Goal: Task Accomplishment & Management: Complete application form

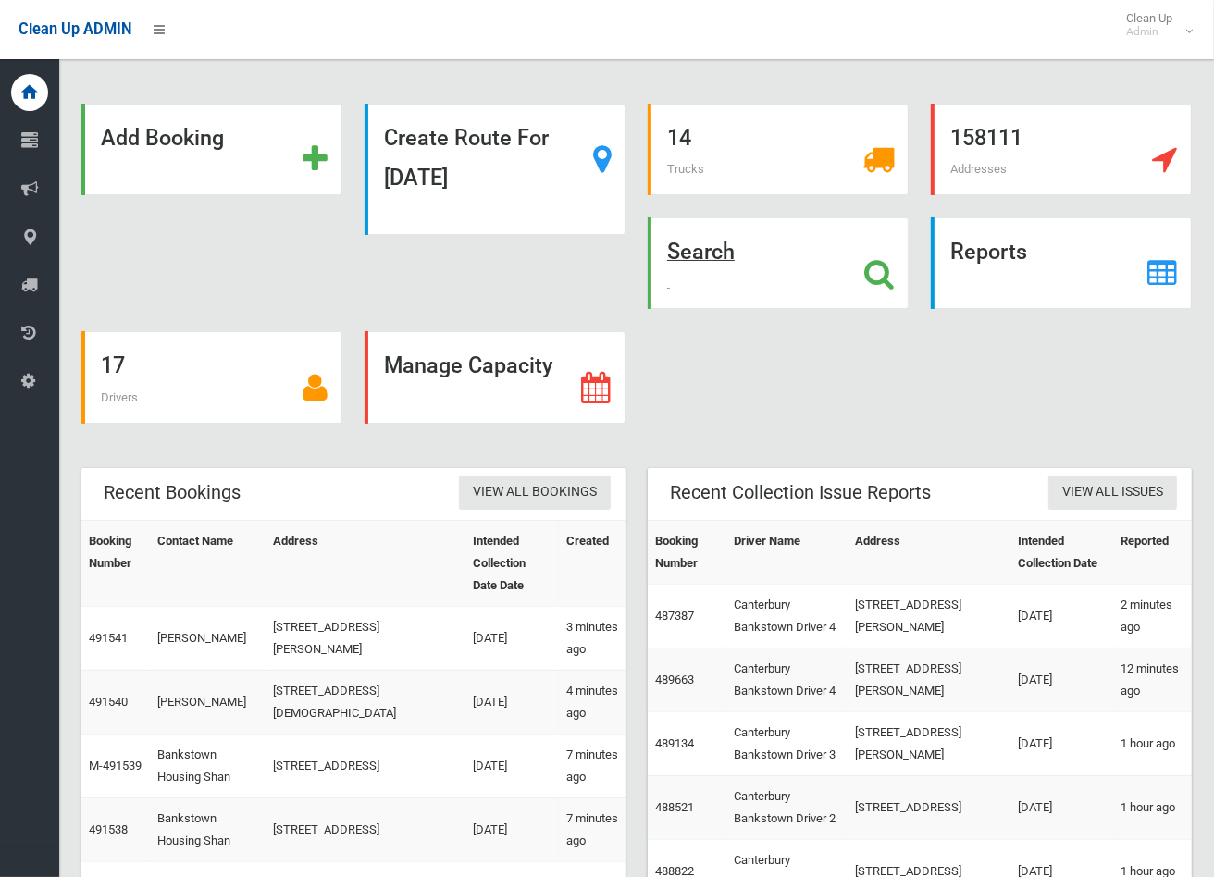
click at [690, 251] on strong "Search" at bounding box center [701, 252] width 68 height 26
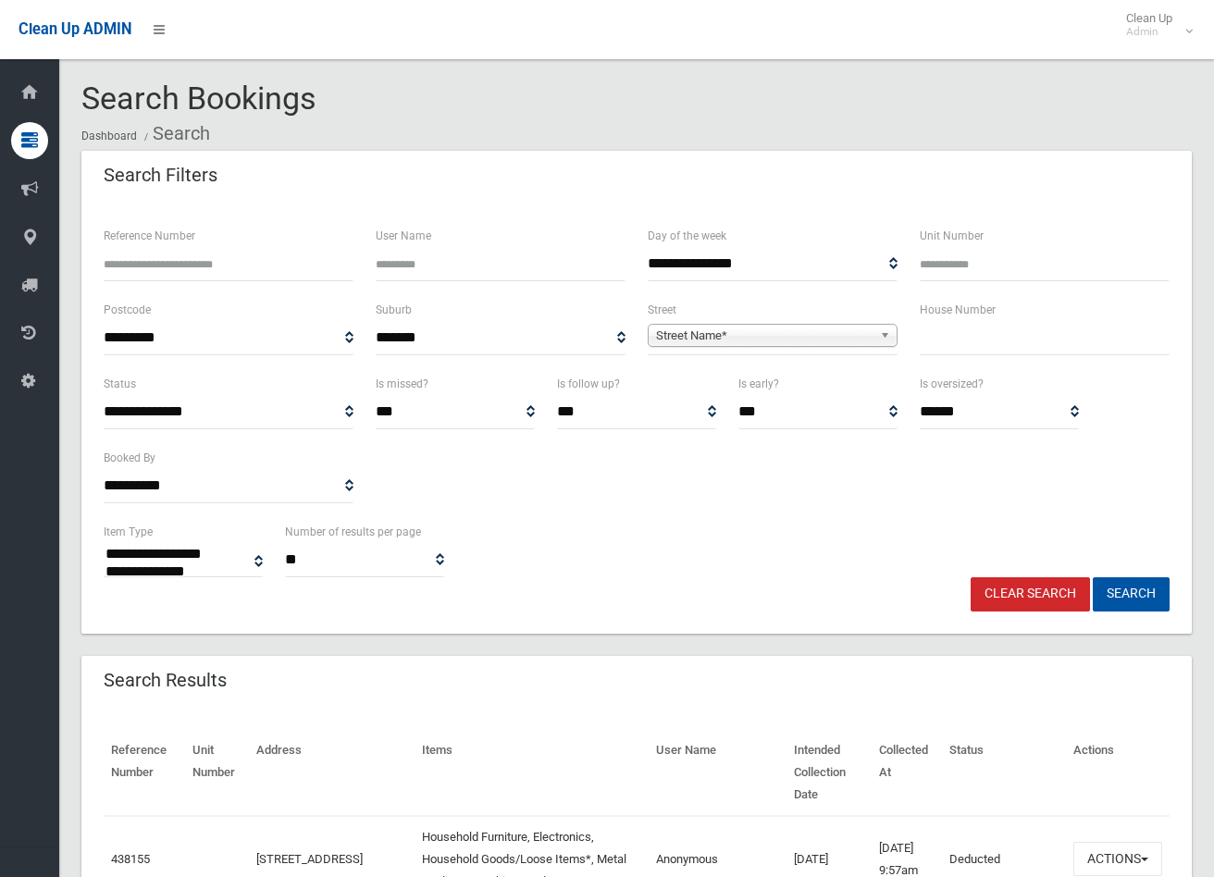
select select
click at [983, 346] on input "text" at bounding box center [1045, 338] width 250 height 34
type input "**"
click at [825, 333] on span "Street Name*" at bounding box center [764, 336] width 217 height 22
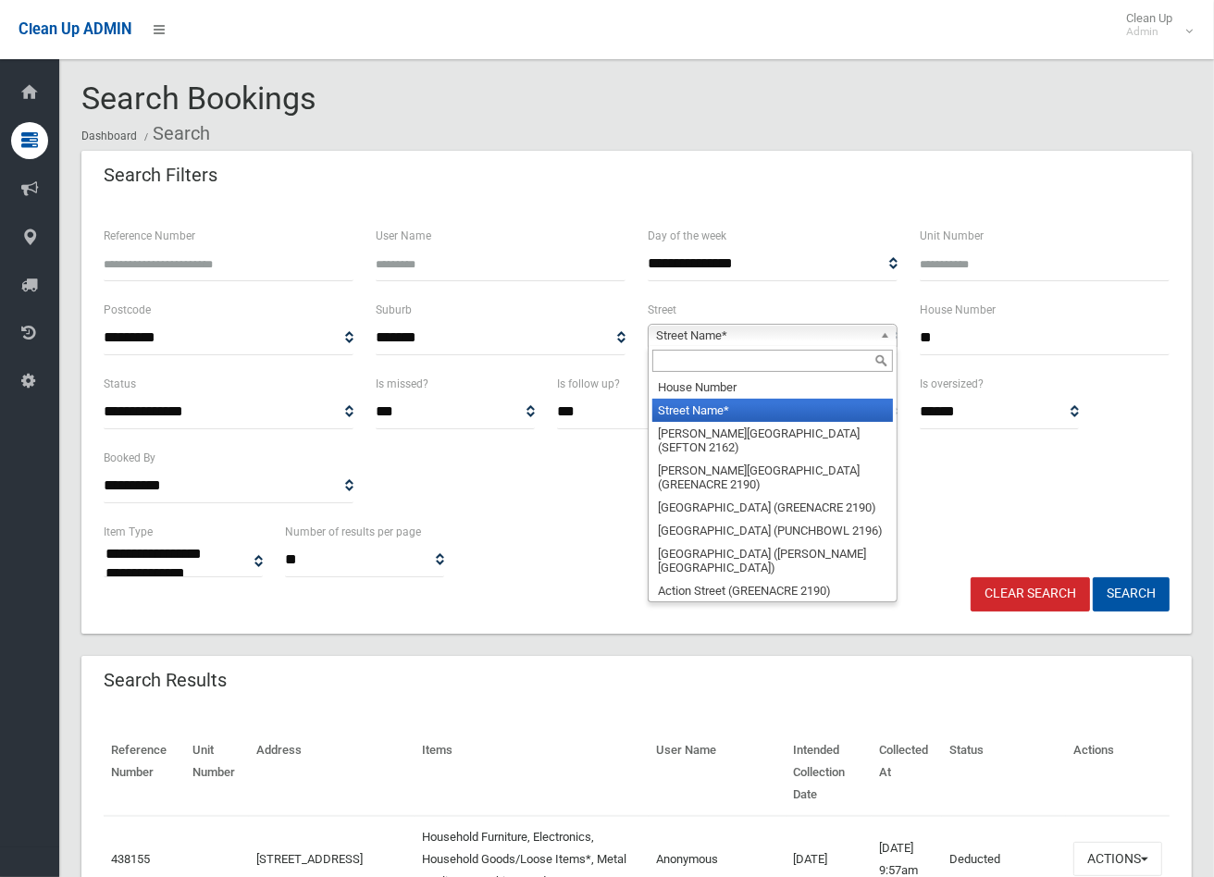
click at [819, 366] on input "text" at bounding box center [772, 361] width 241 height 22
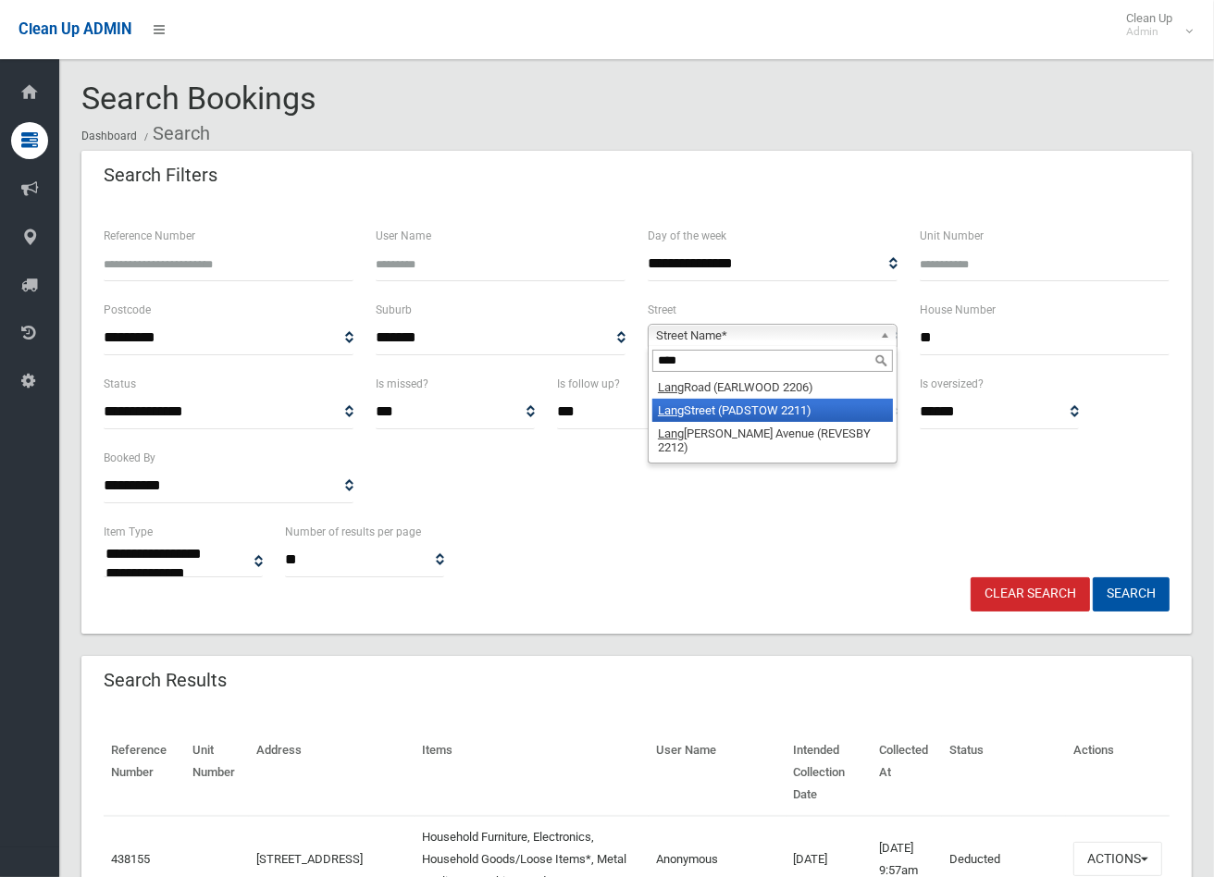
type input "****"
click at [724, 403] on li "Lang Street (PADSTOW 2211)" at bounding box center [772, 410] width 241 height 23
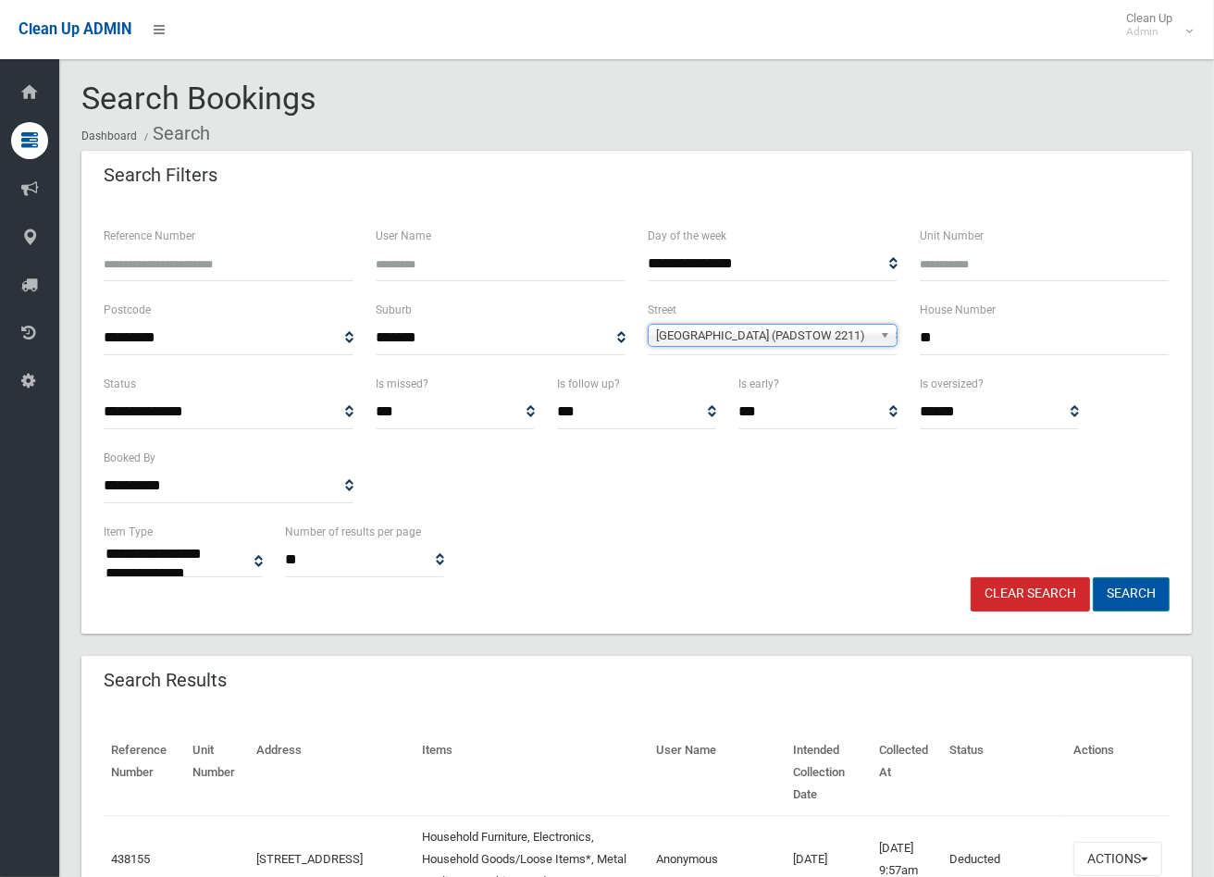
click at [1132, 594] on button "Search" at bounding box center [1131, 594] width 77 height 34
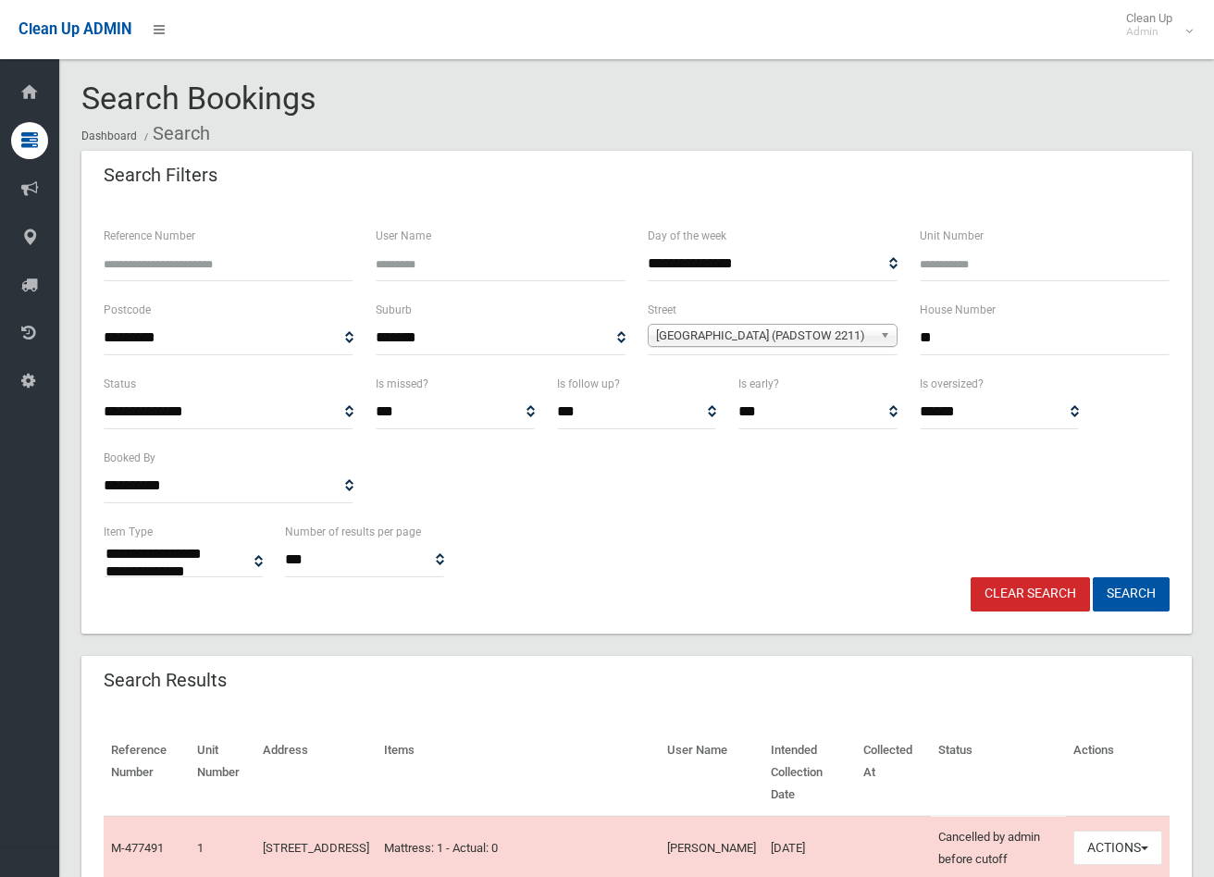
select select
click at [161, 263] on input "Reference Number" at bounding box center [229, 264] width 250 height 34
type input "******"
click at [1093, 577] on button "Search" at bounding box center [1131, 594] width 77 height 34
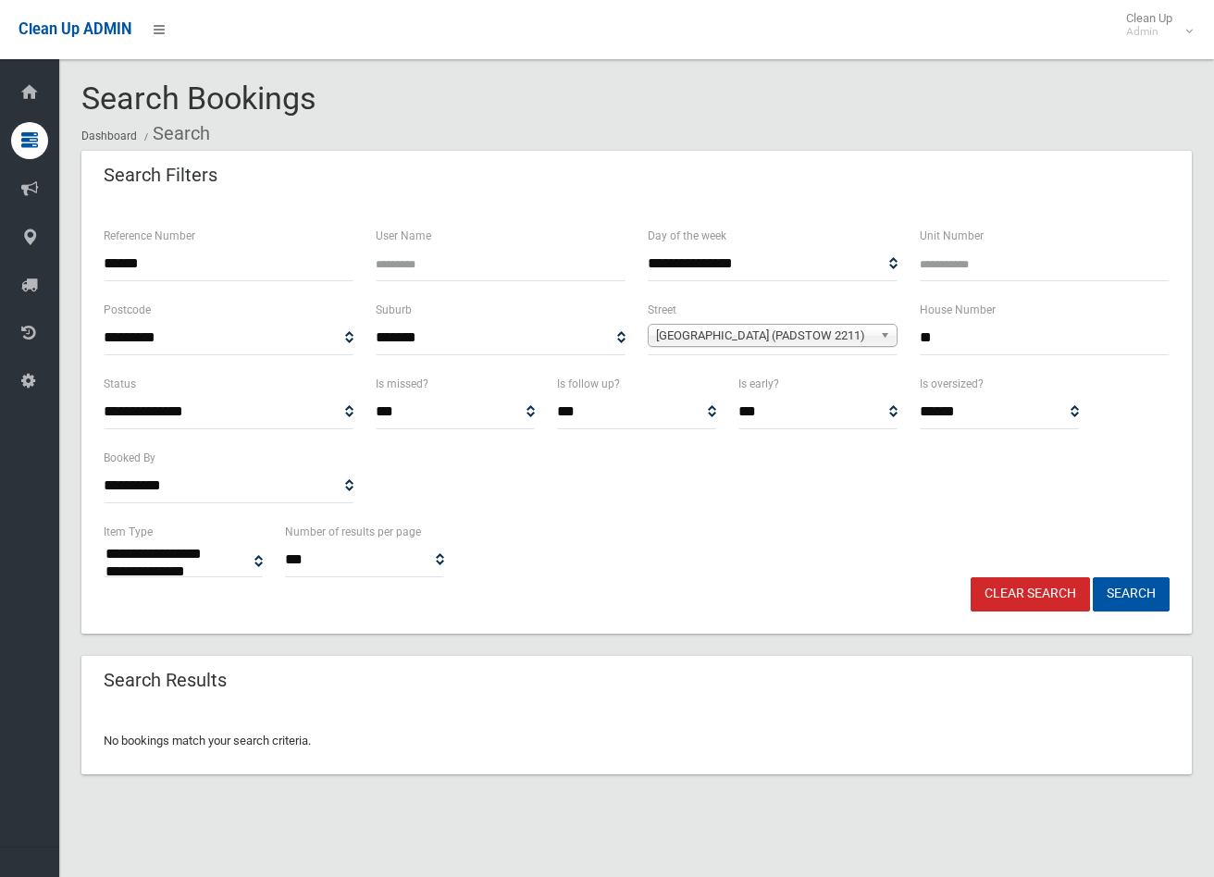
select select
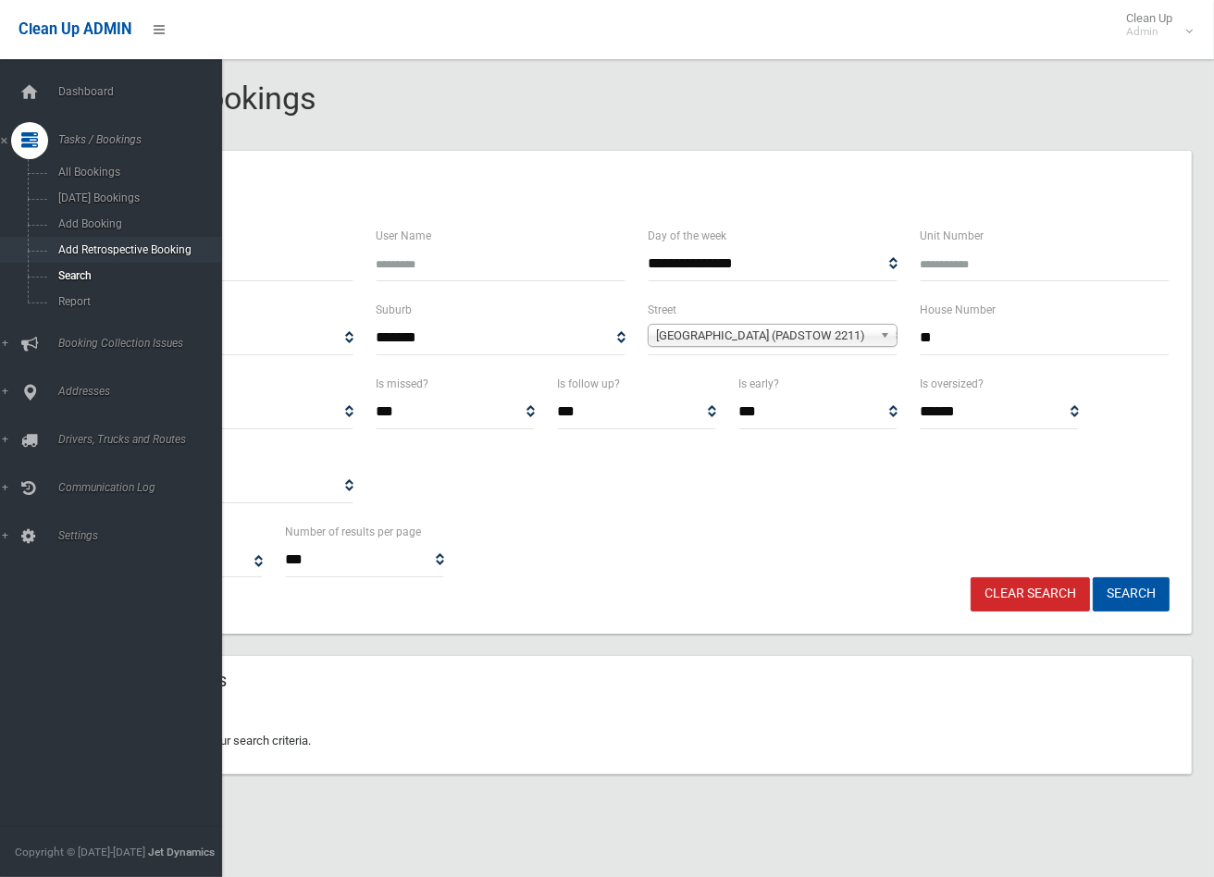
drag, startPoint x: 165, startPoint y: 272, endPoint x: 48, endPoint y: 261, distance: 117.1
click at [48, 261] on div "**********" at bounding box center [607, 460] width 1214 height 877
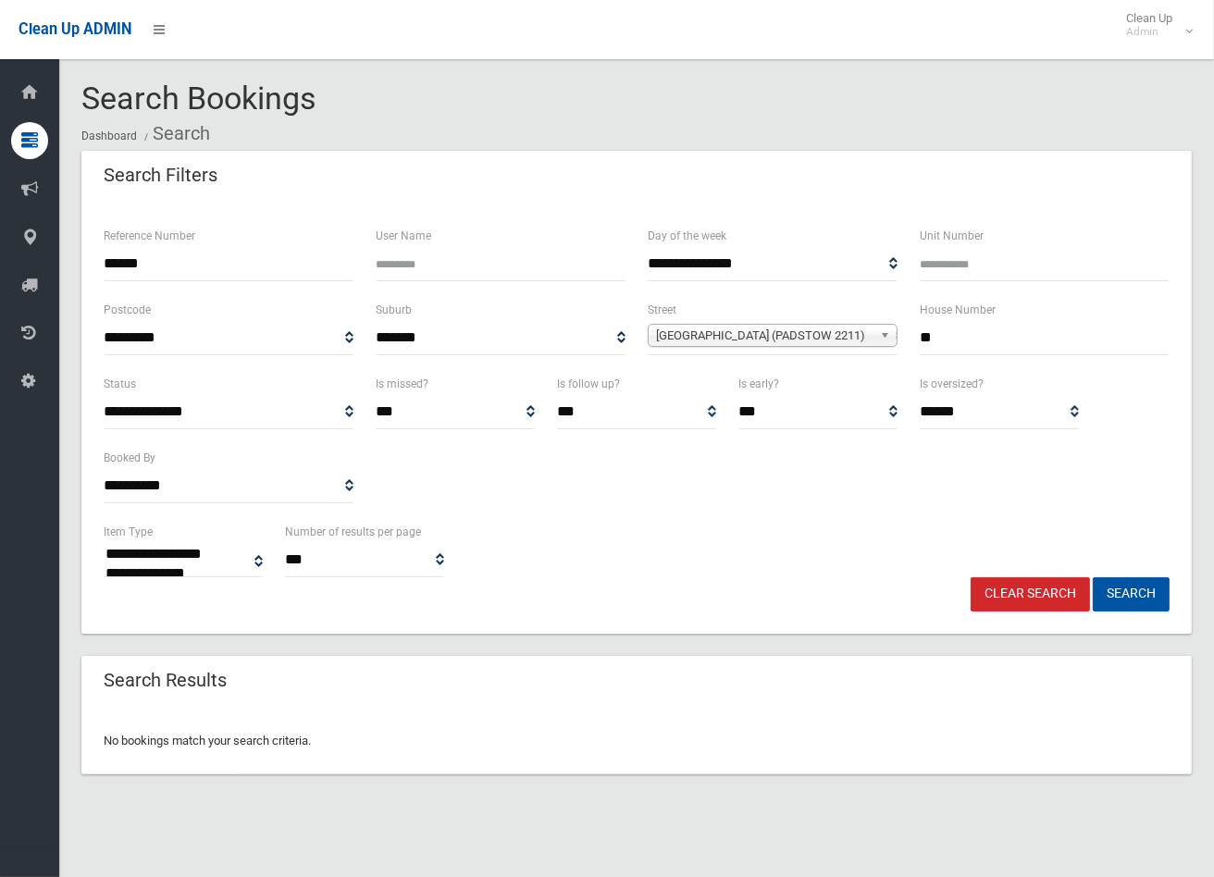
click at [1010, 589] on link "Clear Search" at bounding box center [1030, 594] width 119 height 34
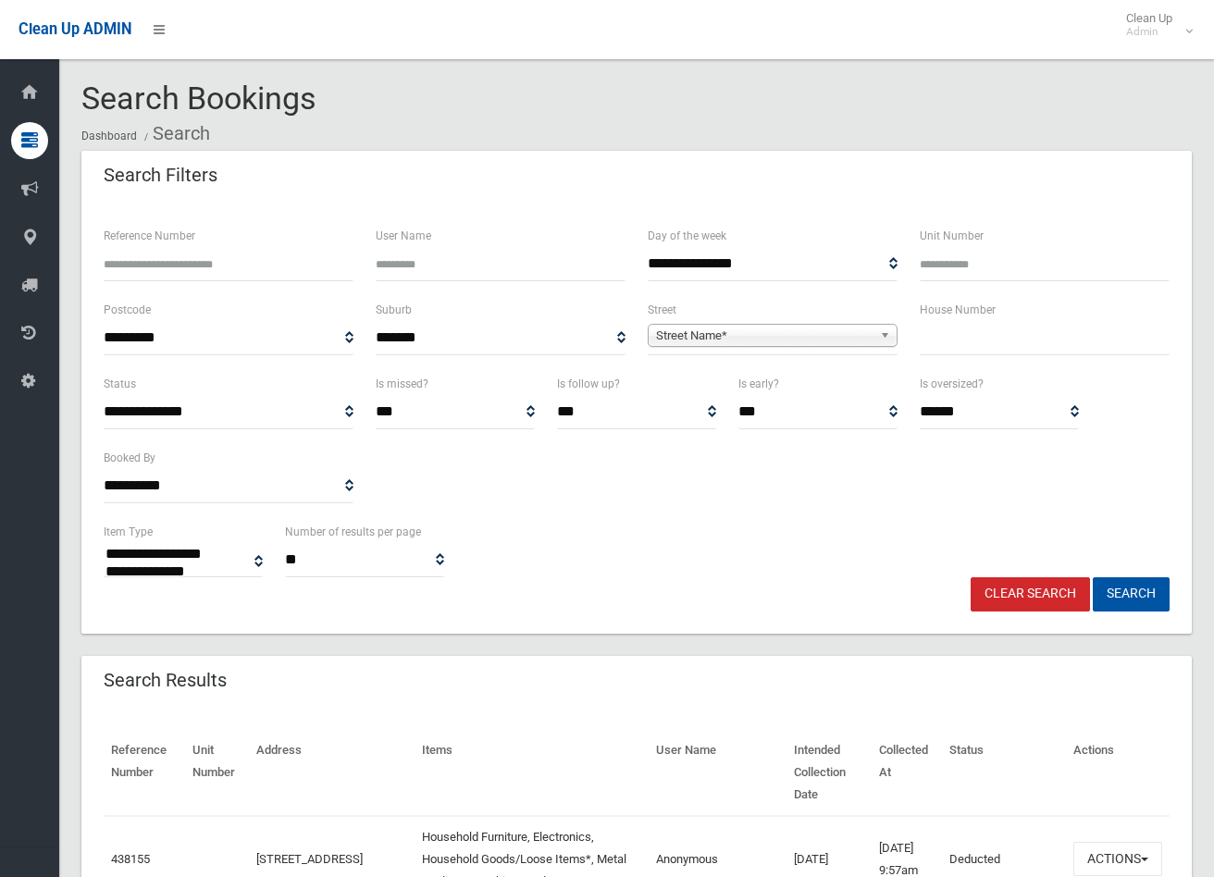
select select
click at [150, 273] on input "Reference Number" at bounding box center [229, 264] width 250 height 34
paste input "******"
type input "******"
click at [1093, 577] on button "Search" at bounding box center [1131, 594] width 77 height 34
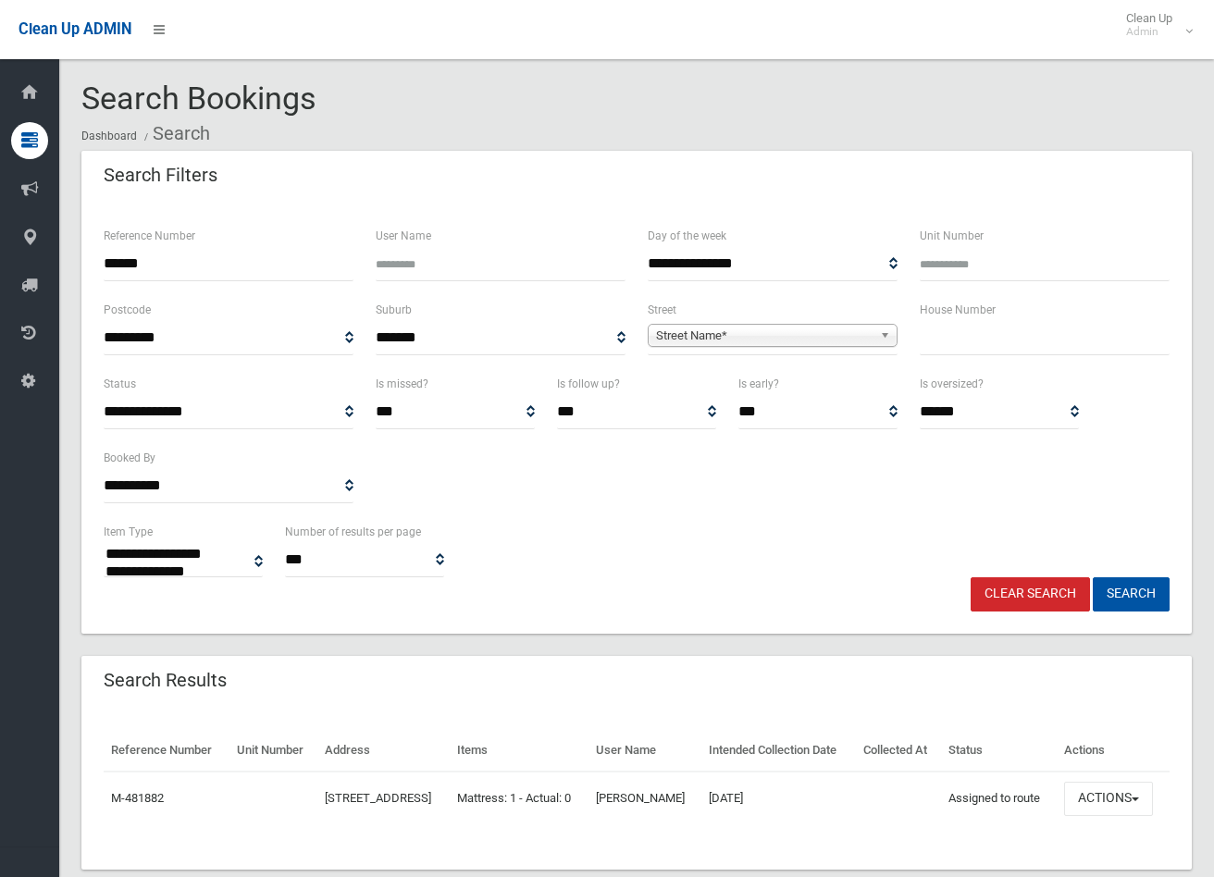
select select
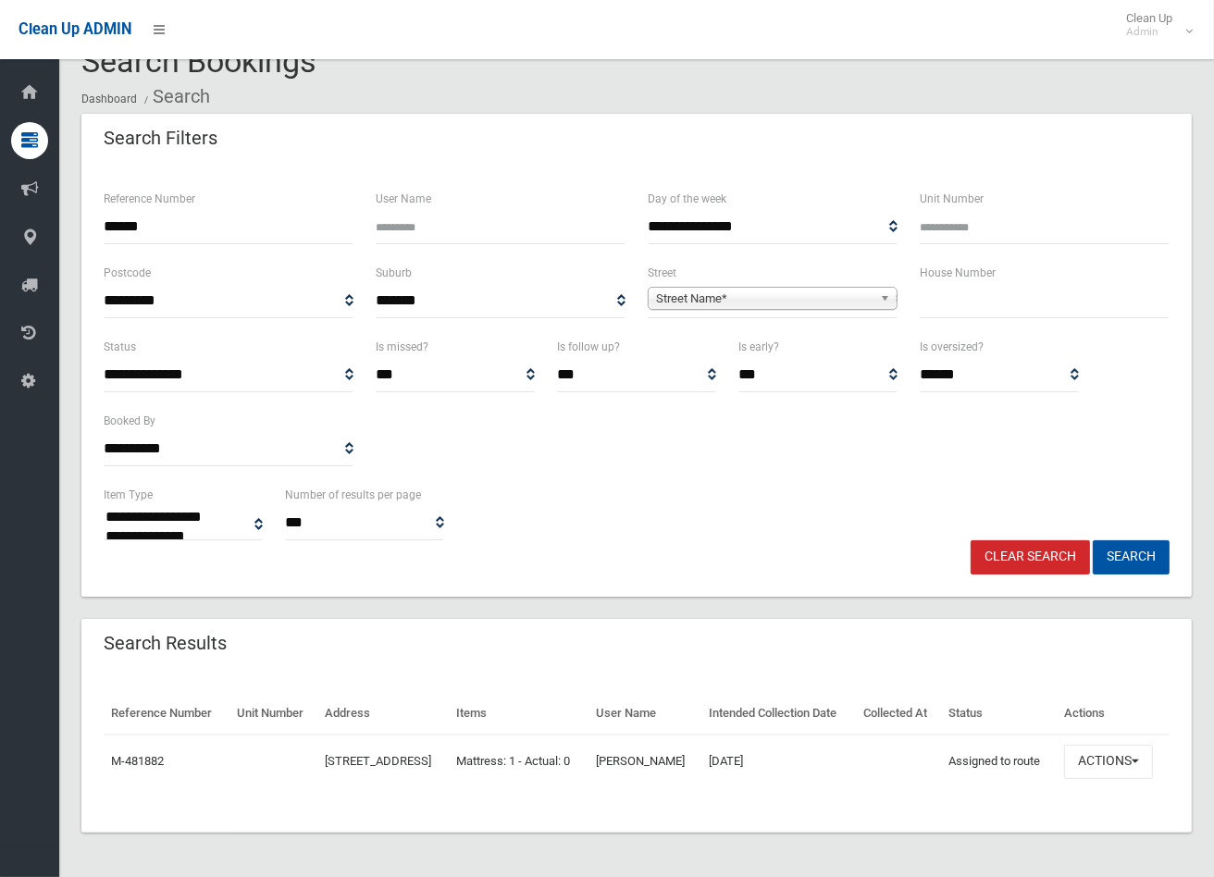
click at [960, 284] on input "text" at bounding box center [1045, 301] width 250 height 34
type input "*"
click at [849, 288] on span "Street Name*" at bounding box center [764, 299] width 217 height 22
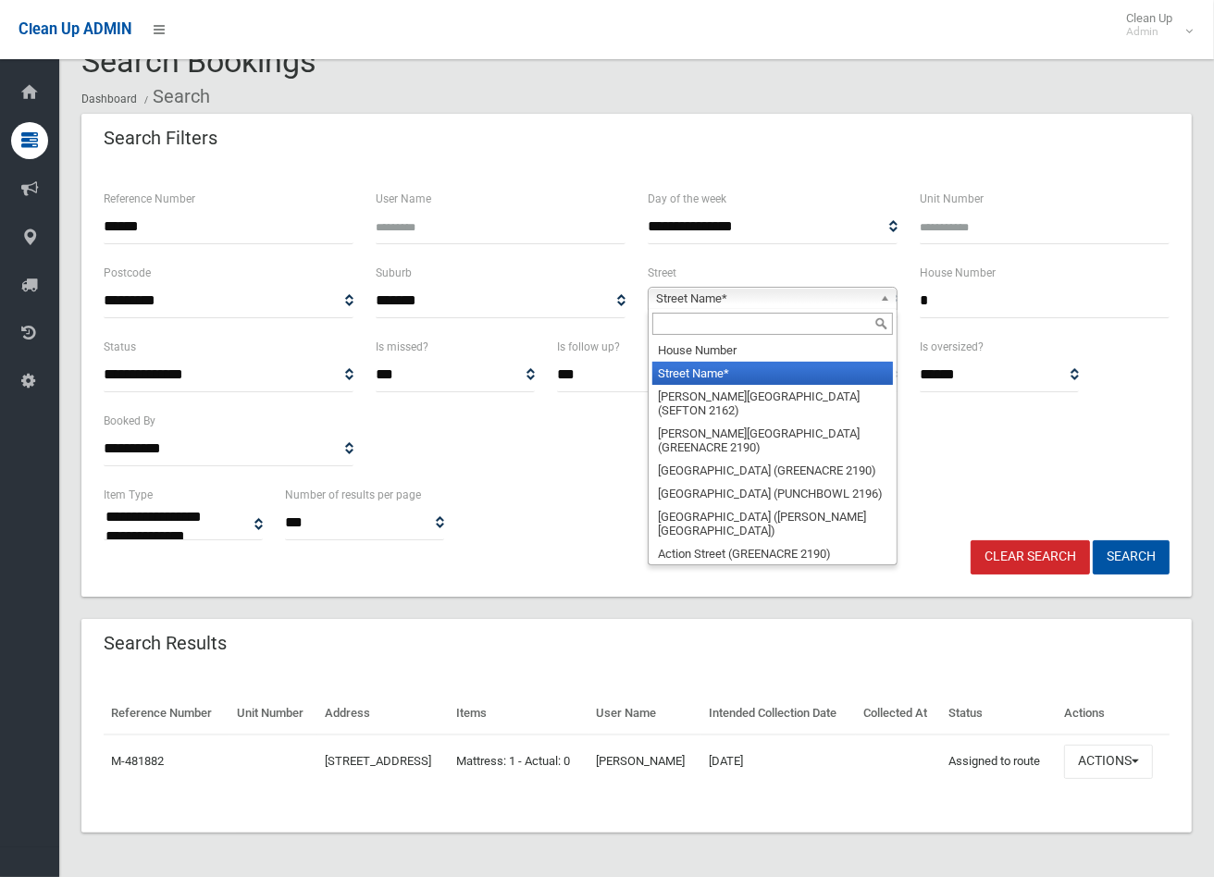
click at [762, 313] on input "text" at bounding box center [772, 324] width 241 height 22
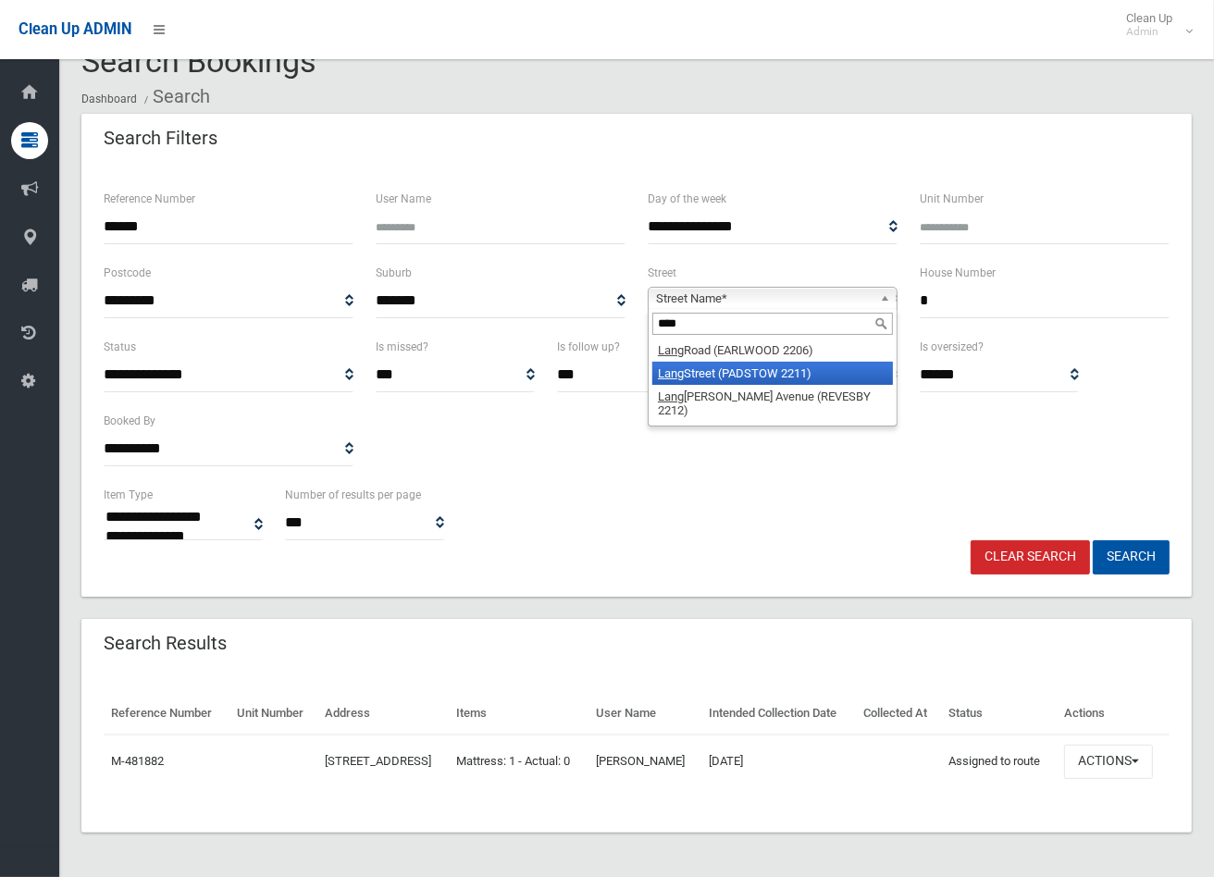
type input "****"
click at [720, 362] on li "Lang Street (PADSTOW 2211)" at bounding box center [772, 373] width 241 height 23
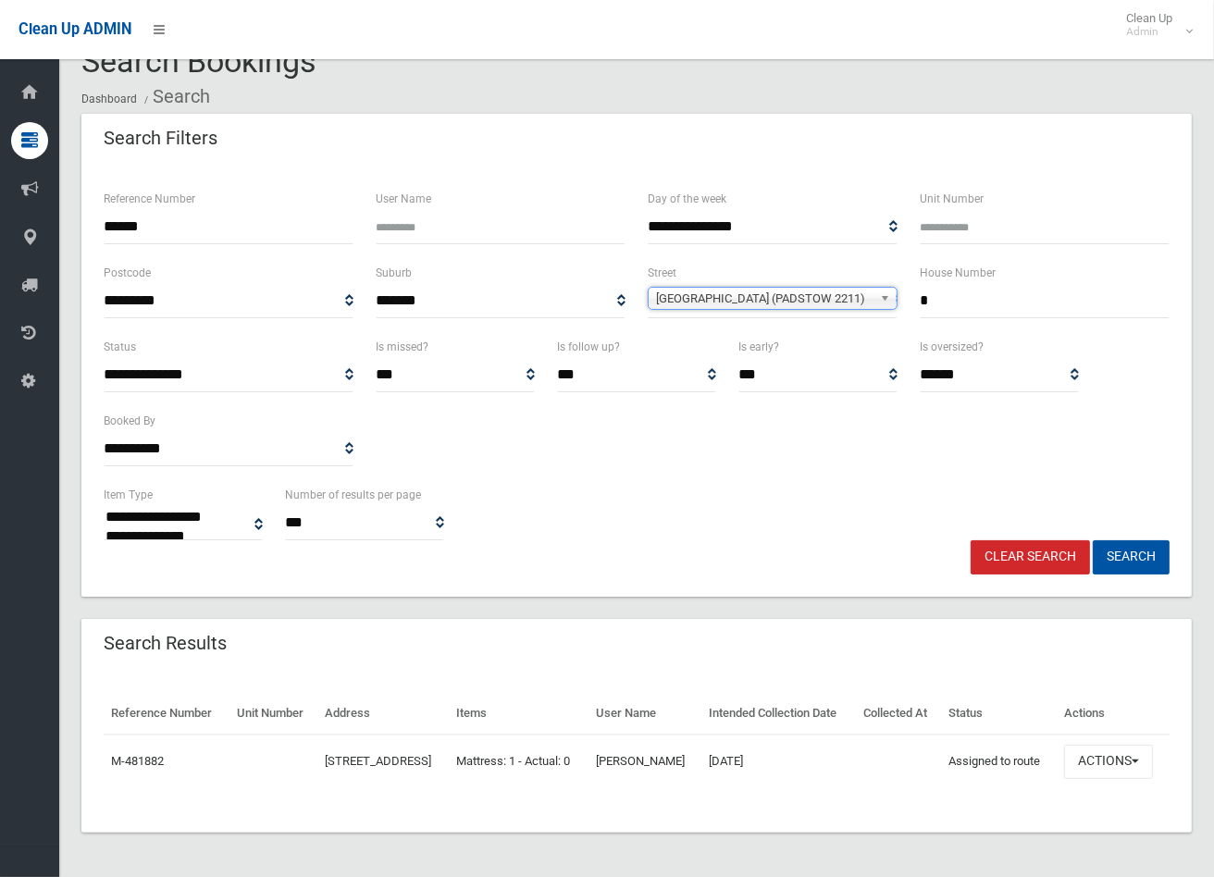
drag, startPoint x: 168, startPoint y: 199, endPoint x: 87, endPoint y: 195, distance: 81.5
click at [87, 195] on div "**********" at bounding box center [636, 381] width 1110 height 431
click at [1093, 540] on button "Search" at bounding box center [1131, 557] width 77 height 34
click at [1134, 540] on button "Search" at bounding box center [1131, 557] width 77 height 34
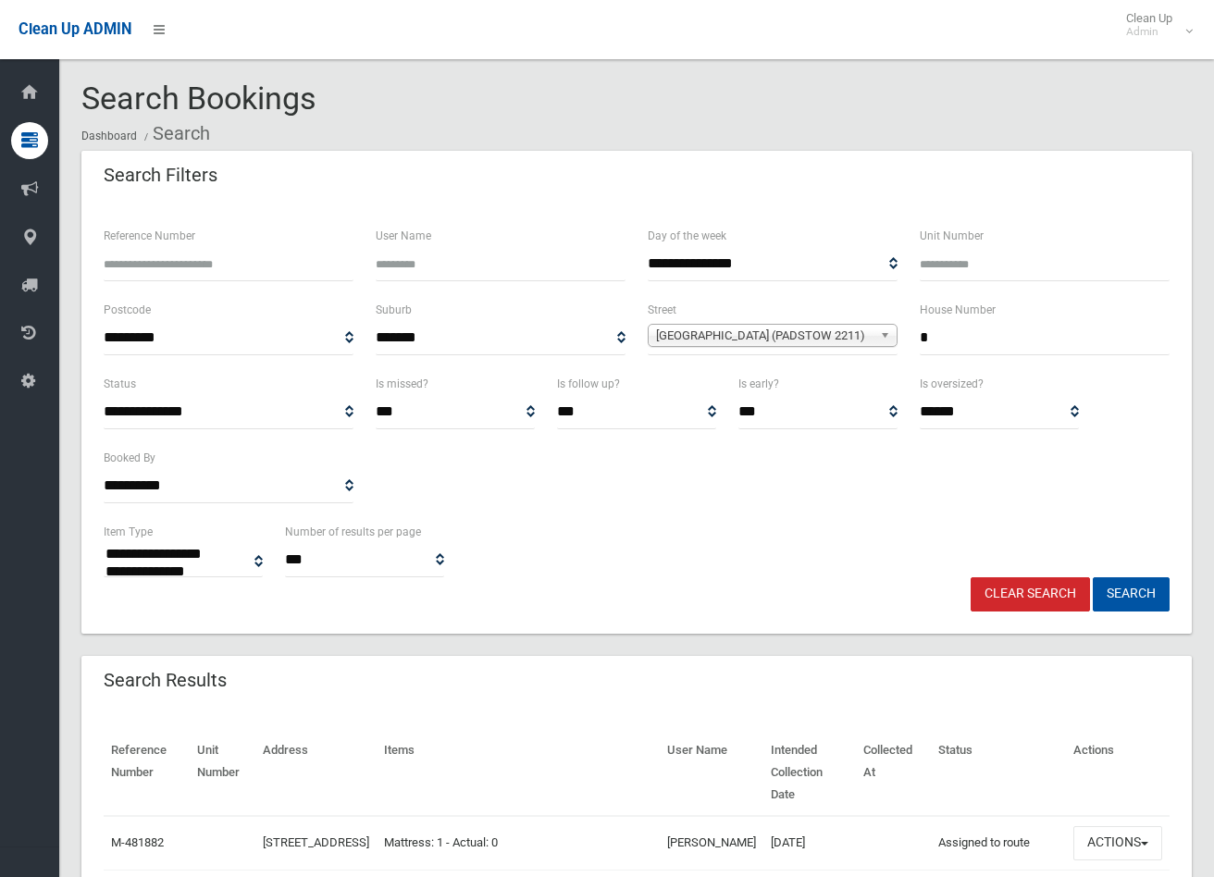
select select
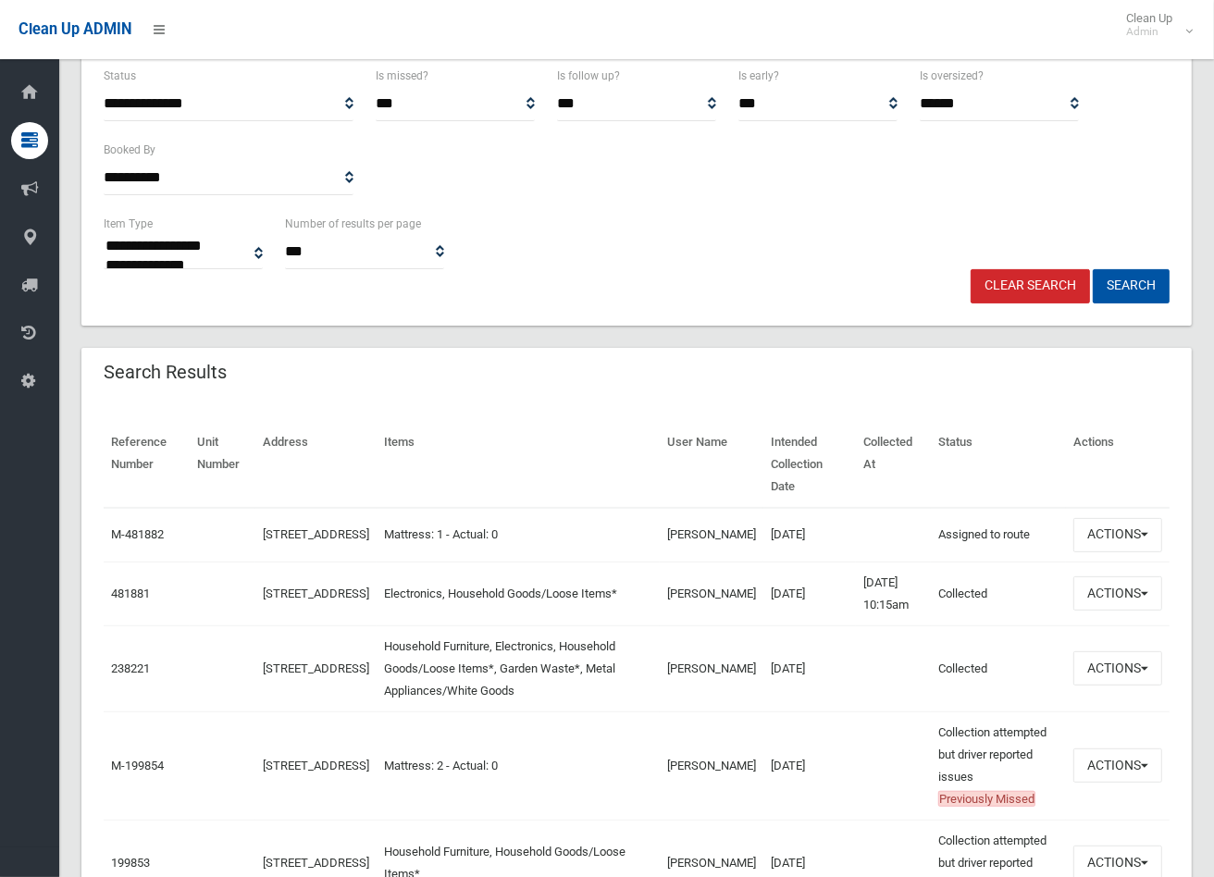
scroll to position [411, 0]
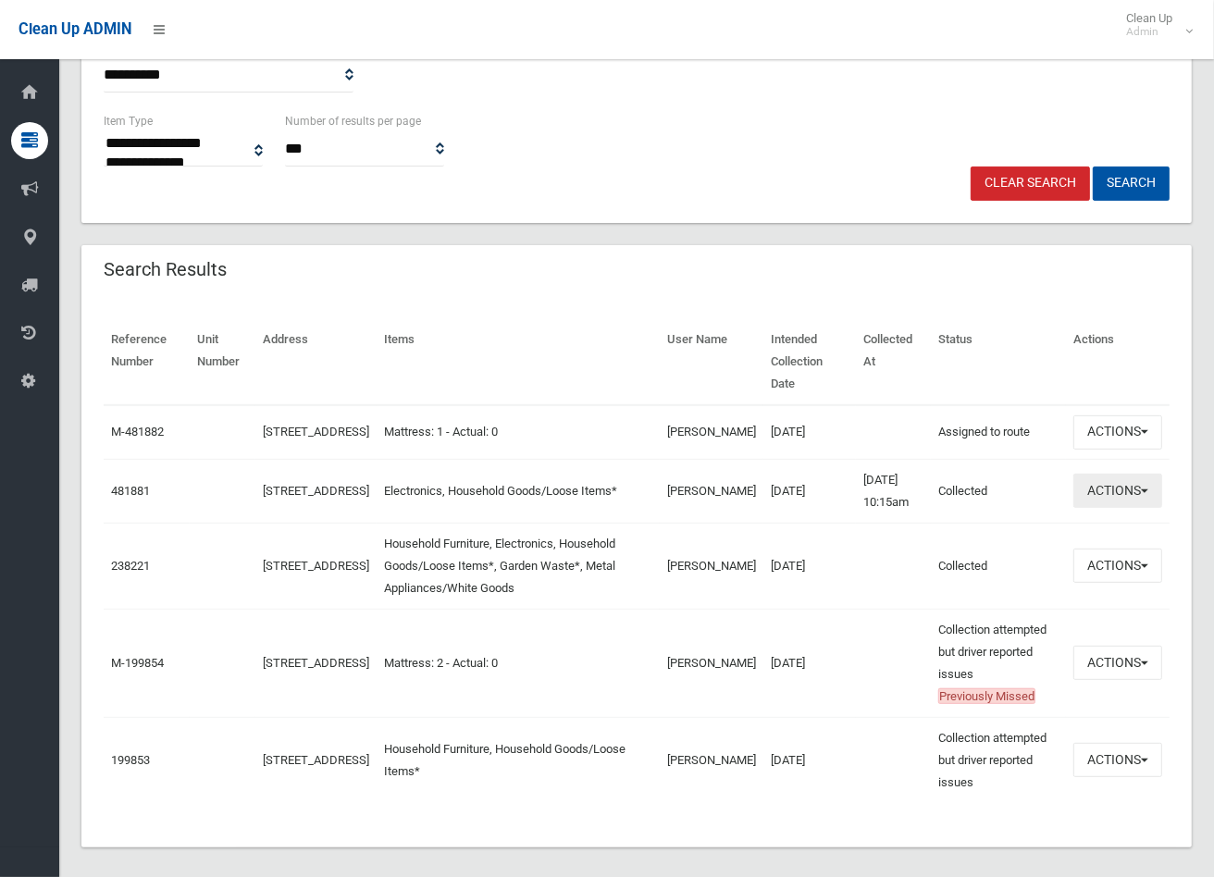
click at [1139, 508] on button "Actions" at bounding box center [1117, 491] width 89 height 34
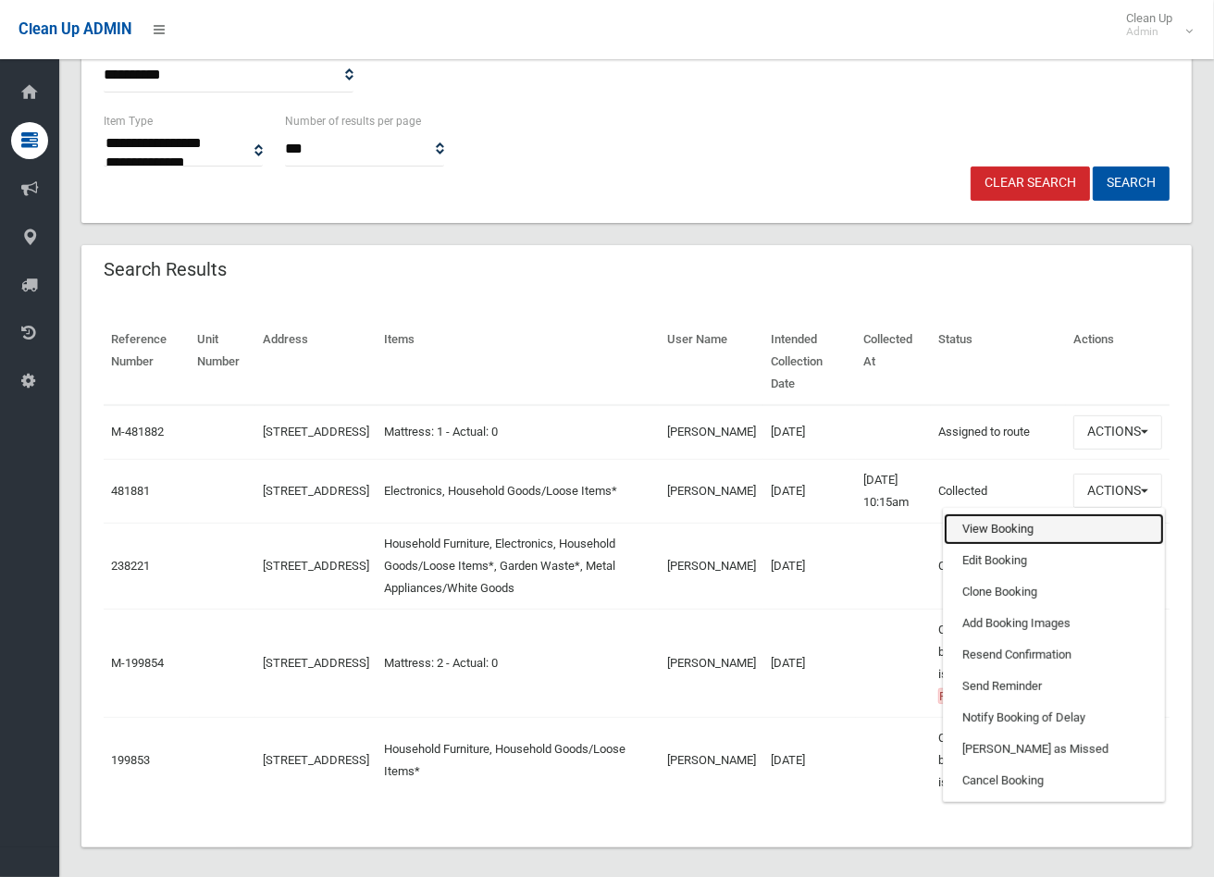
click at [995, 545] on link "View Booking" at bounding box center [1054, 529] width 220 height 31
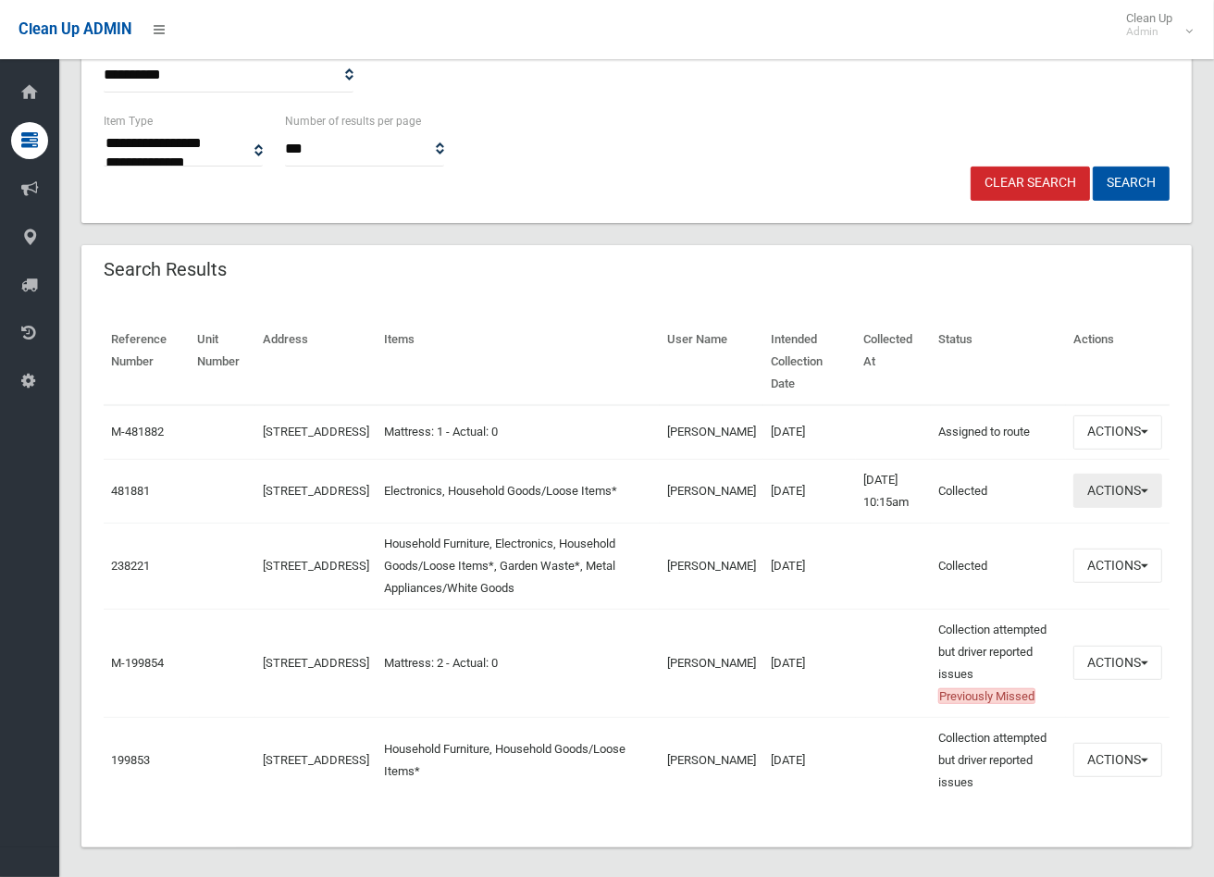
click at [1132, 503] on button "Actions" at bounding box center [1117, 491] width 89 height 34
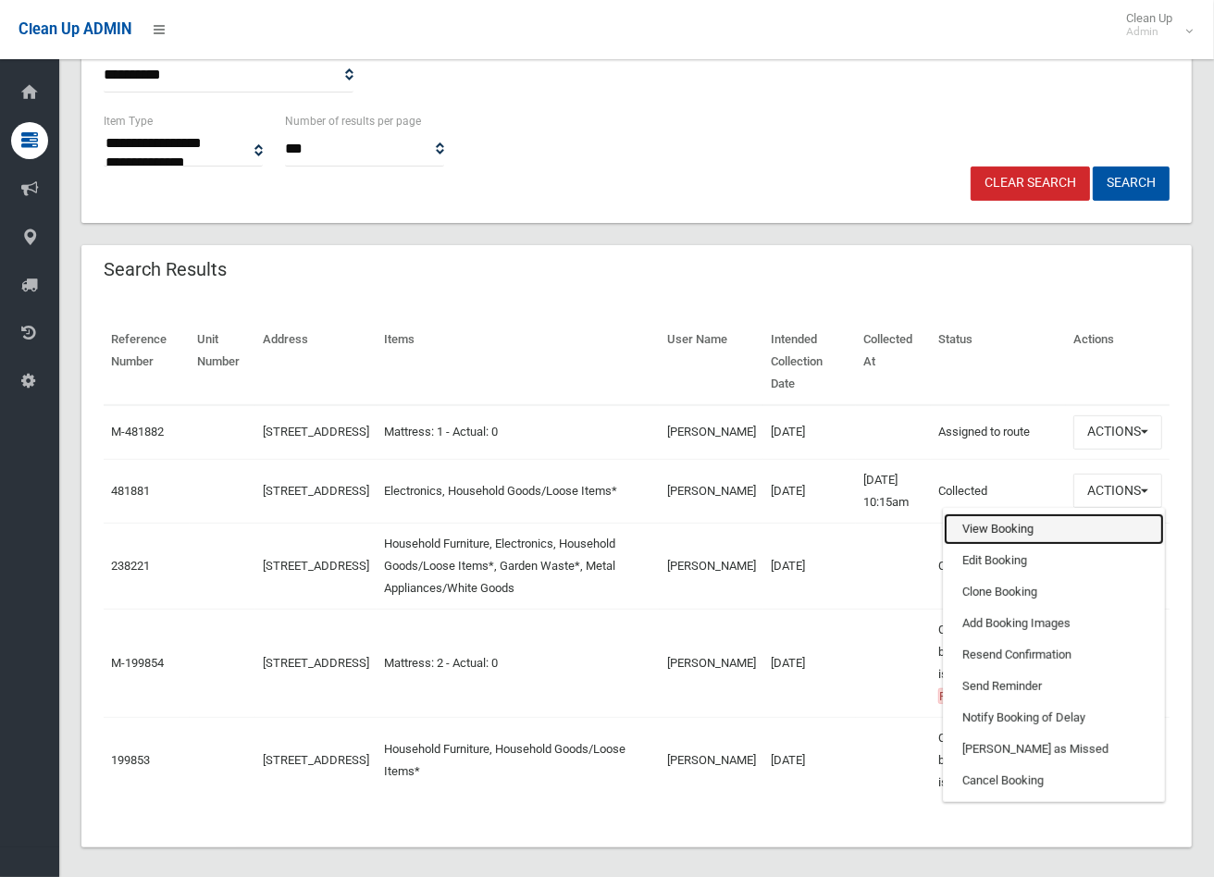
click at [994, 545] on link "View Booking" at bounding box center [1054, 529] width 220 height 31
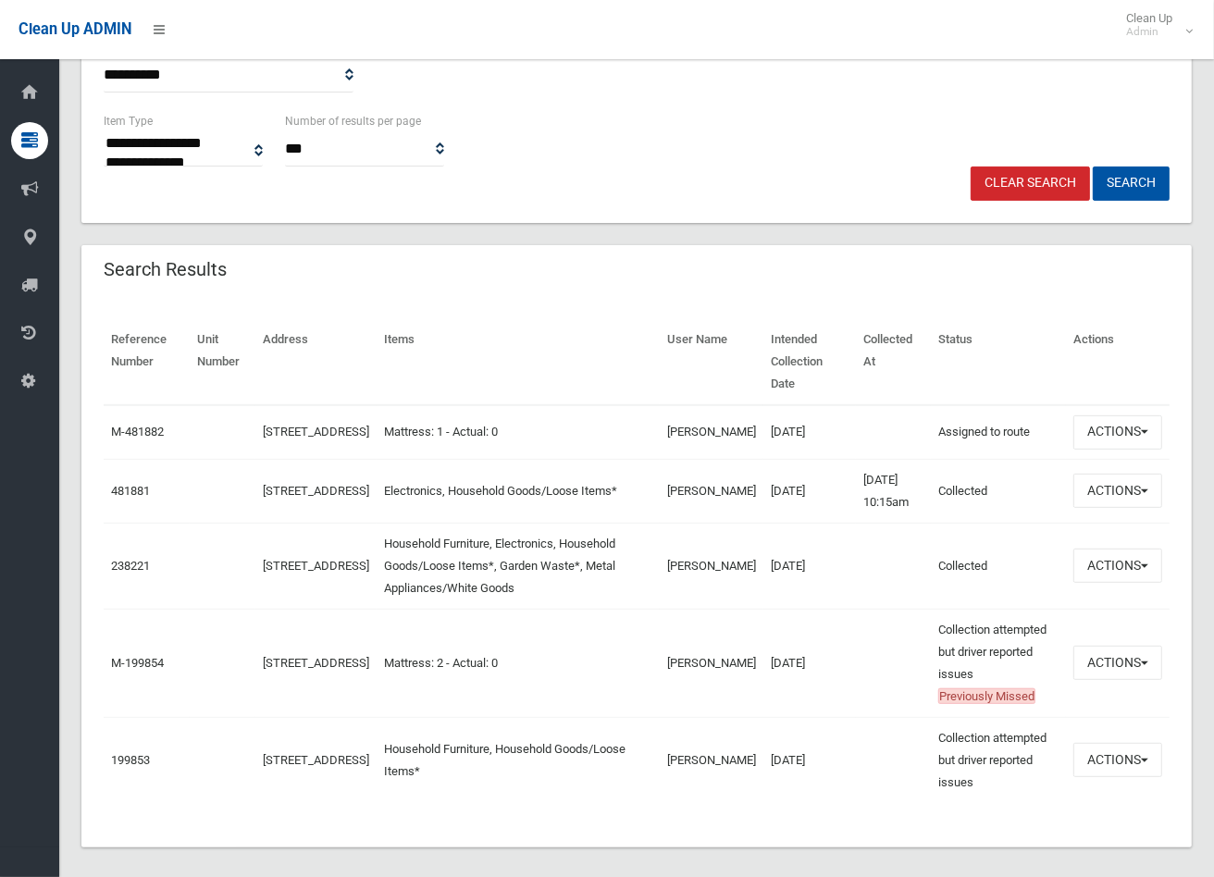
scroll to position [0, 0]
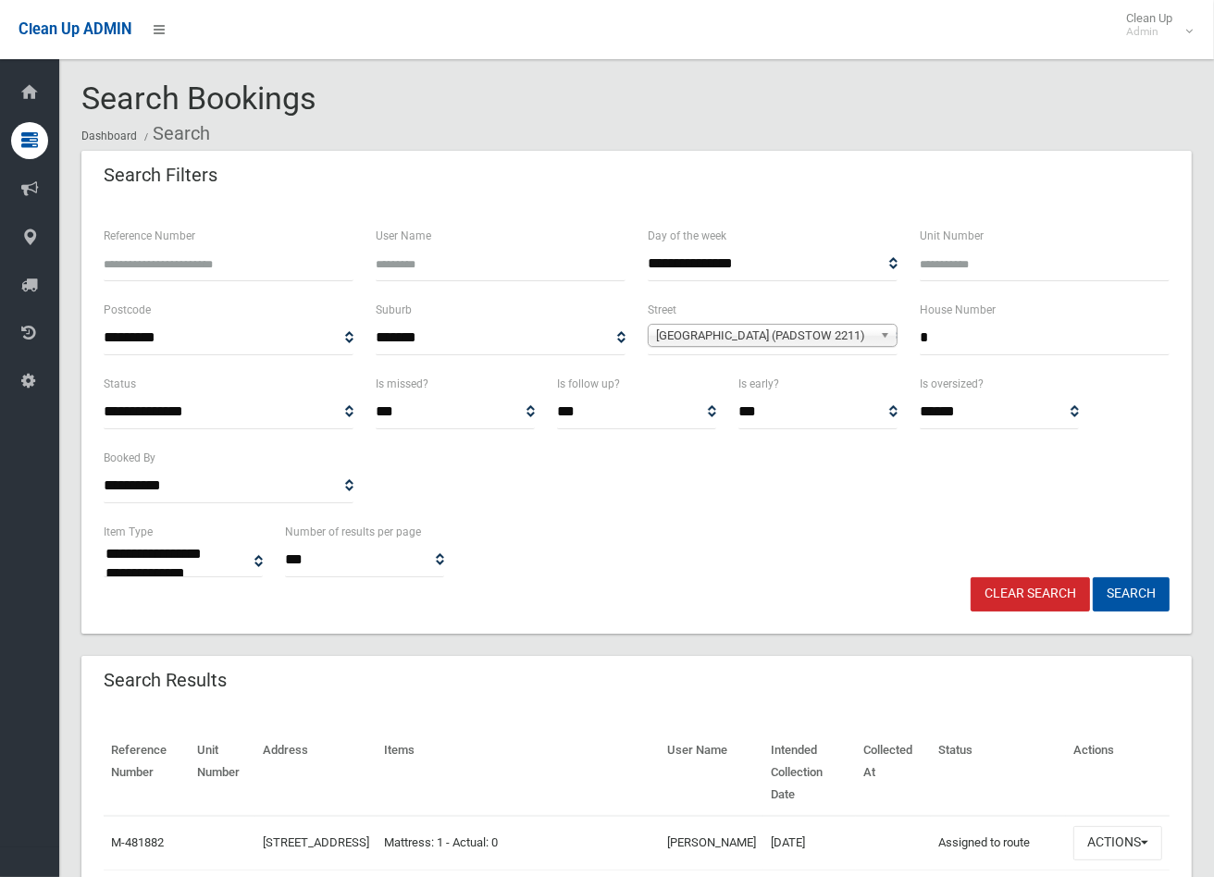
drag, startPoint x: 962, startPoint y: 340, endPoint x: 903, endPoint y: 336, distance: 59.3
click at [903, 336] on div "**********" at bounding box center [637, 336] width 1088 height 74
type input "*"
click at [849, 338] on span "Lang Street (PADSTOW 2211)" at bounding box center [764, 336] width 217 height 22
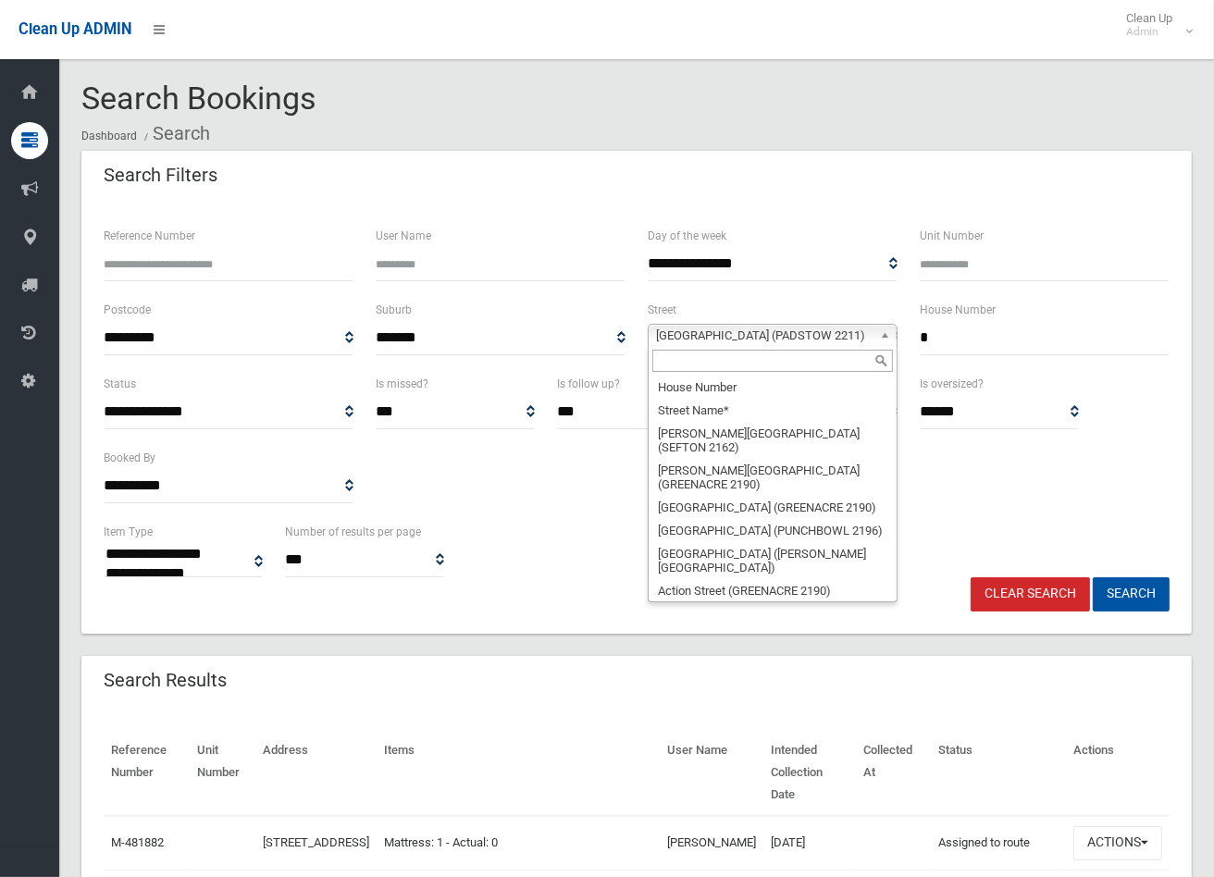
scroll to position [28880, 0]
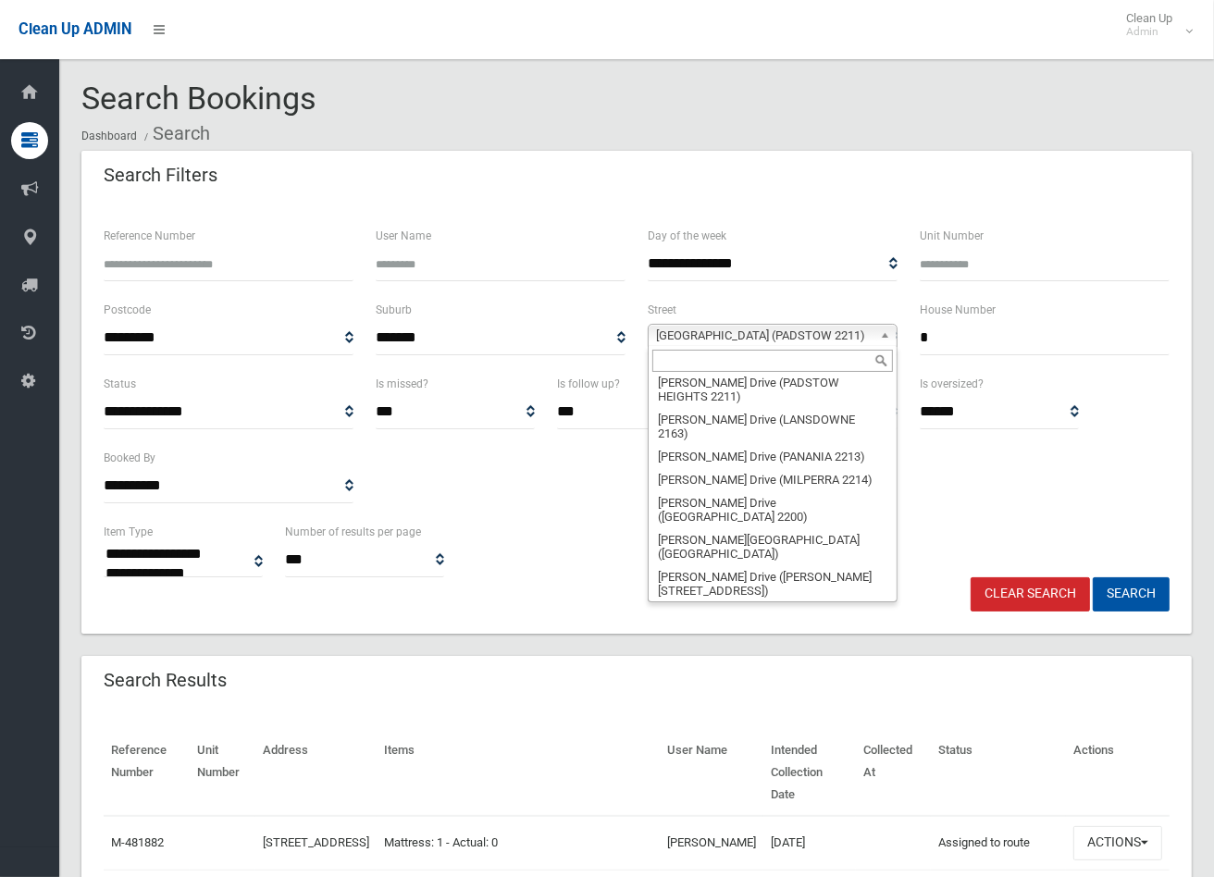
click at [809, 367] on input "text" at bounding box center [772, 361] width 241 height 22
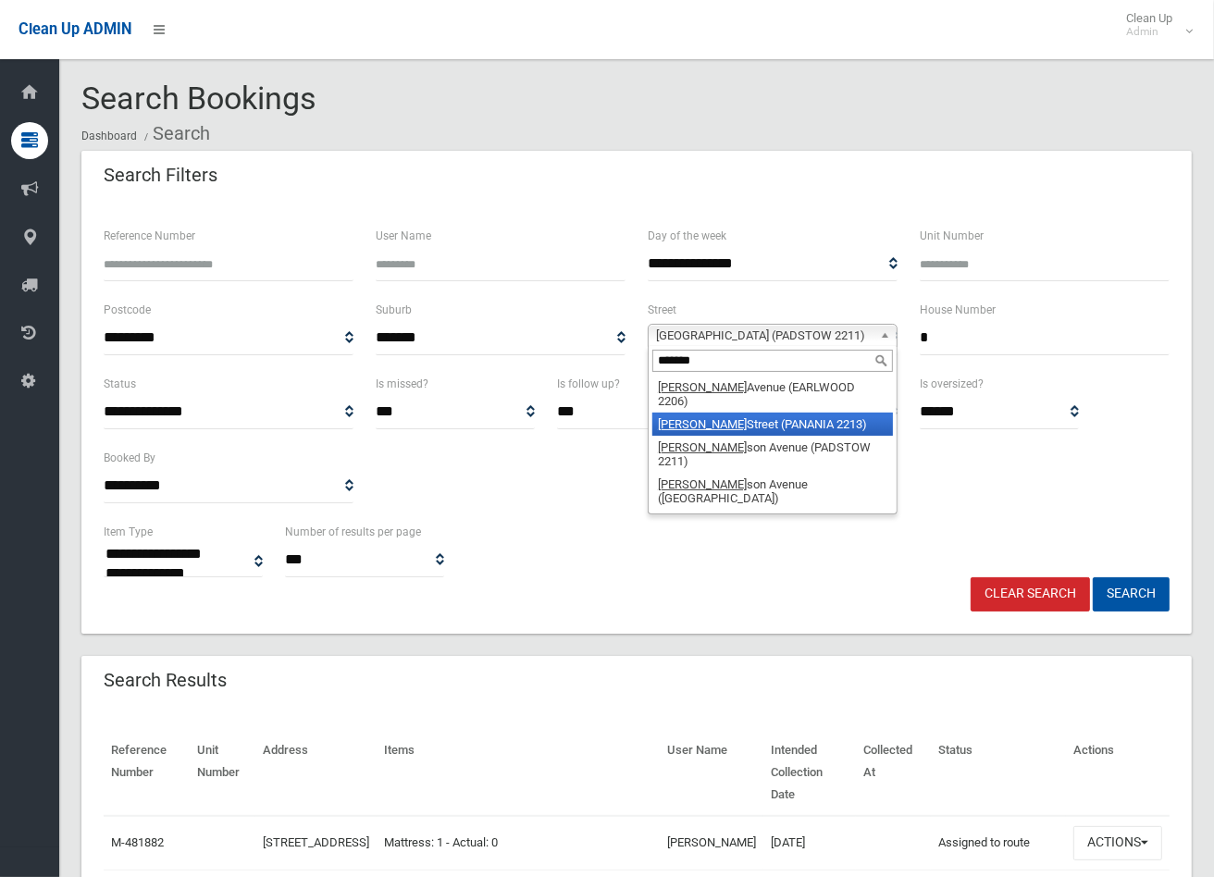
type input "*******"
click at [757, 413] on li "Richard Street (PANANIA 2213)" at bounding box center [772, 424] width 241 height 23
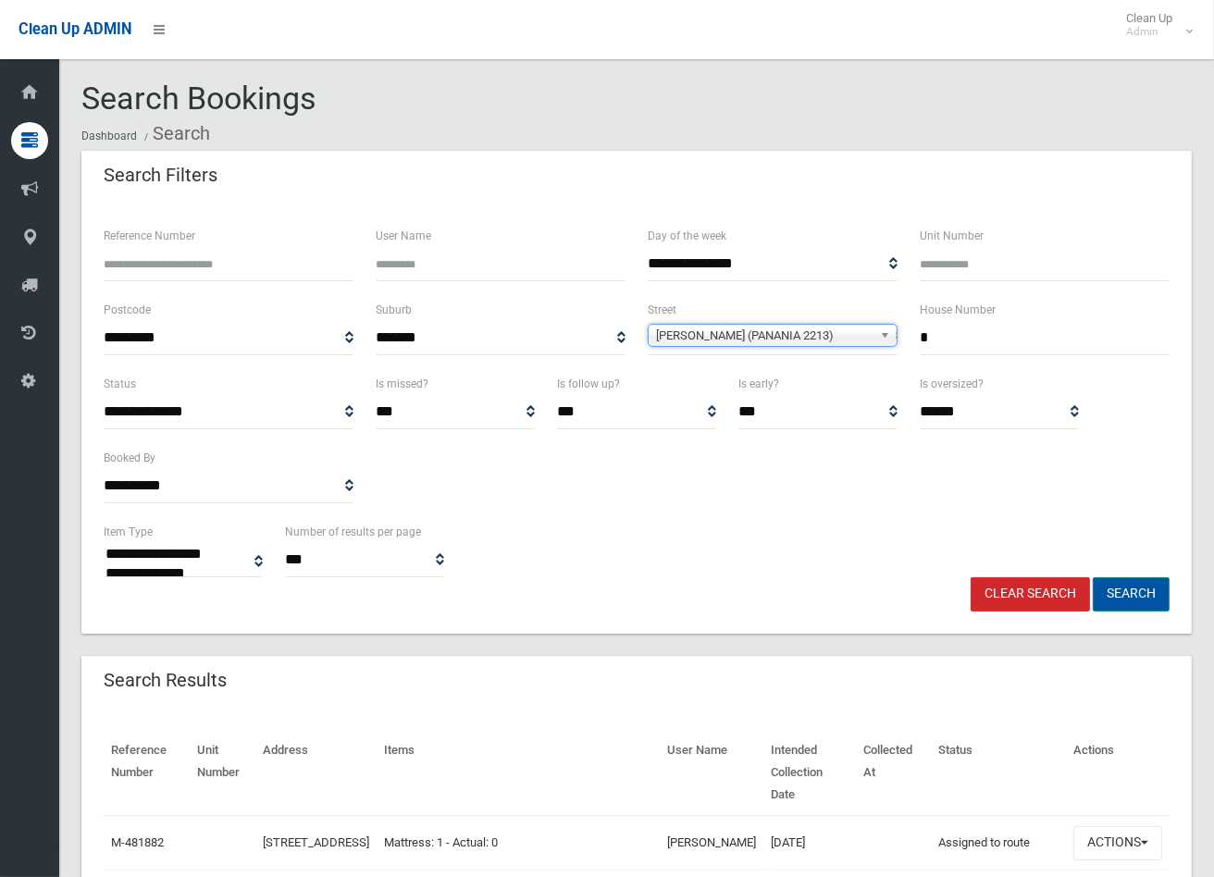
click at [1133, 600] on button "Search" at bounding box center [1131, 594] width 77 height 34
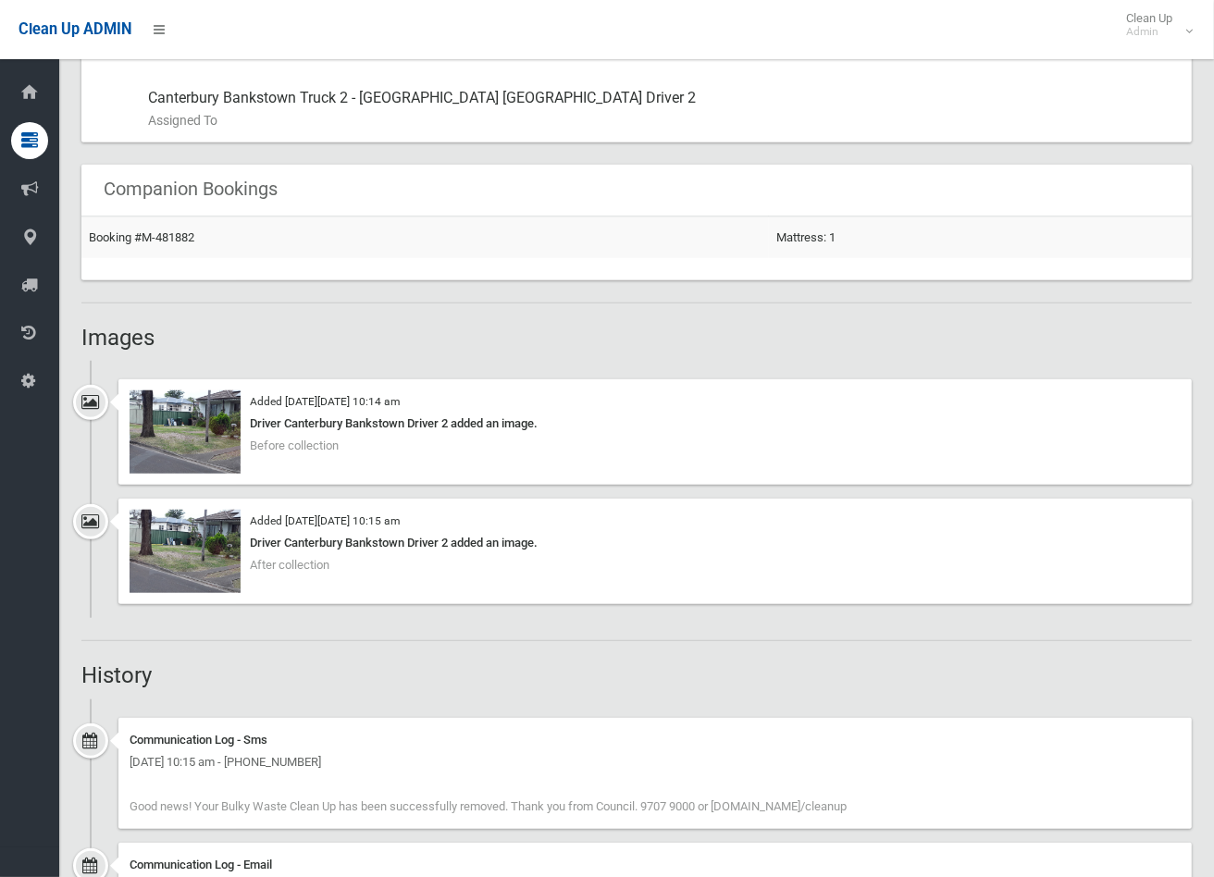
scroll to position [1131, 0]
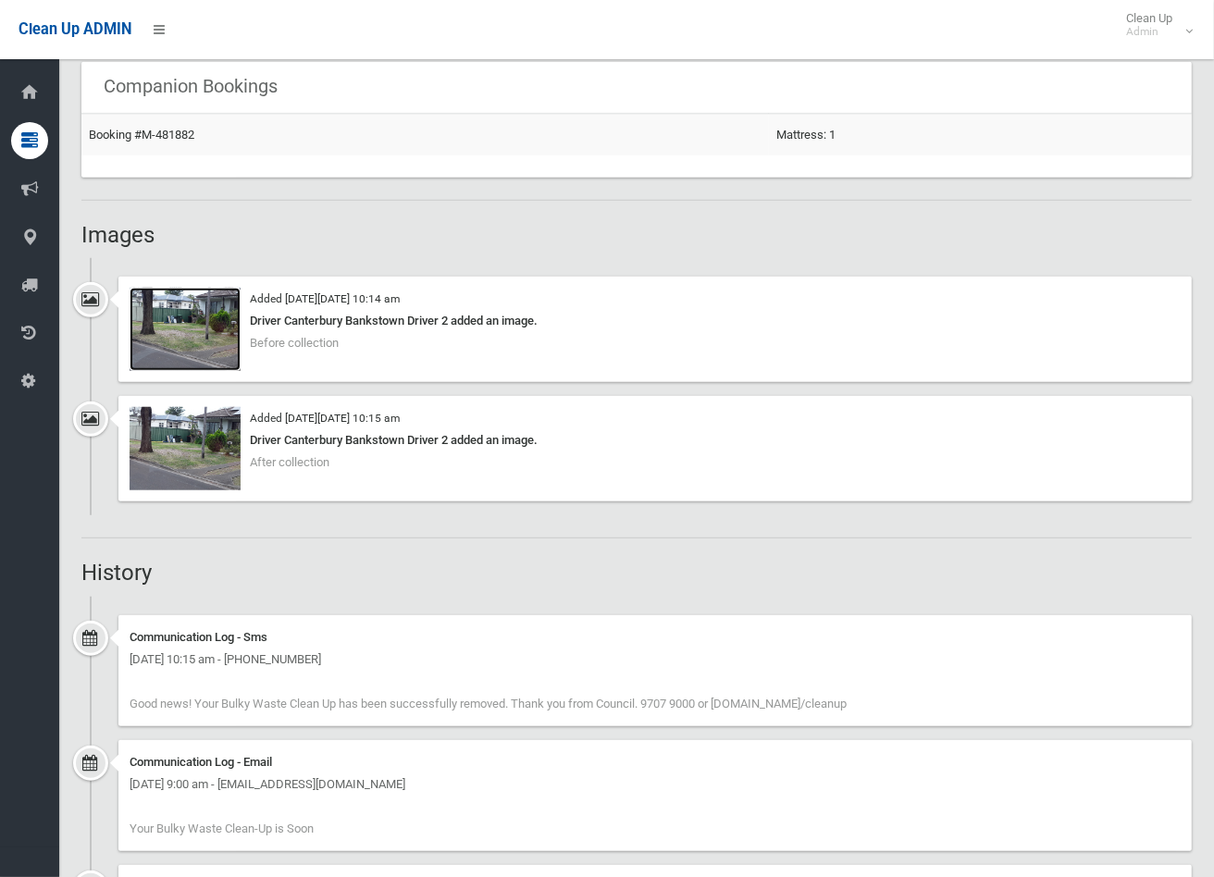
click at [213, 339] on img at bounding box center [185, 329] width 111 height 83
click at [163, 435] on img at bounding box center [185, 448] width 111 height 83
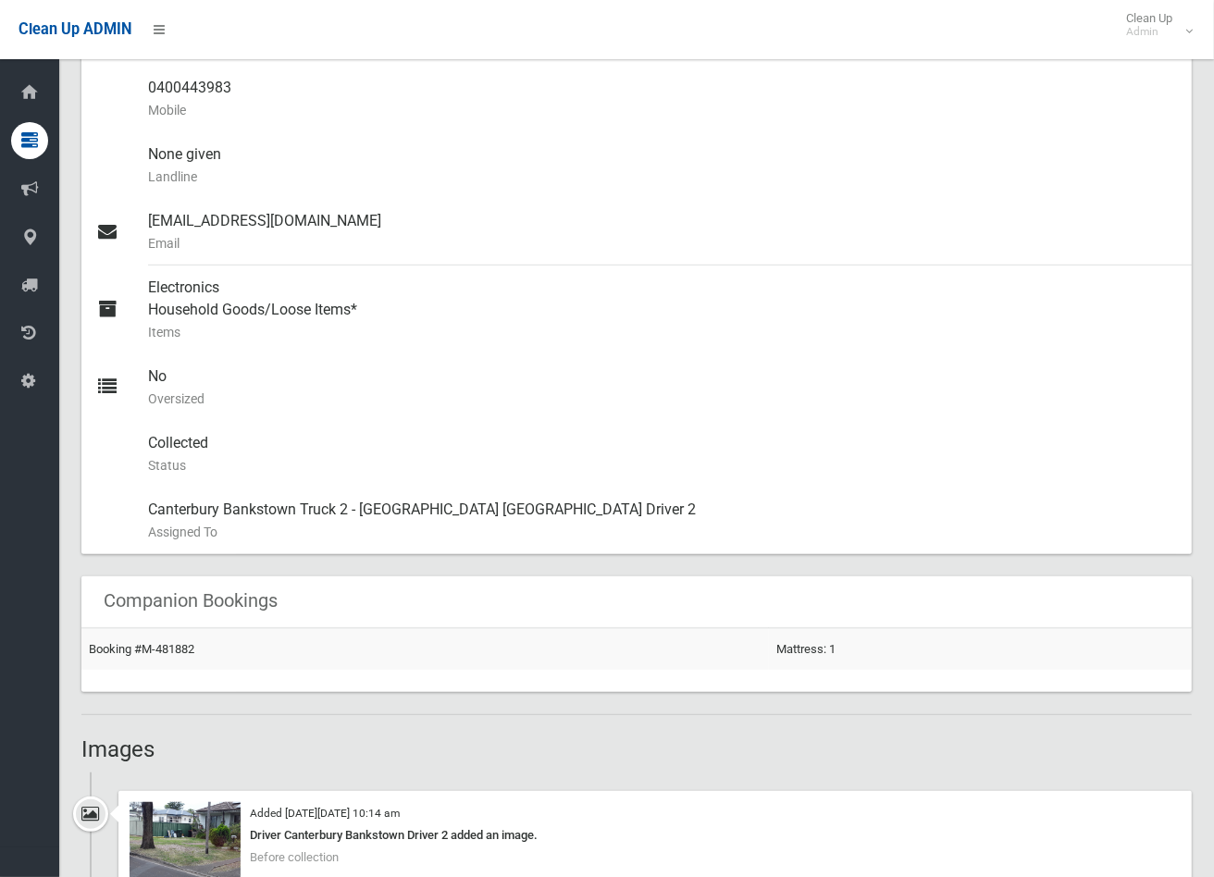
scroll to position [103, 0]
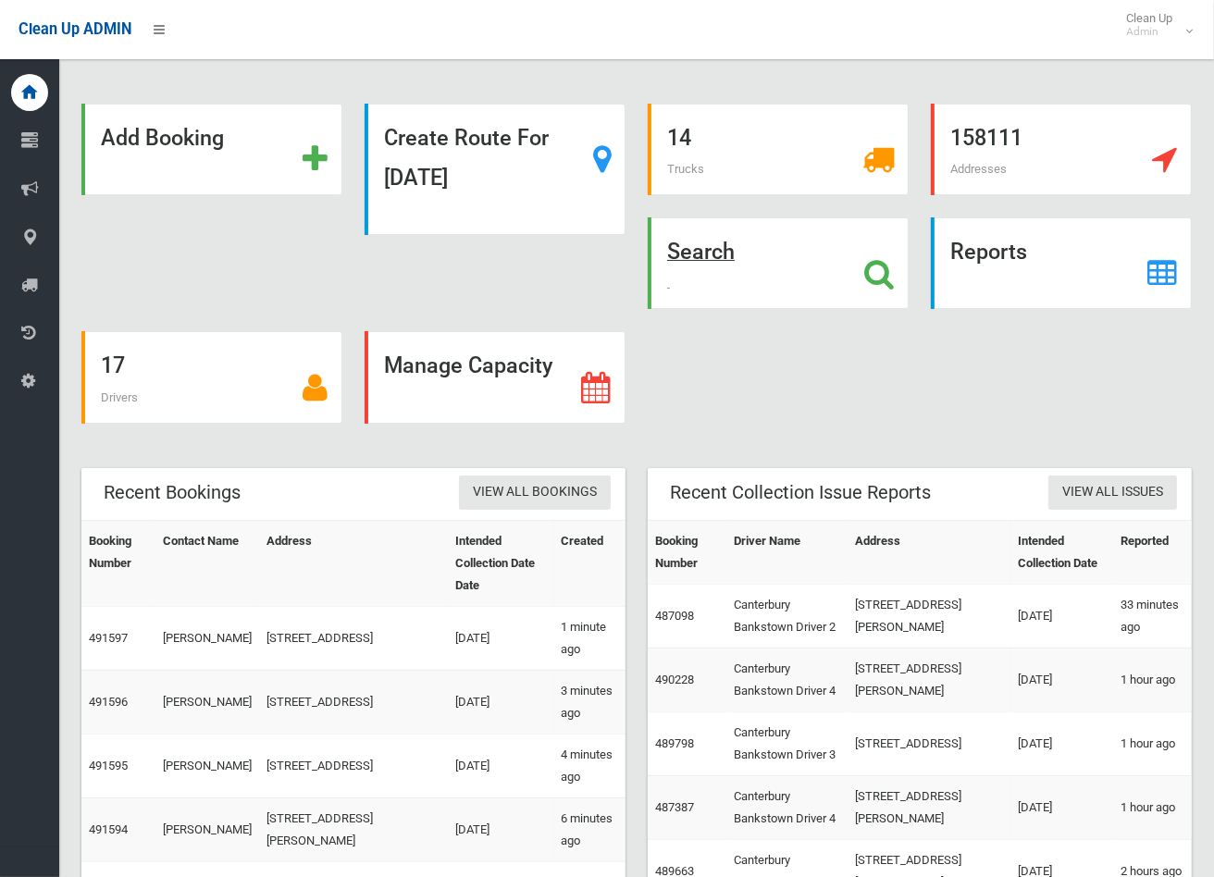
click at [700, 245] on strong "Search" at bounding box center [701, 252] width 68 height 26
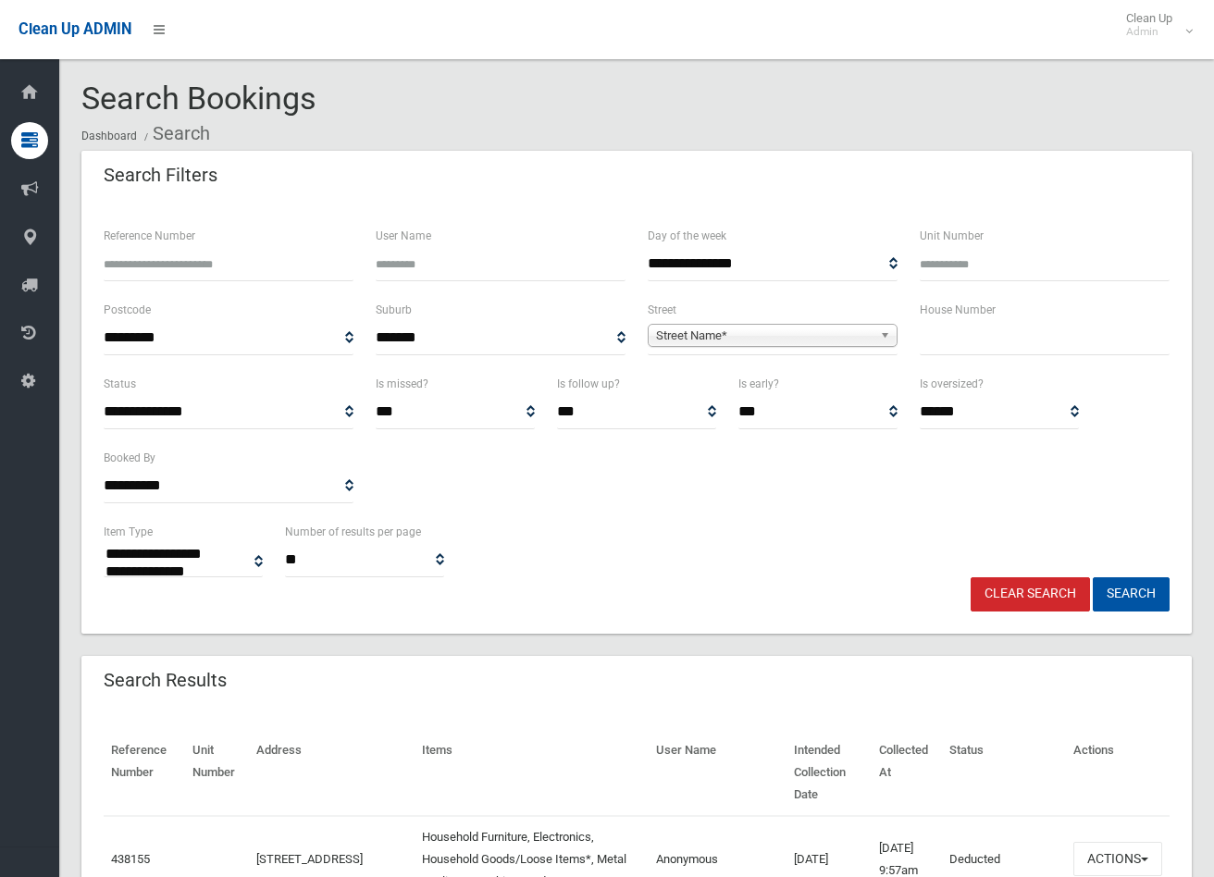
select select
click at [948, 340] on input "text" at bounding box center [1045, 338] width 250 height 34
type input "**"
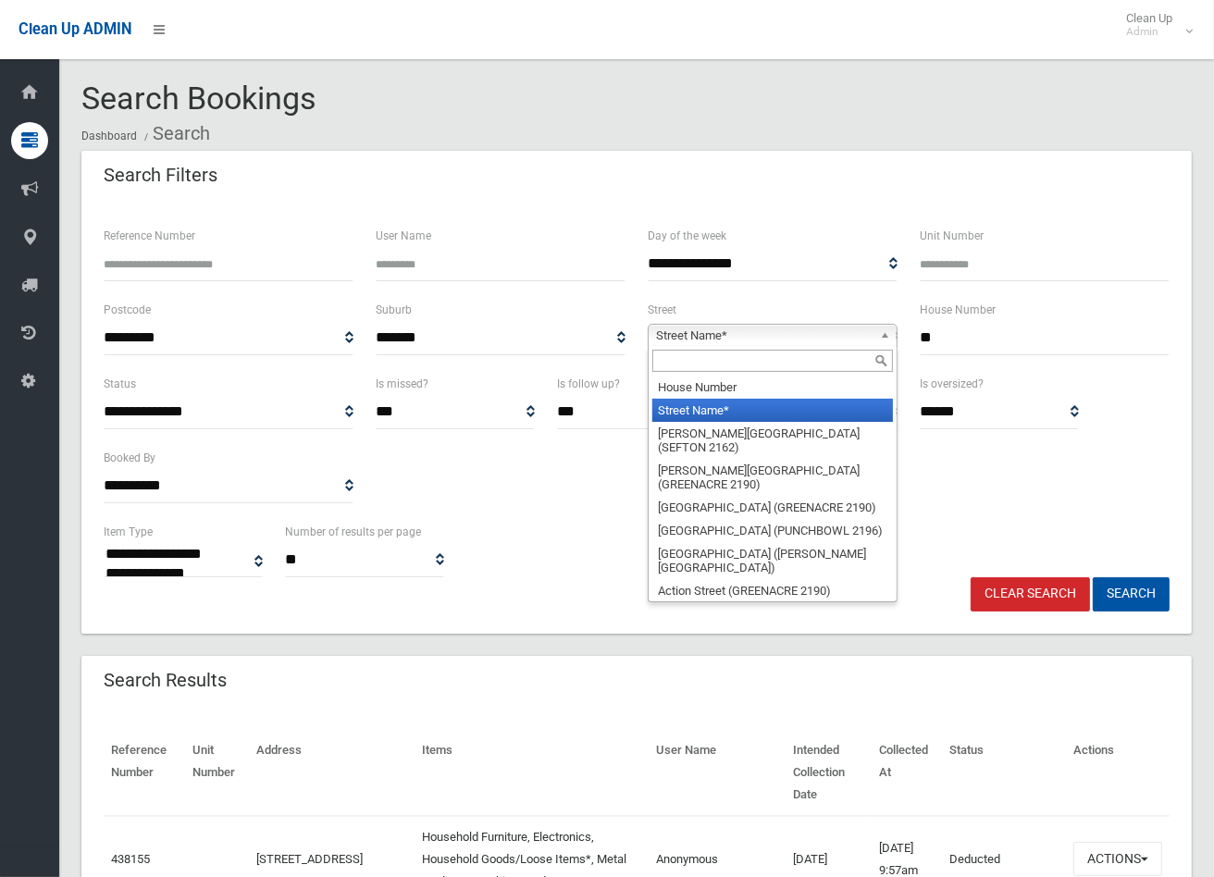
click at [806, 328] on span "Street Name*" at bounding box center [764, 336] width 217 height 22
click at [799, 370] on input "text" at bounding box center [772, 361] width 241 height 22
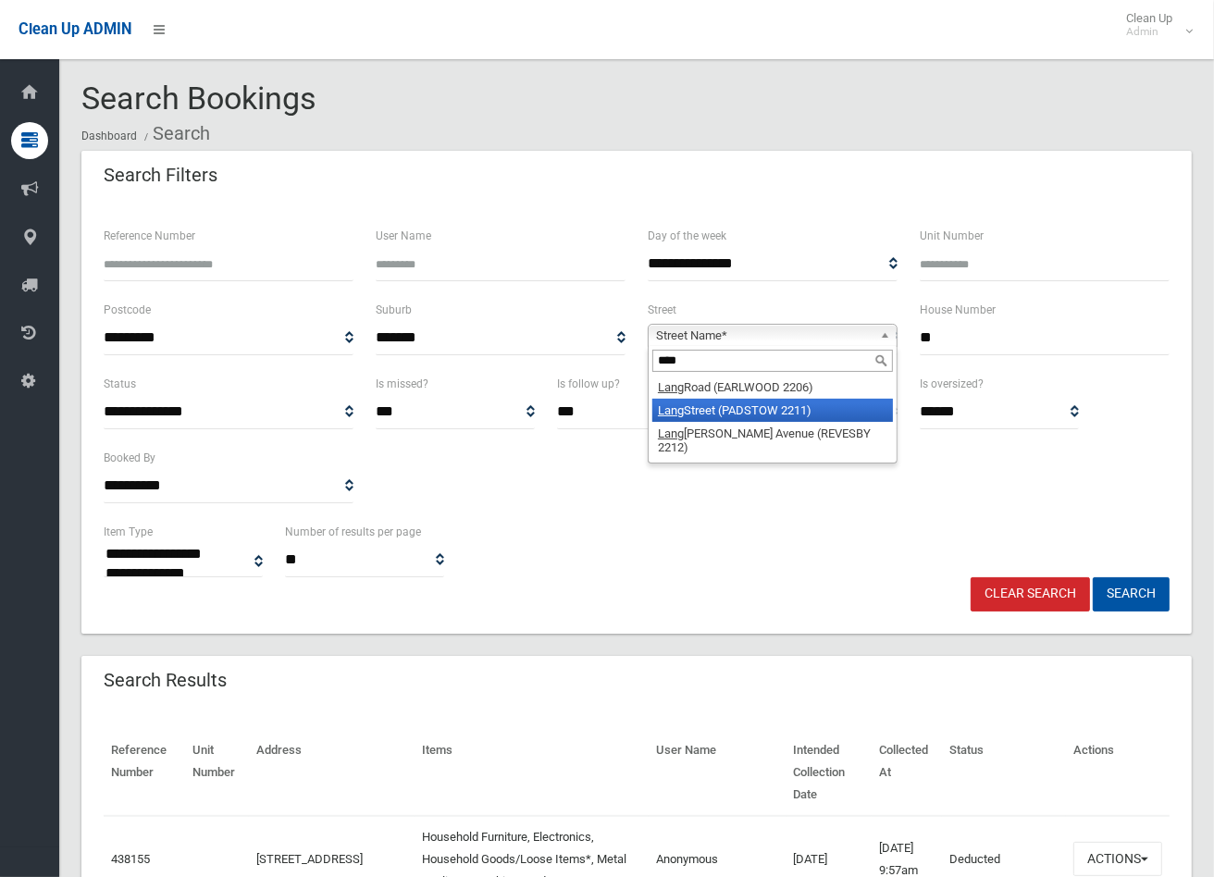
type input "****"
click at [770, 410] on li "Lang Street (PADSTOW 2211)" at bounding box center [772, 410] width 241 height 23
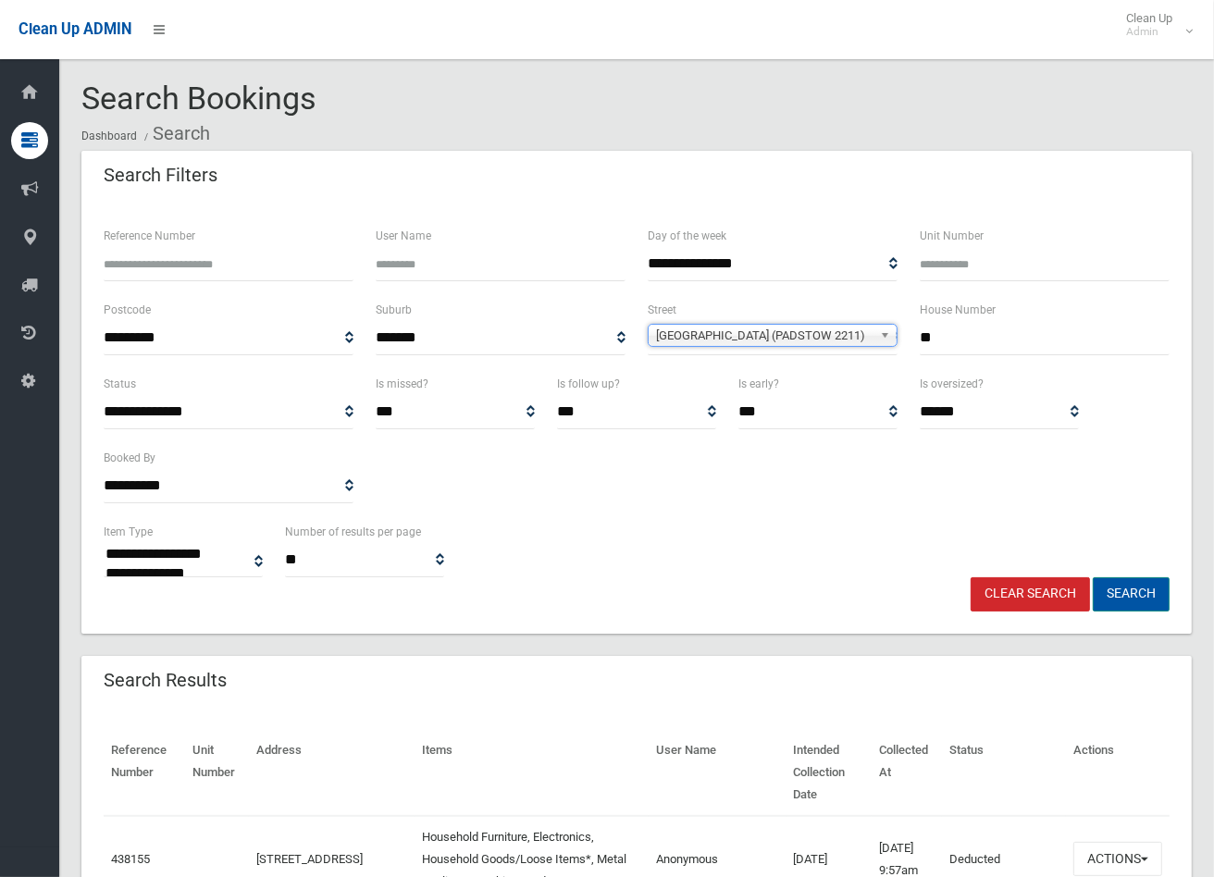
click at [1149, 598] on button "Search" at bounding box center [1131, 594] width 77 height 34
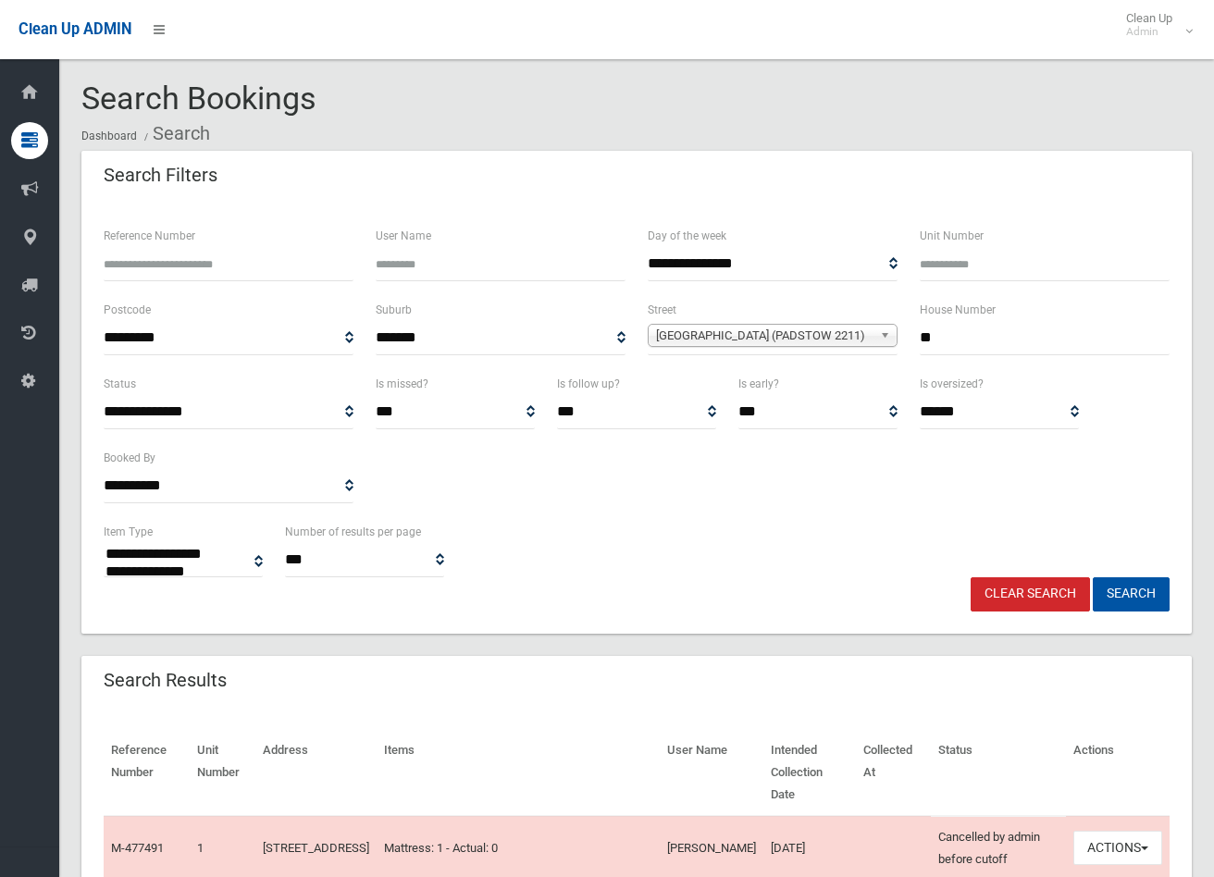
select select
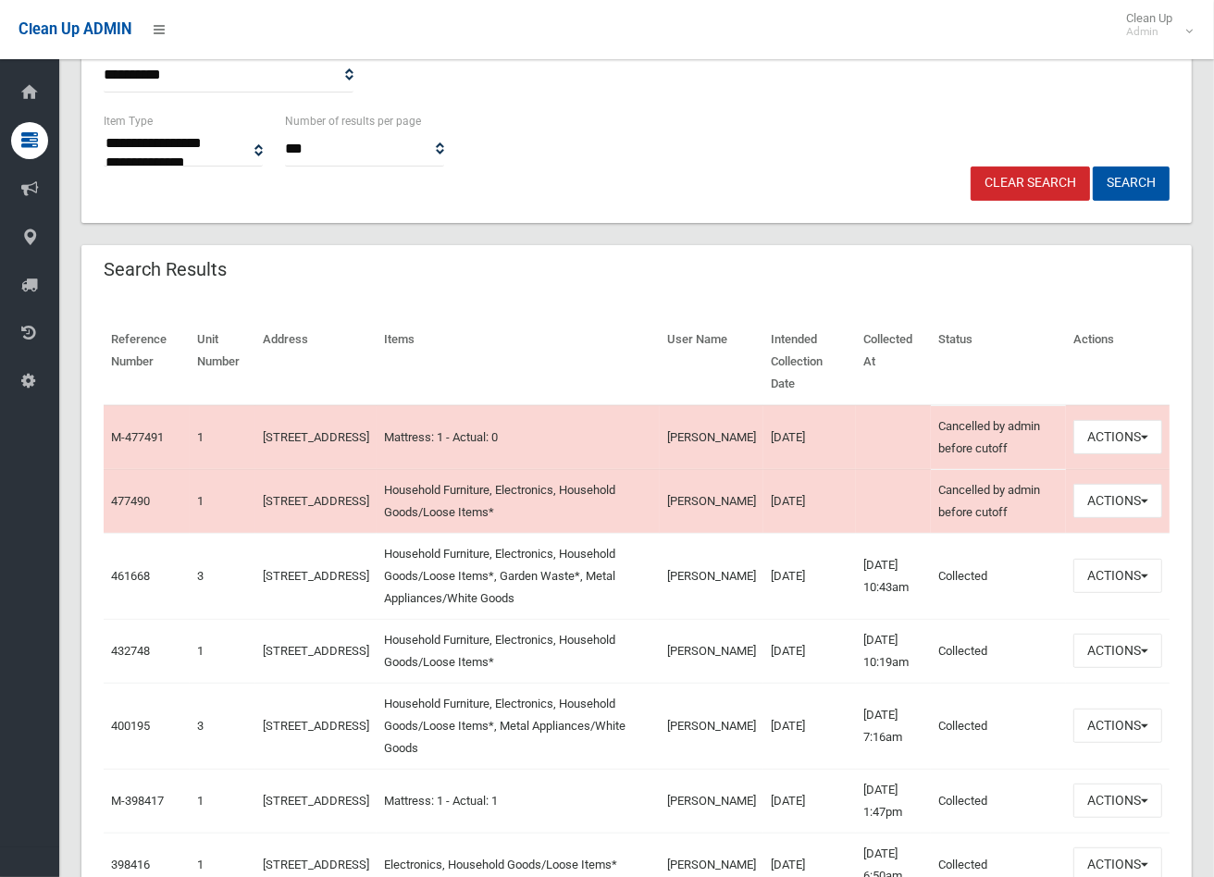
scroll to position [411, 0]
click at [1126, 668] on button "Actions" at bounding box center [1117, 651] width 89 height 34
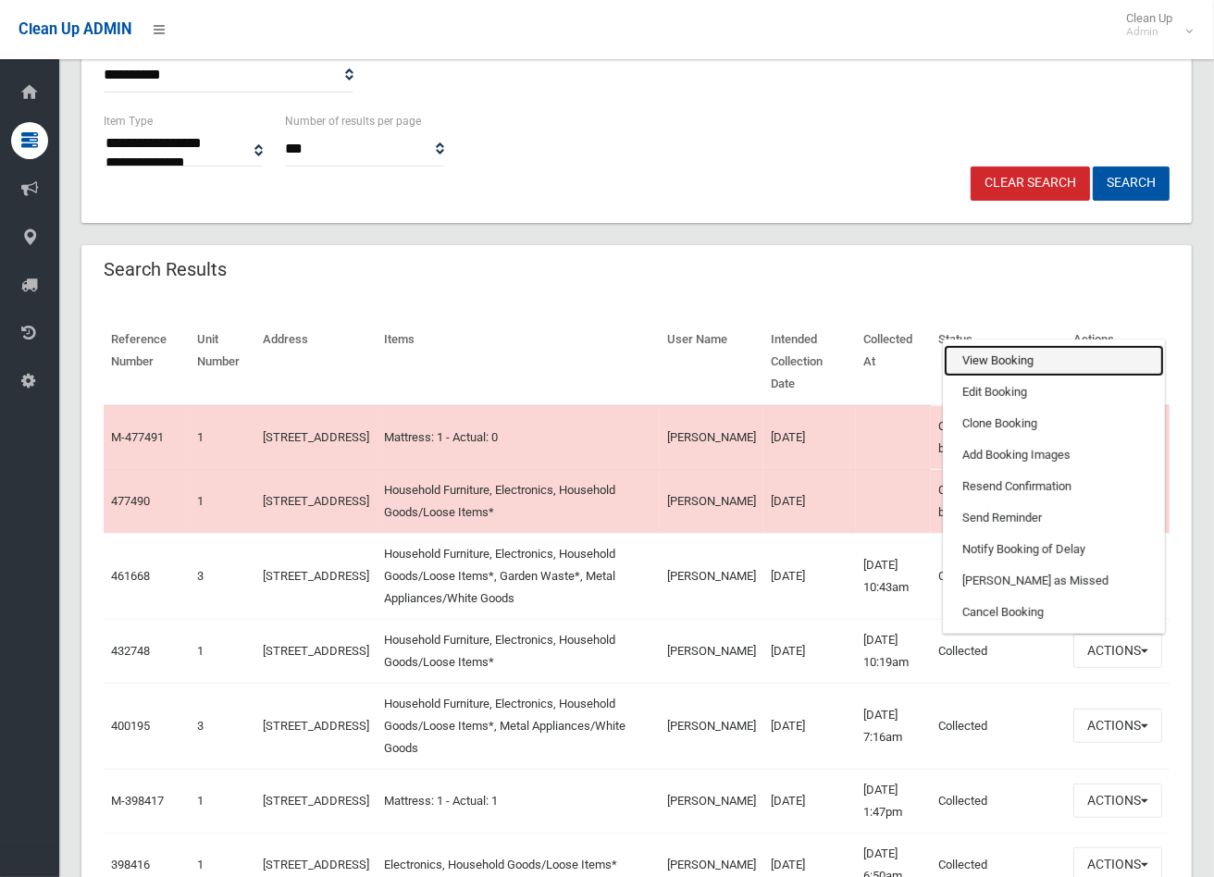
click at [995, 377] on link "View Booking" at bounding box center [1054, 360] width 220 height 31
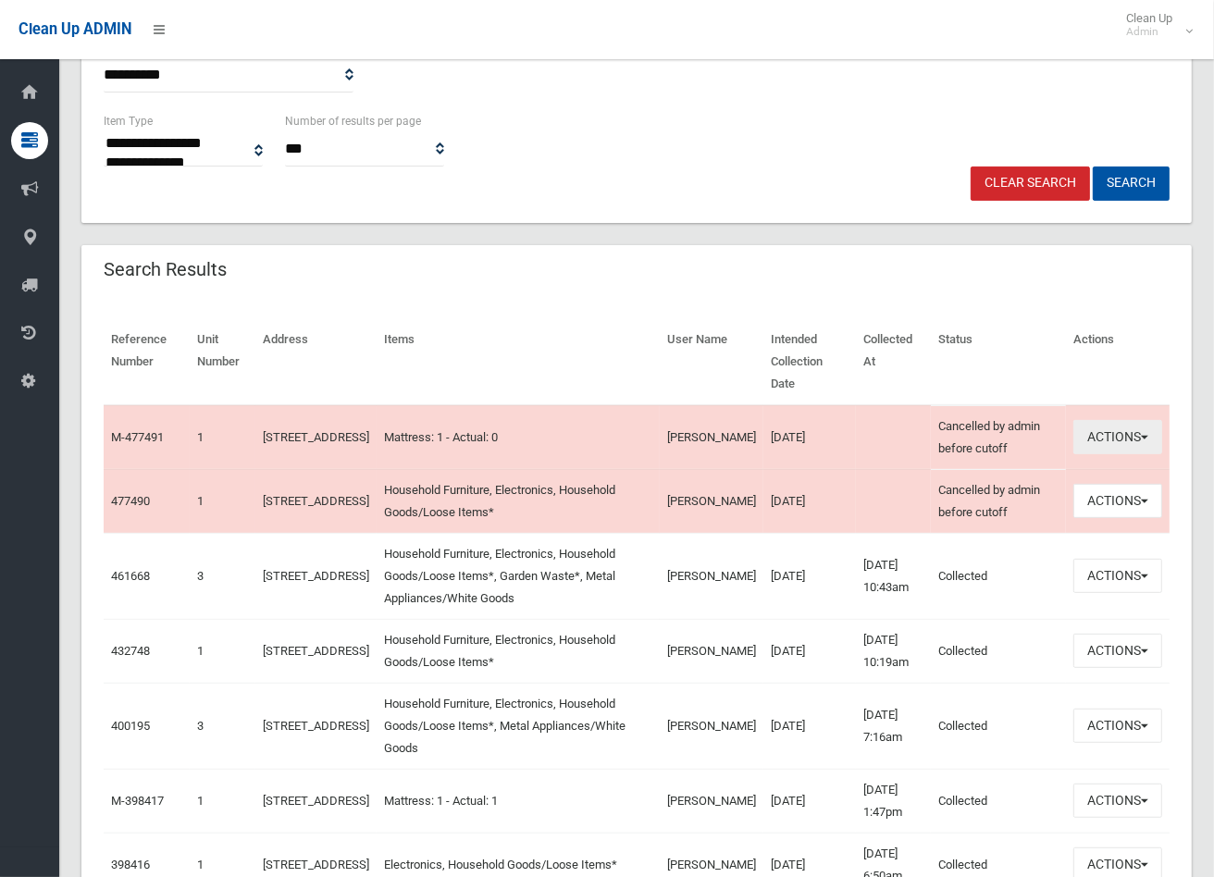
click at [1131, 421] on button "Actions" at bounding box center [1117, 437] width 89 height 34
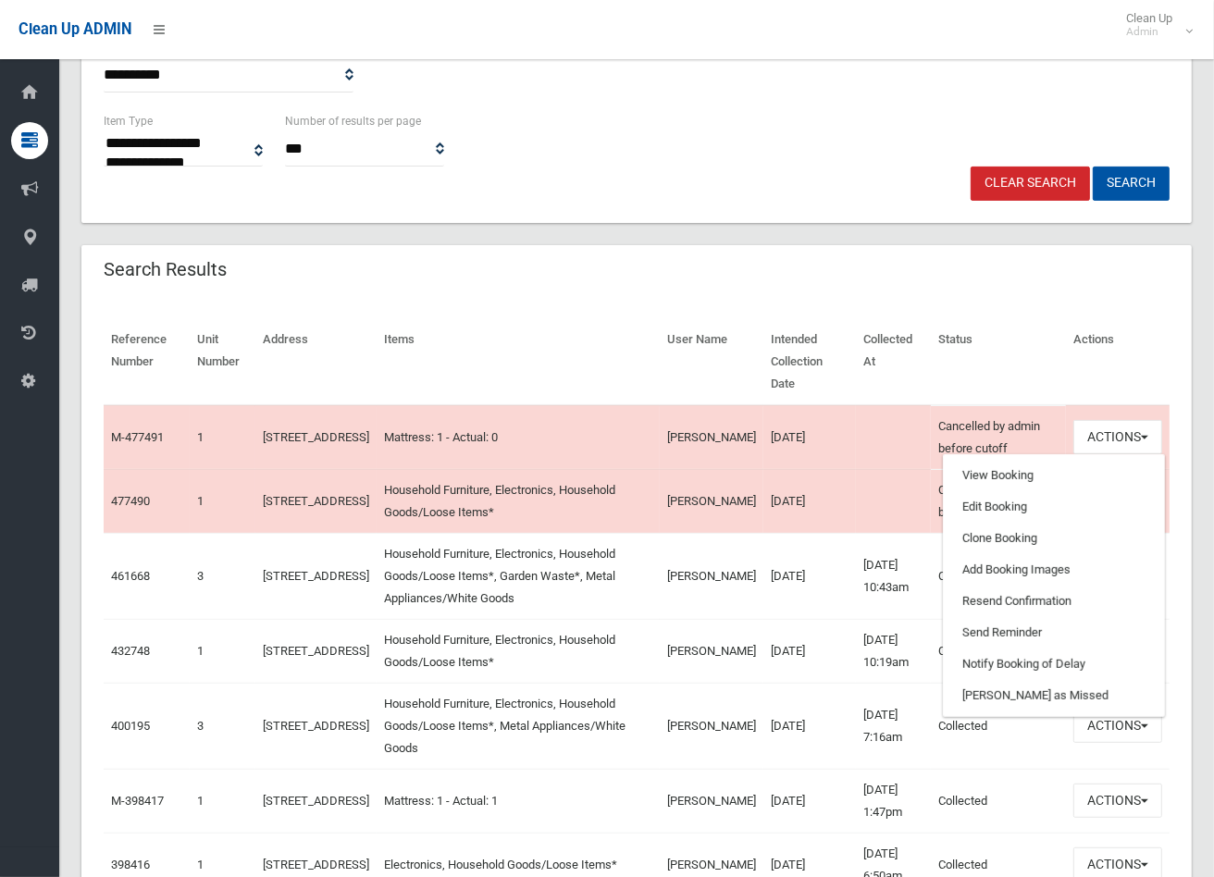
click at [849, 270] on div "Search Results" at bounding box center [636, 271] width 1110 height 52
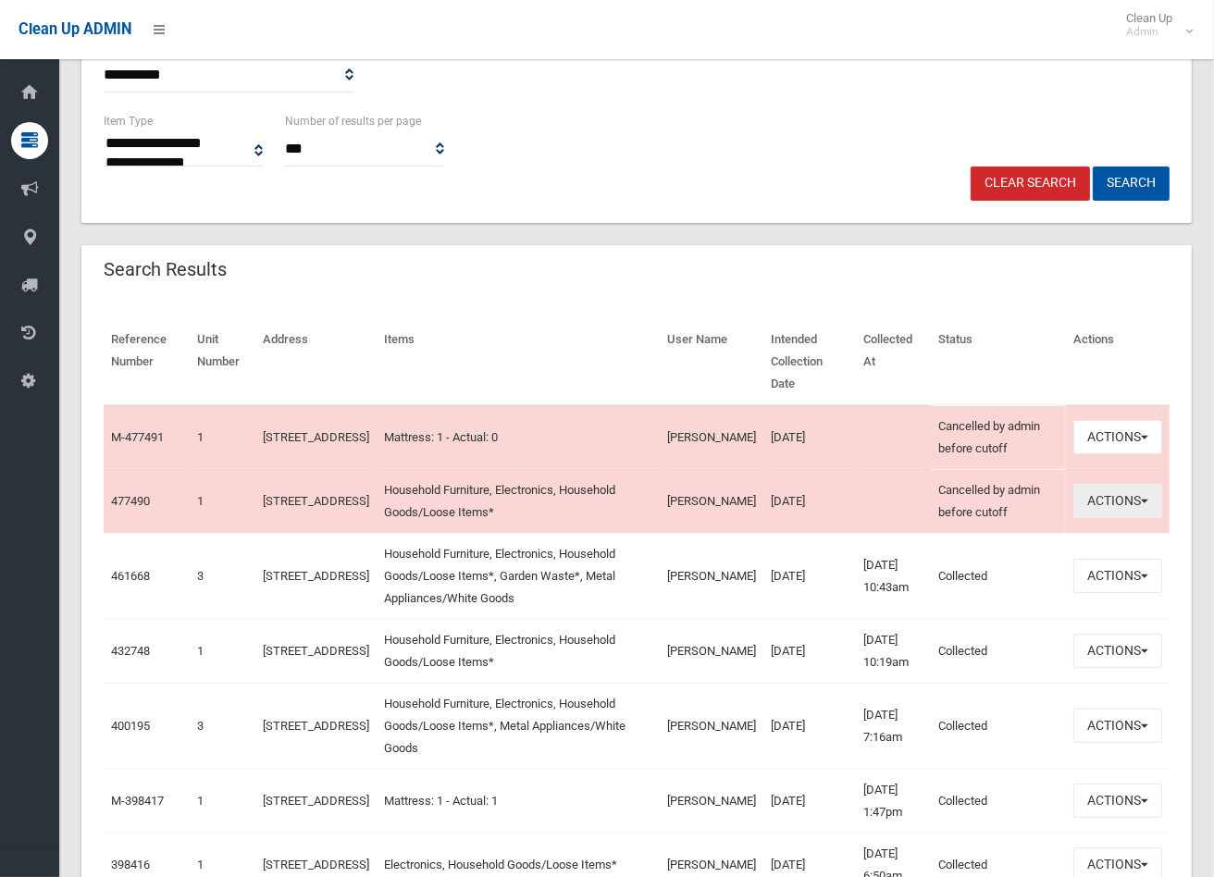
click at [1138, 514] on button "Actions" at bounding box center [1117, 501] width 89 height 34
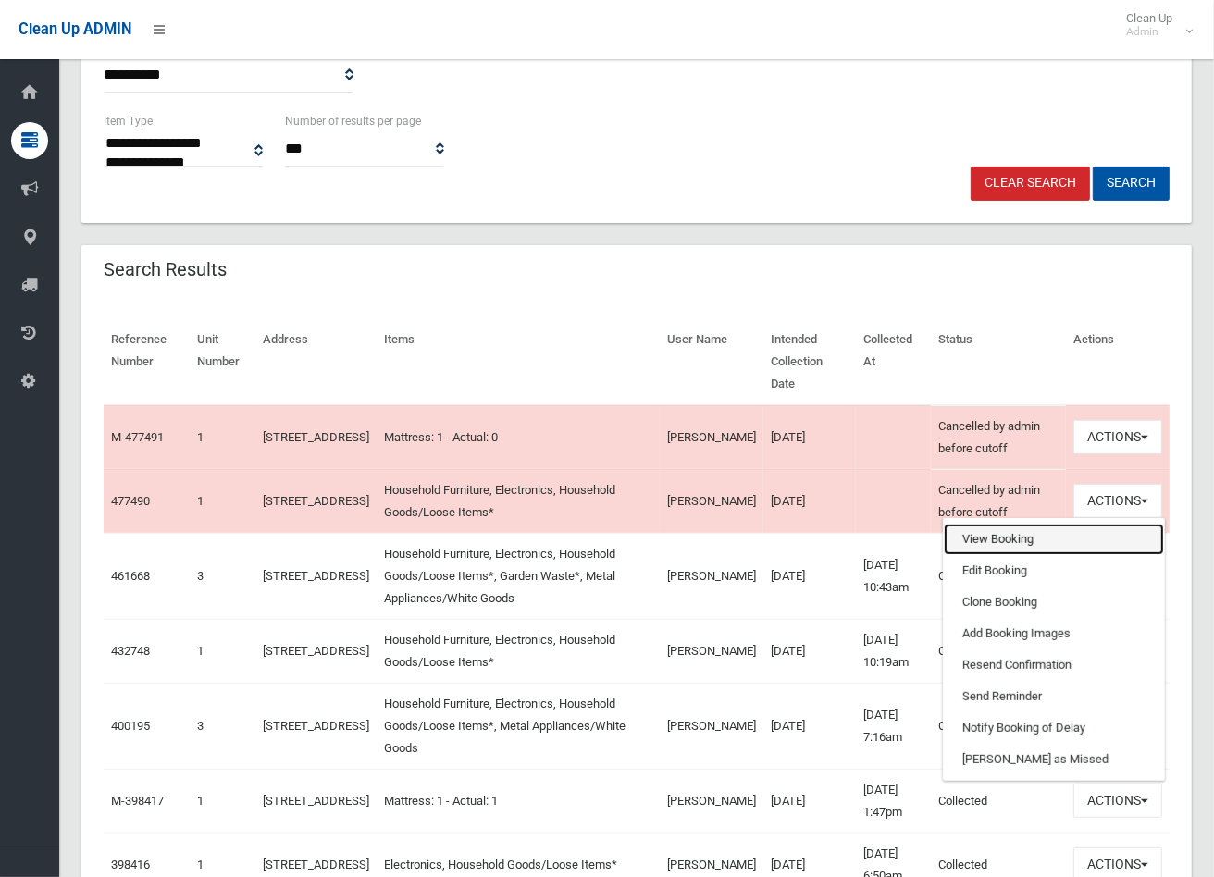
click at [991, 548] on link "View Booking" at bounding box center [1054, 539] width 220 height 31
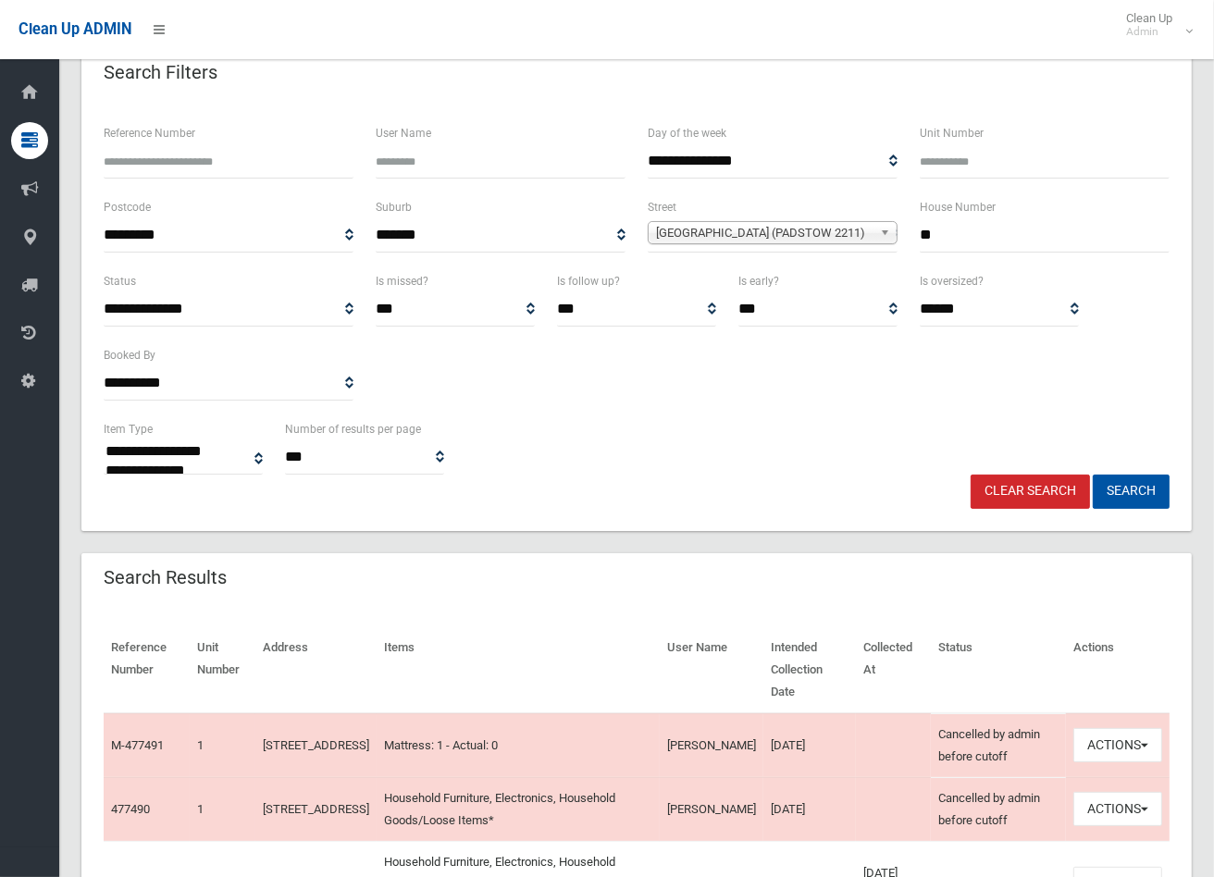
scroll to position [0, 0]
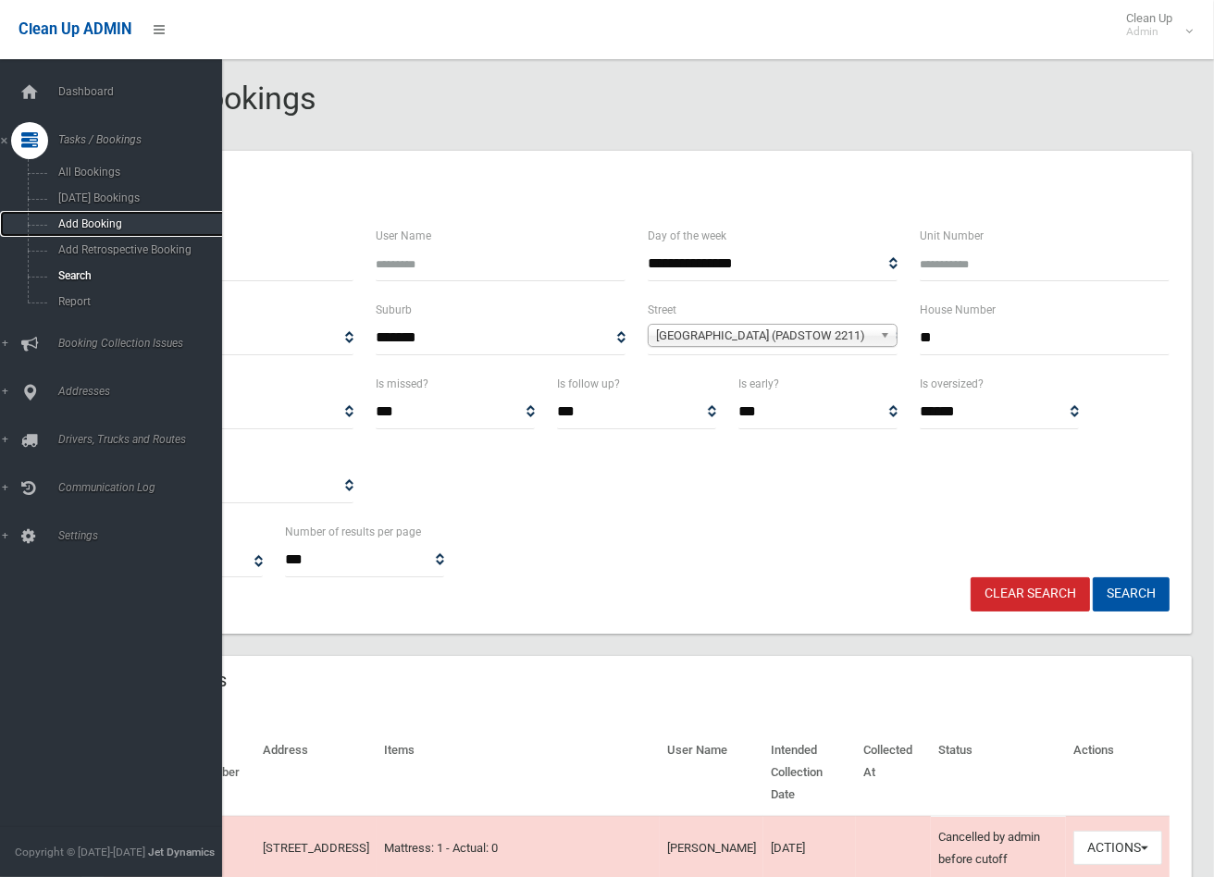
click at [72, 227] on span "Add Booking" at bounding box center [137, 223] width 169 height 13
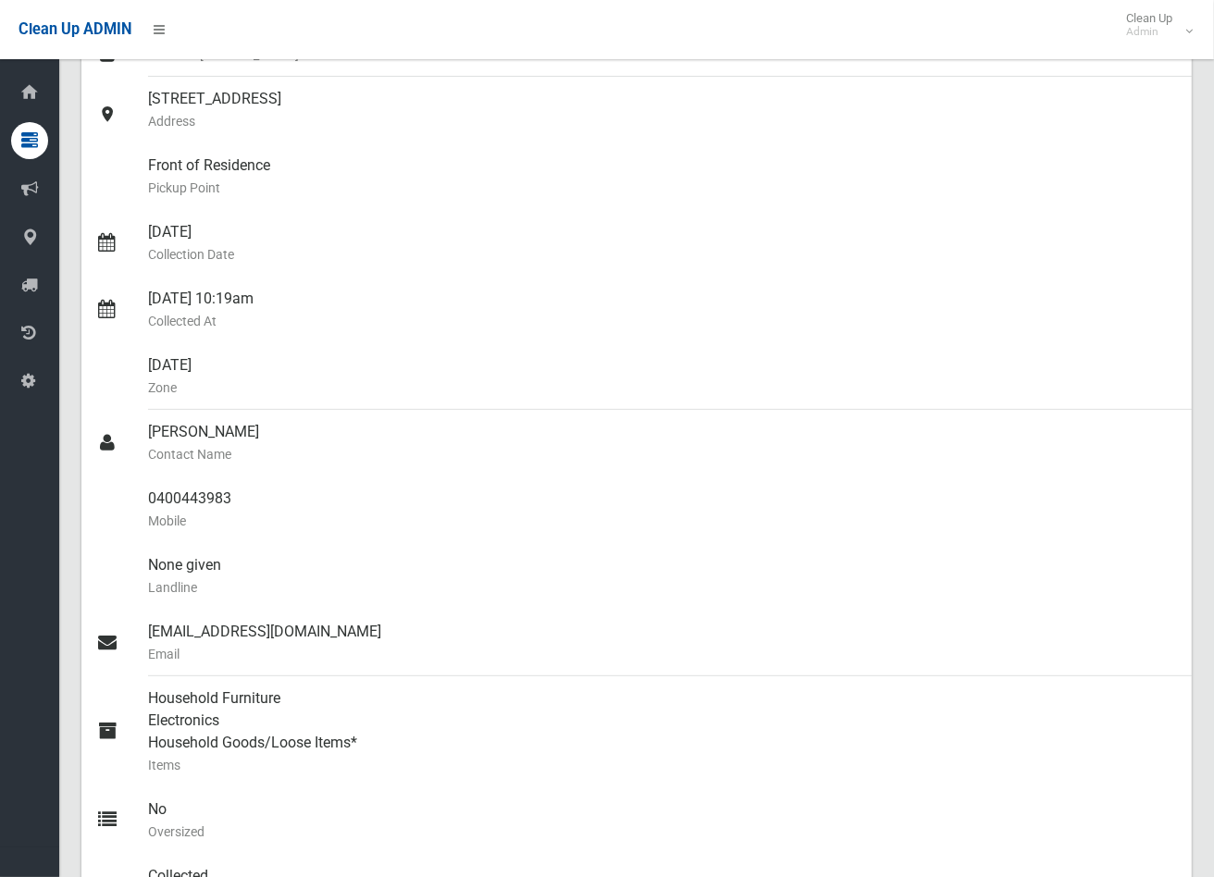
scroll to position [308, 0]
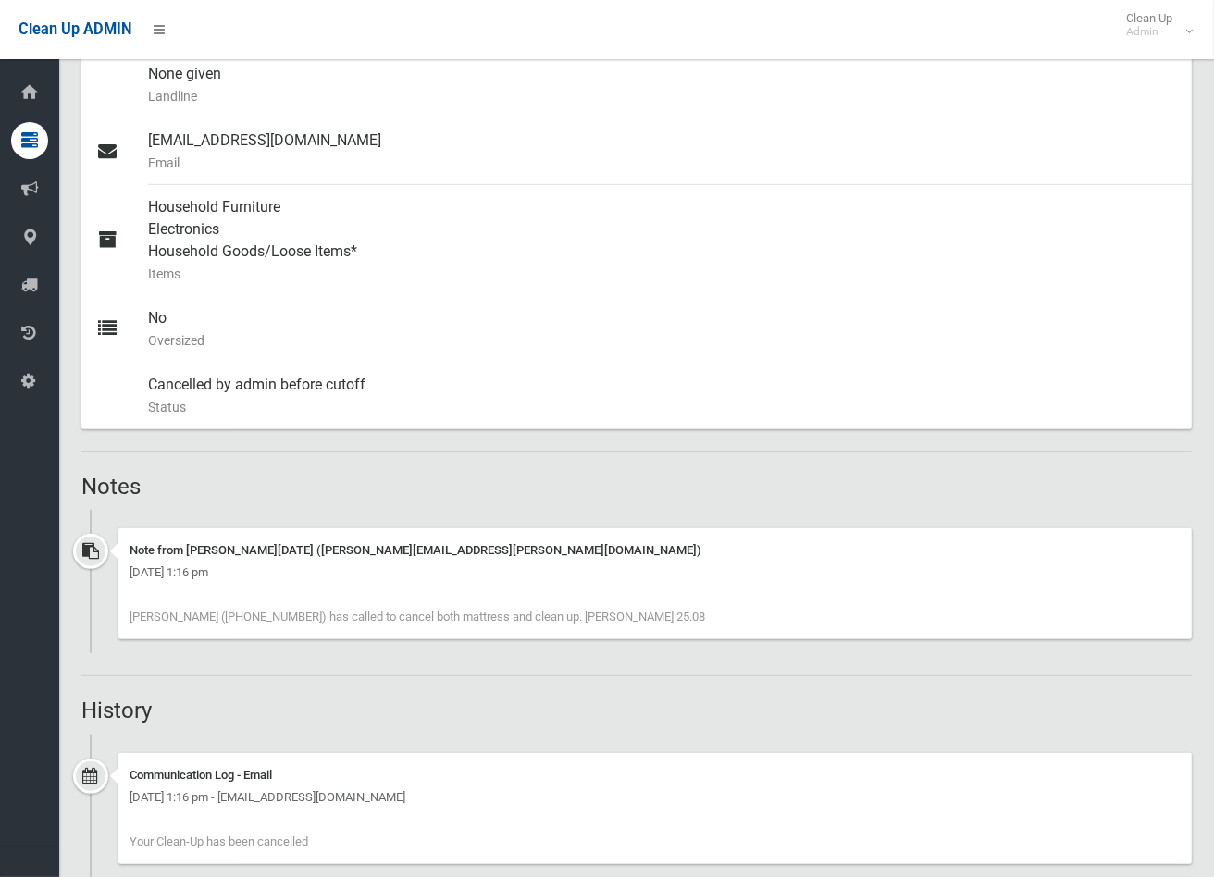
scroll to position [822, 0]
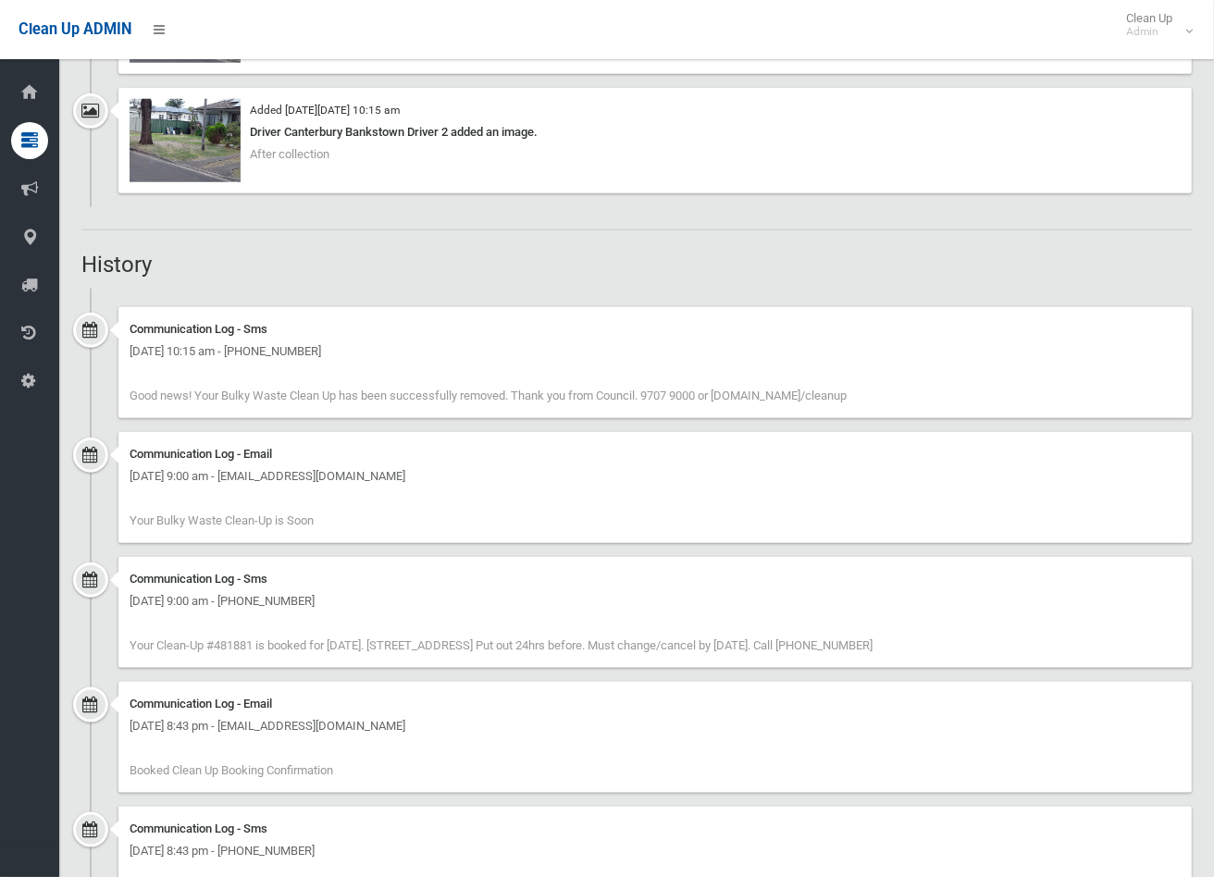
scroll to position [1525, 0]
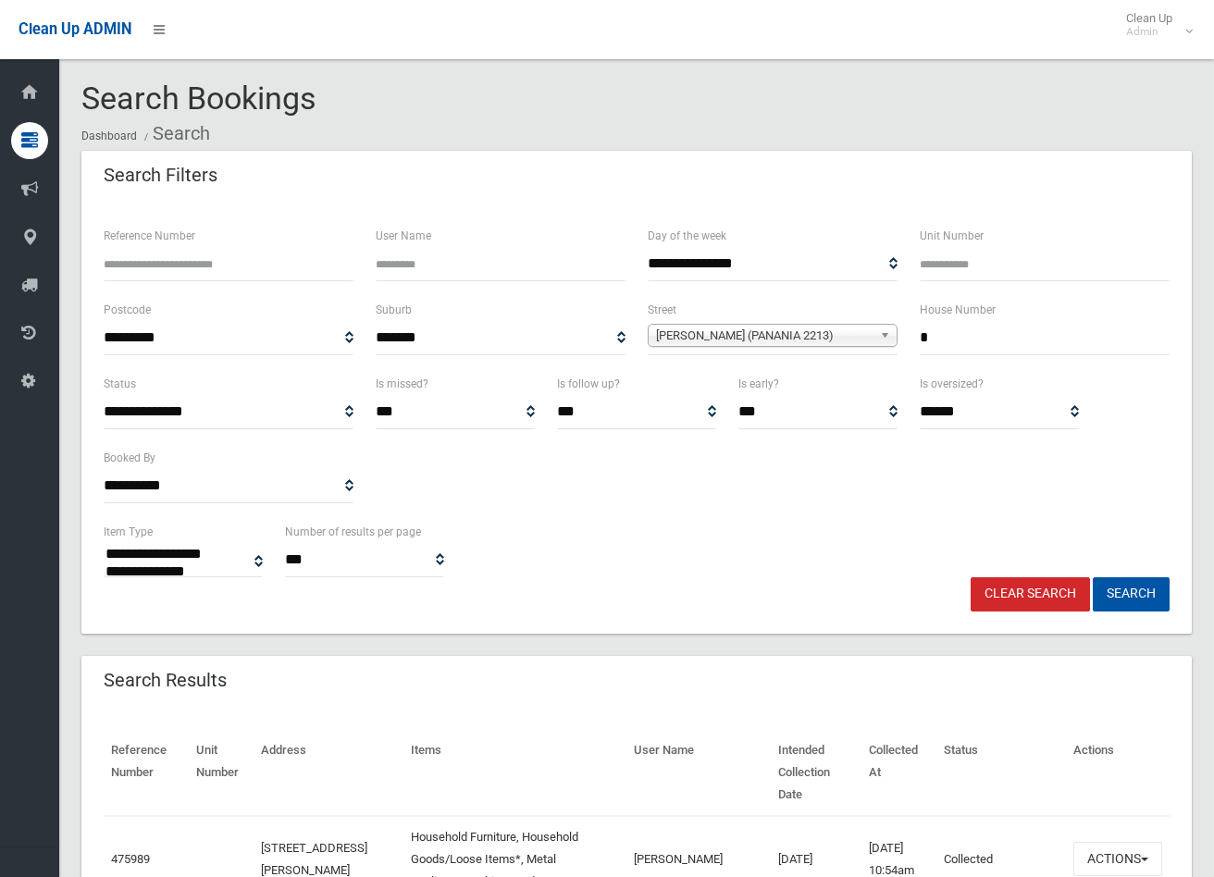
select select
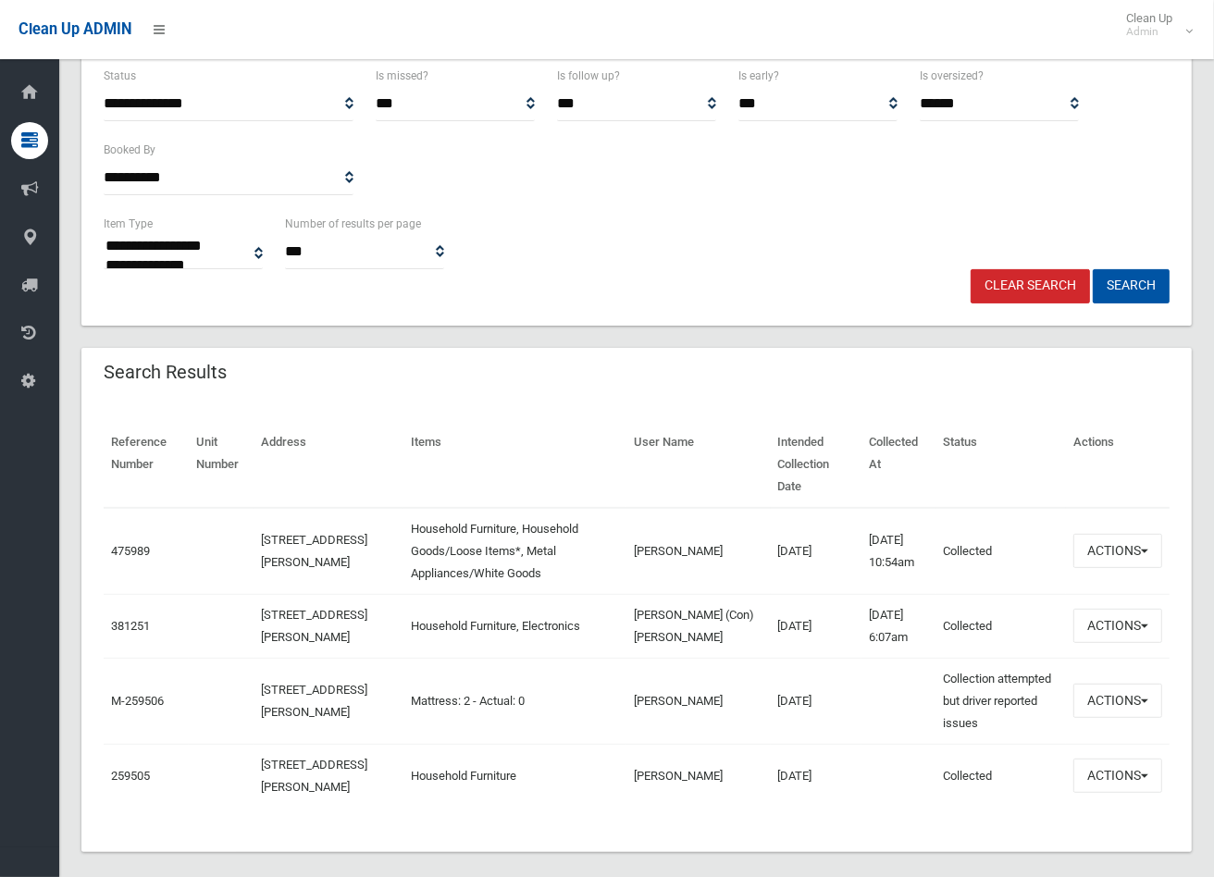
scroll to position [348, 0]
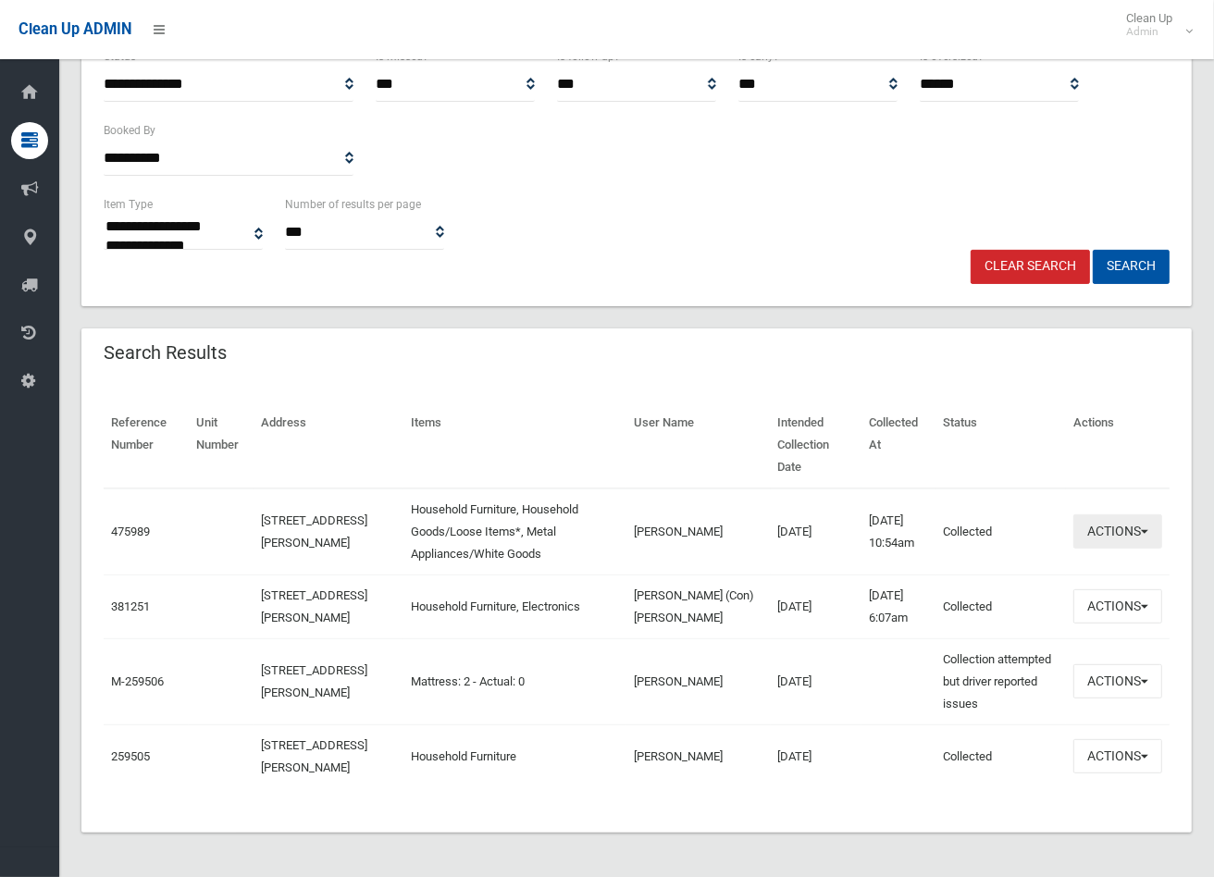
click at [1122, 514] on button "Actions" at bounding box center [1117, 531] width 89 height 34
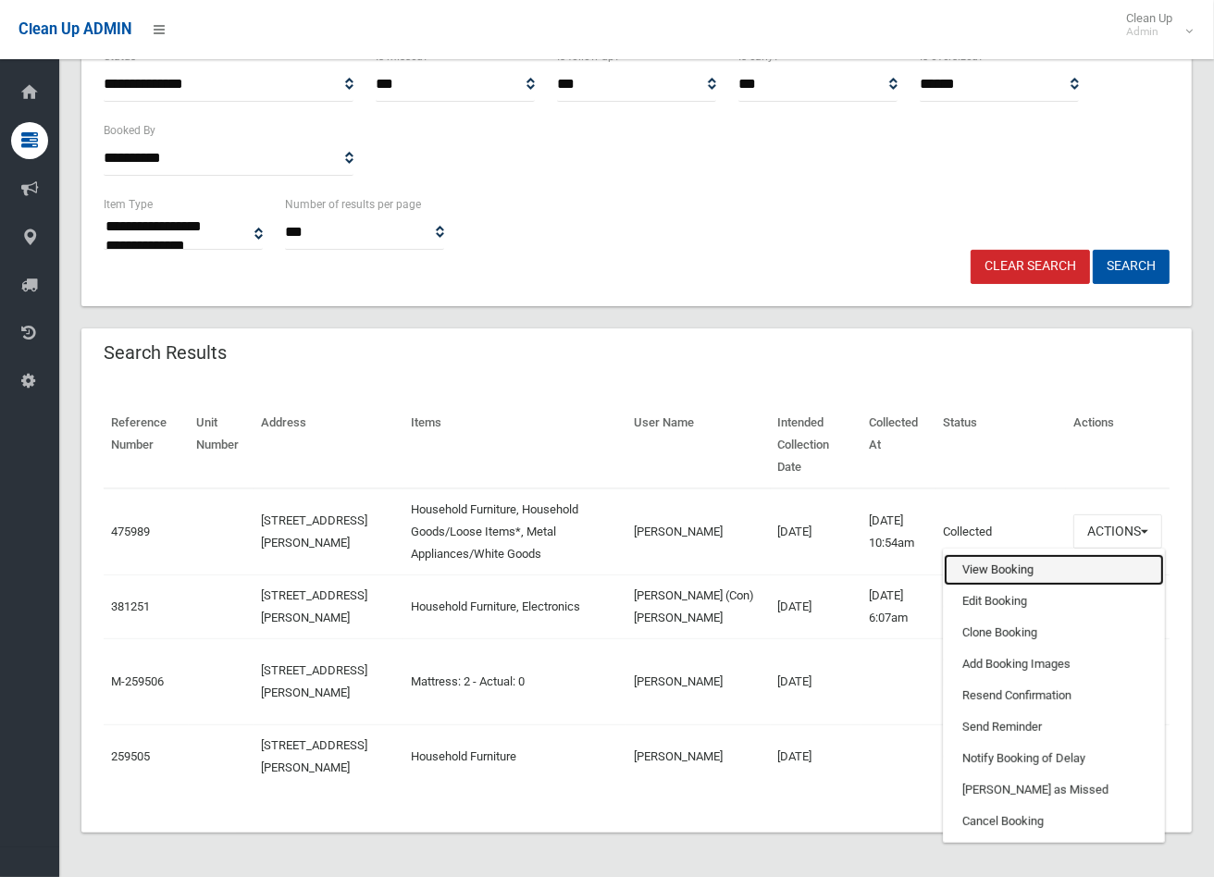
click at [1003, 554] on link "View Booking" at bounding box center [1054, 569] width 220 height 31
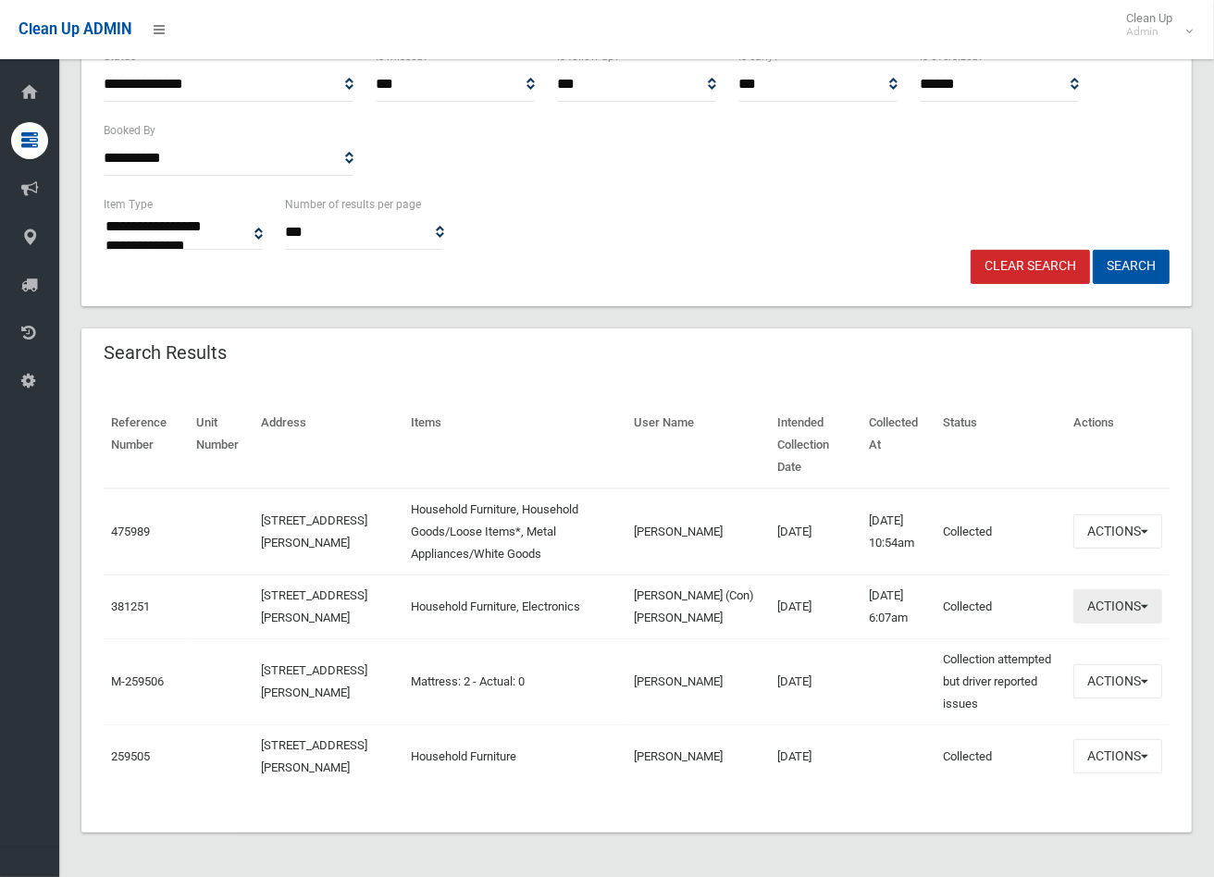
click at [1127, 589] on button "Actions" at bounding box center [1117, 606] width 89 height 34
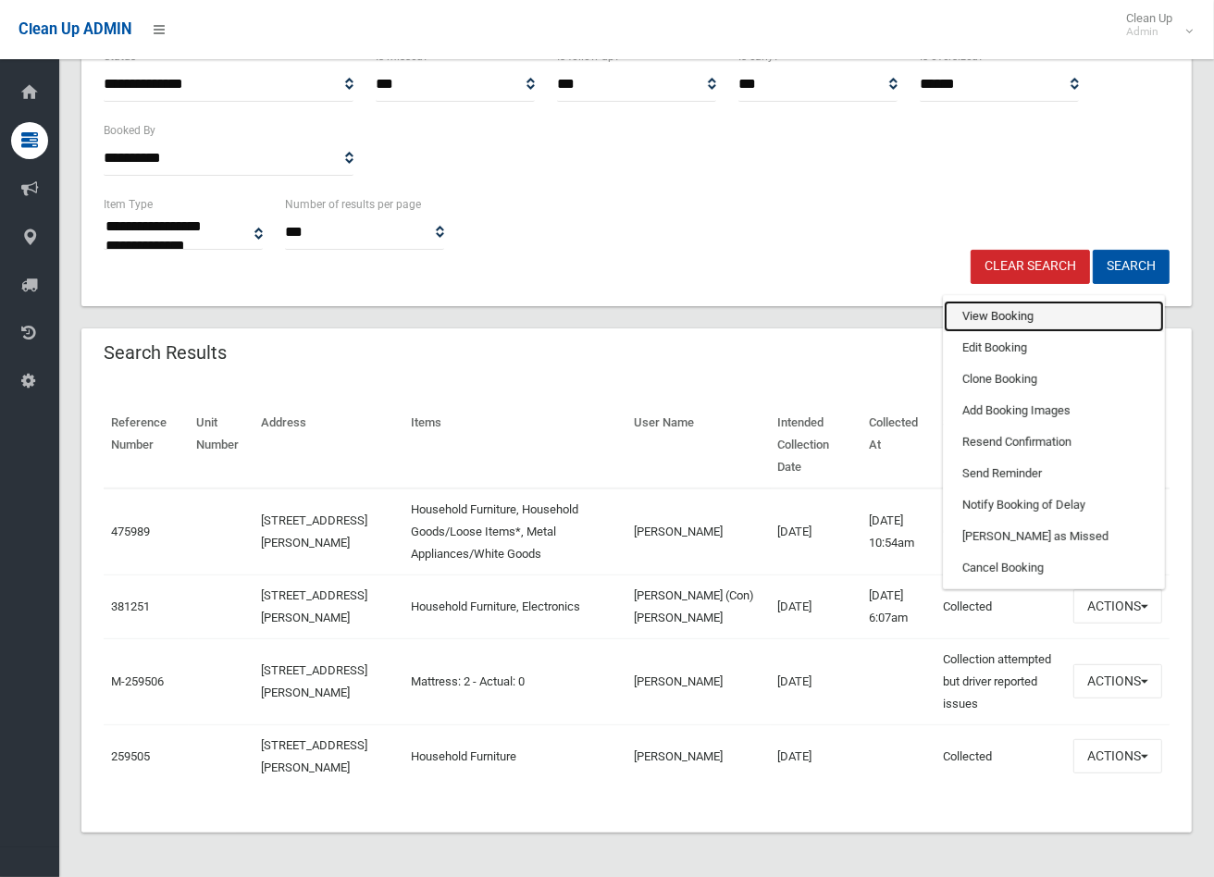
click at [990, 301] on link "View Booking" at bounding box center [1054, 316] width 220 height 31
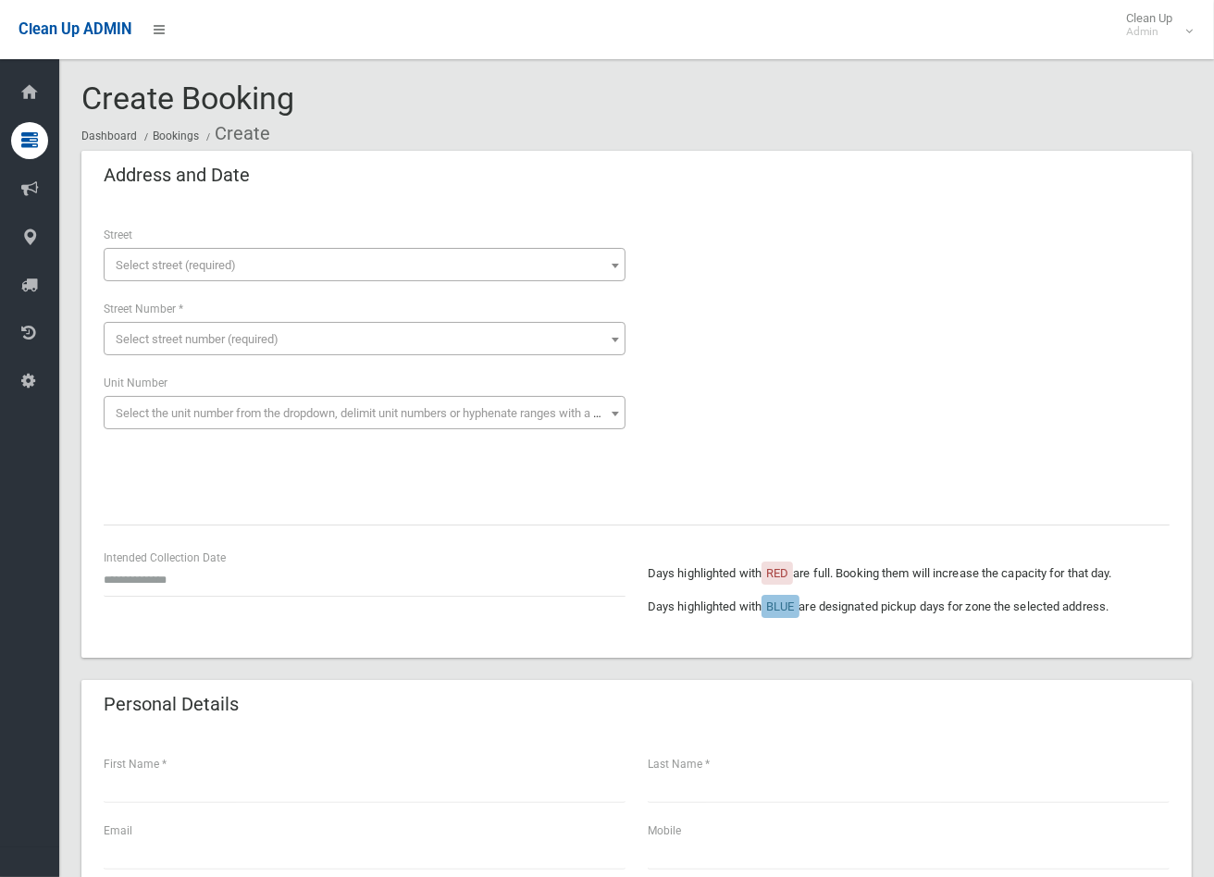
click at [177, 260] on span "Select street (required)" at bounding box center [176, 265] width 120 height 14
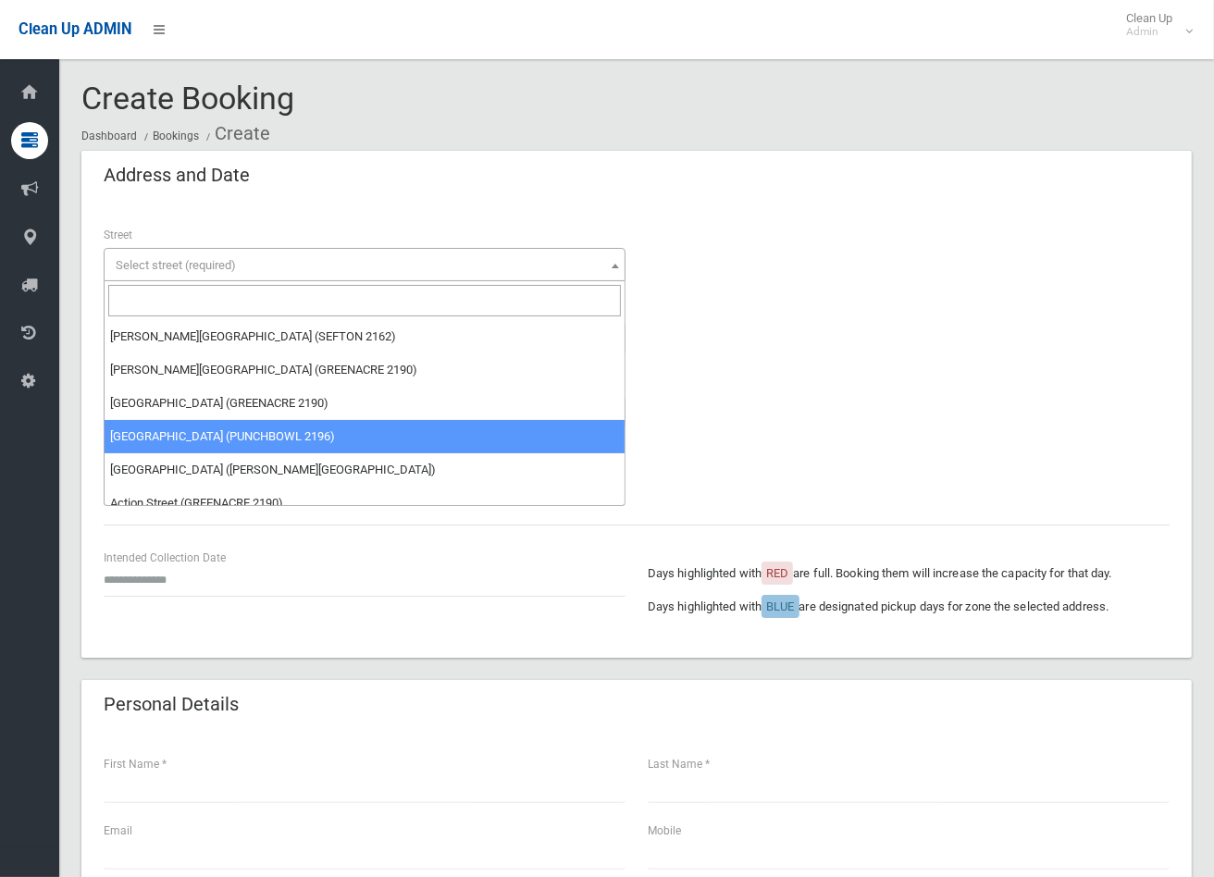
click at [181, 297] on input "search" at bounding box center [364, 300] width 513 height 31
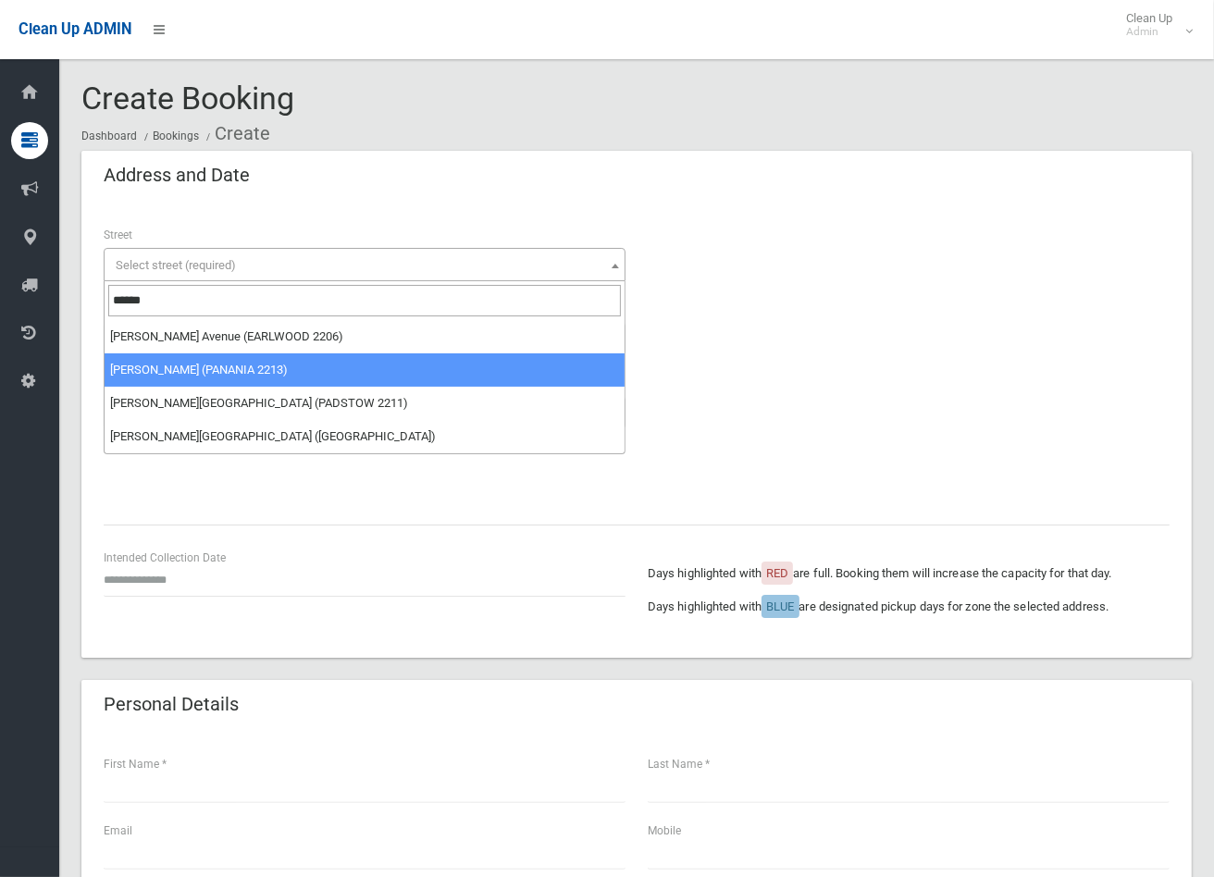
type input "******"
select select "****"
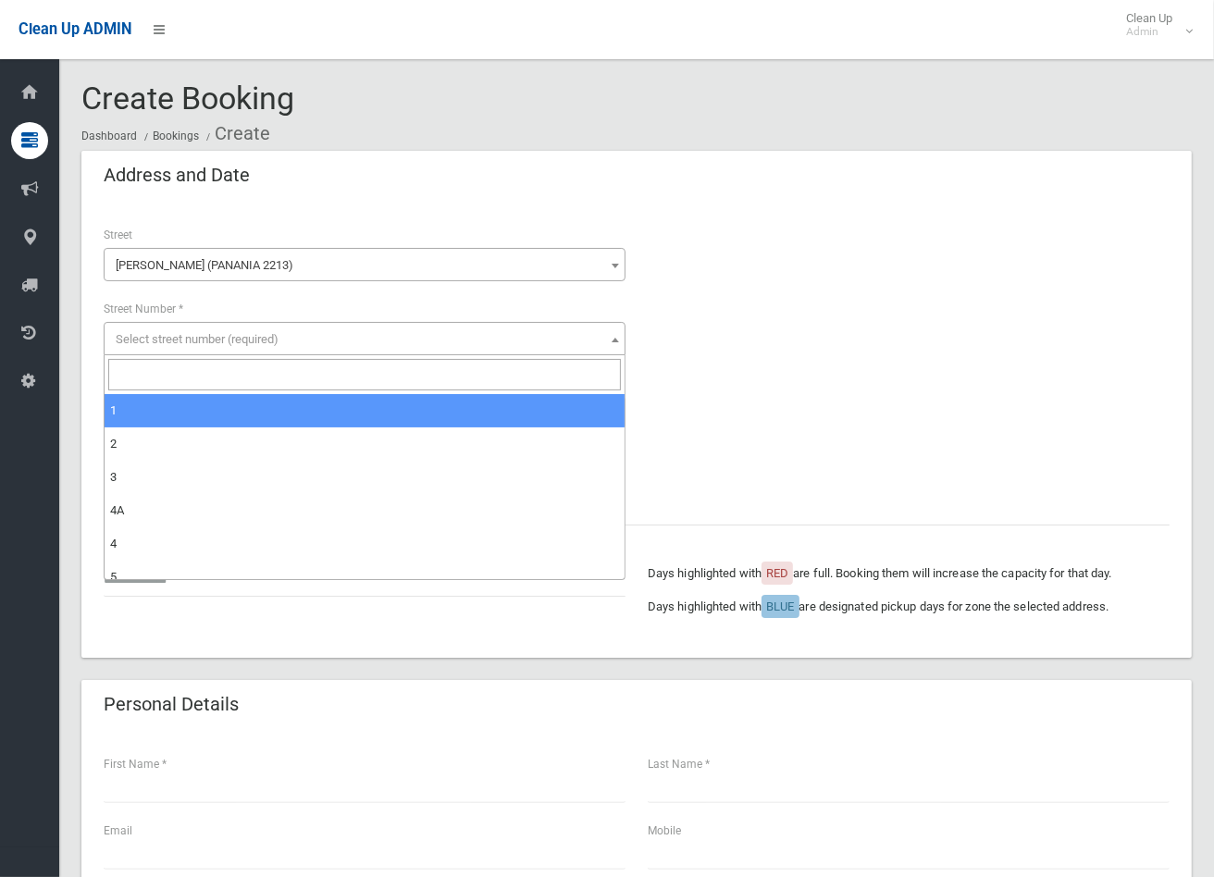
click at [198, 337] on span "Select street number (required)" at bounding box center [197, 339] width 163 height 14
click at [180, 378] on input "search" at bounding box center [364, 374] width 513 height 31
type input "*"
select select "*"
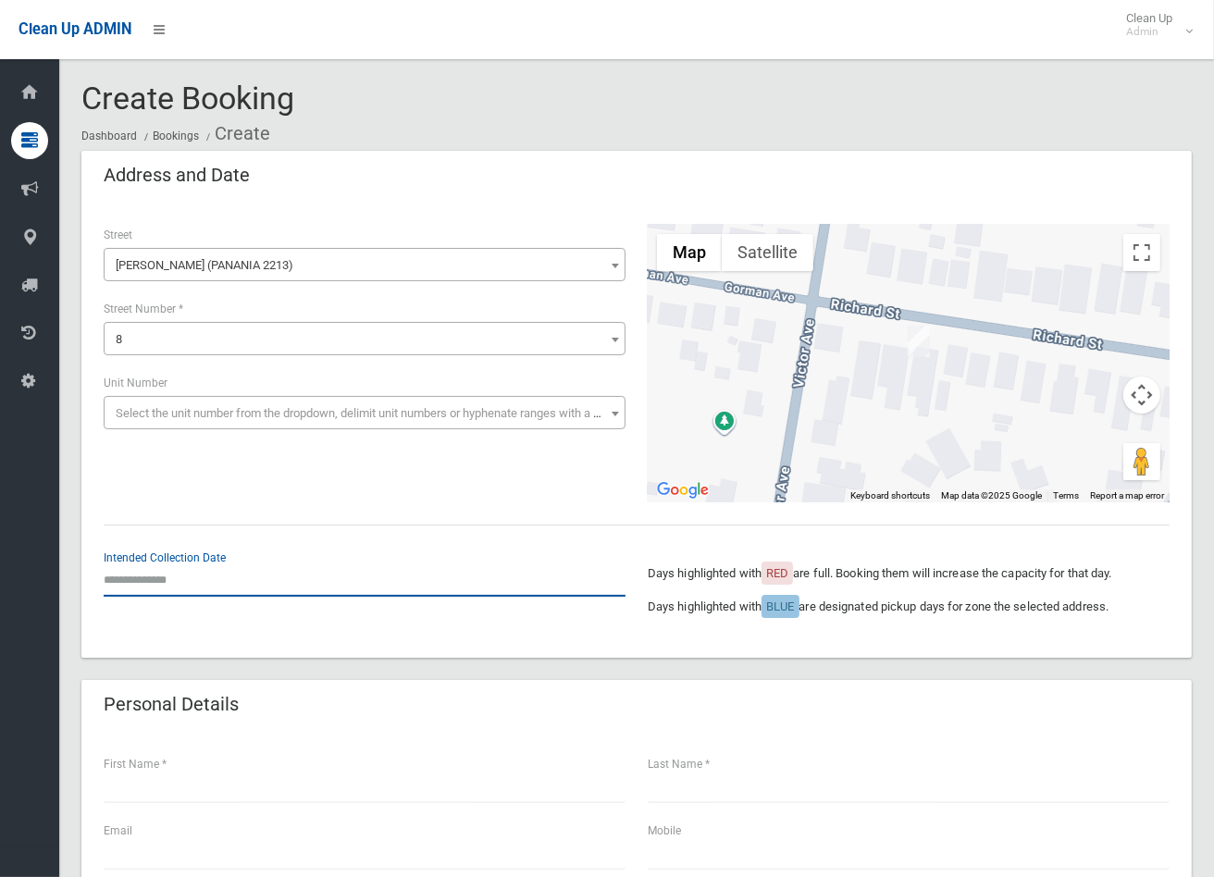
click at [132, 580] on input "text" at bounding box center [365, 580] width 522 height 34
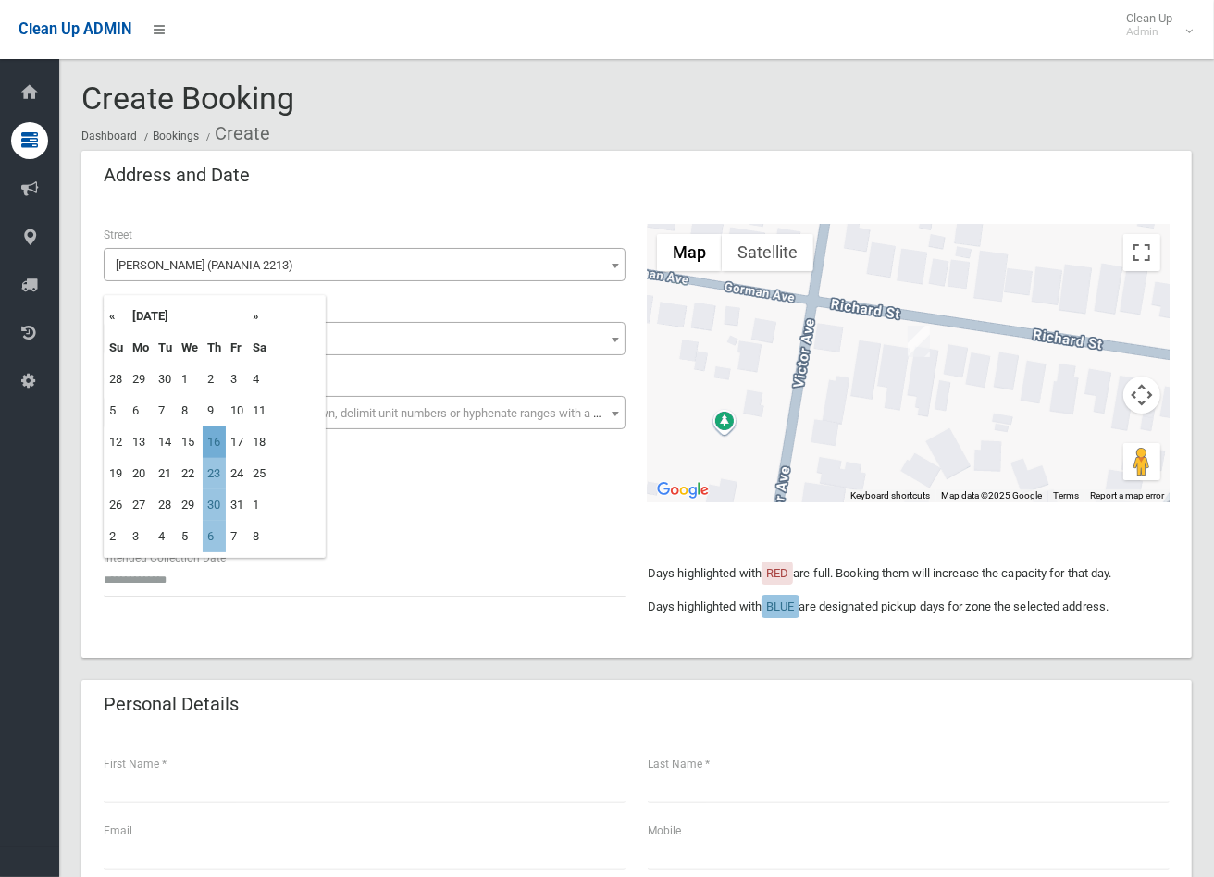
click at [218, 442] on td "16" at bounding box center [214, 442] width 23 height 31
type input "**********"
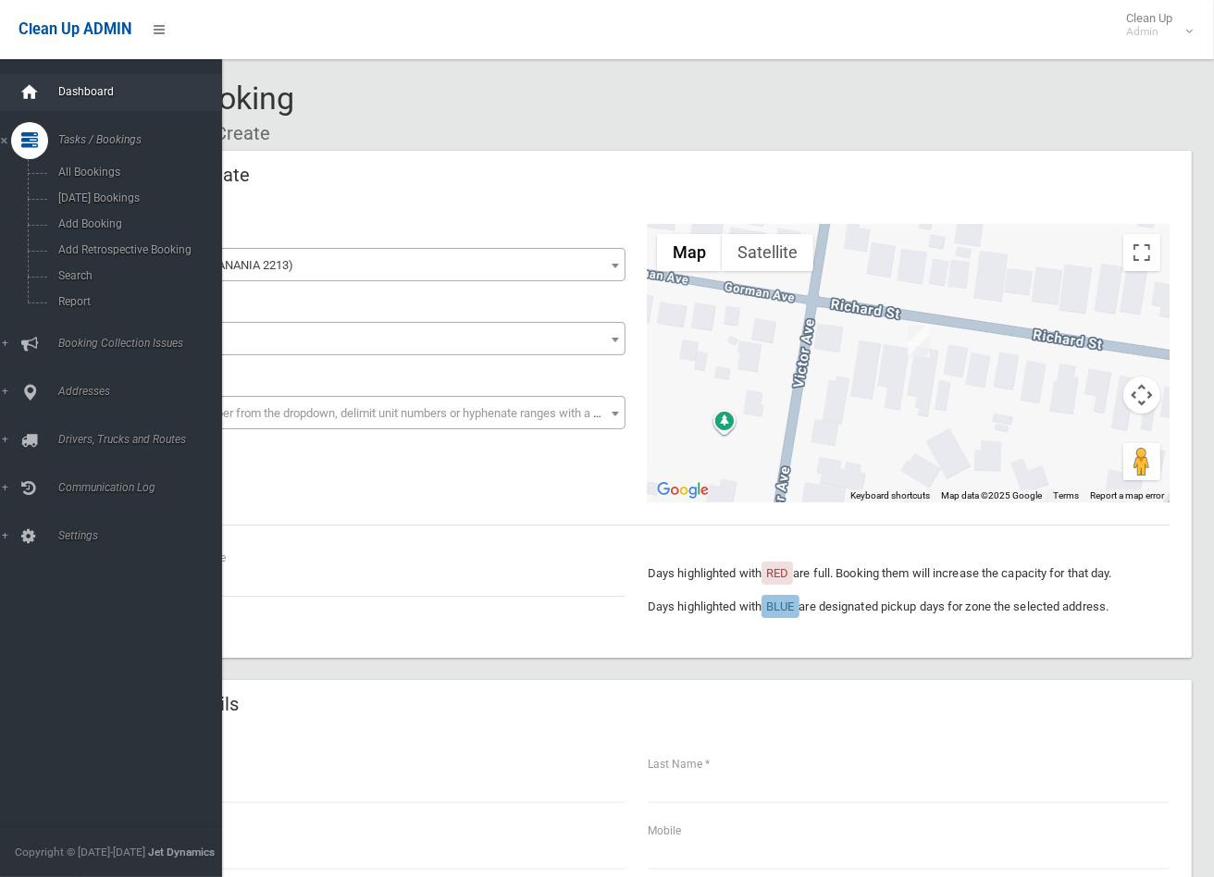
click at [24, 88] on icon at bounding box center [29, 92] width 20 height 37
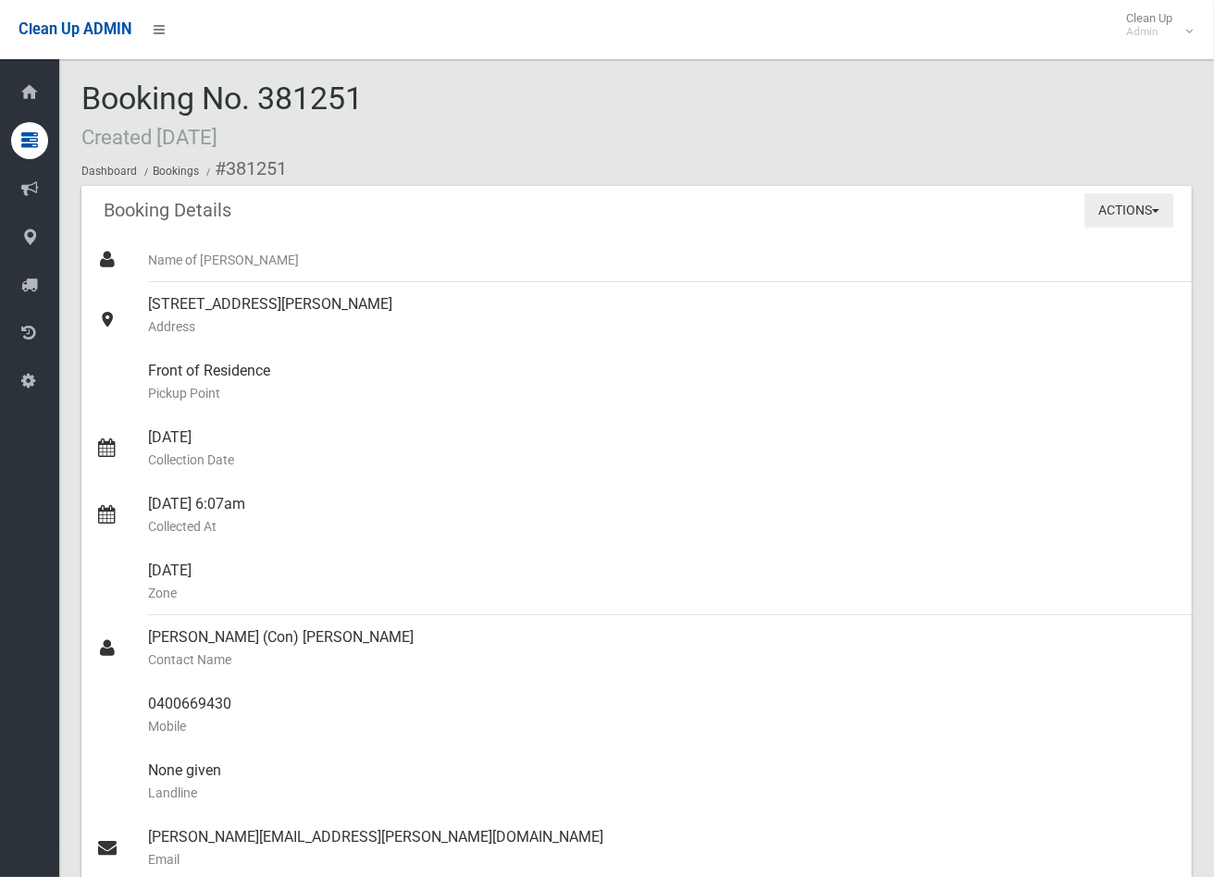
click at [1134, 207] on button "Actions" at bounding box center [1128, 210] width 89 height 34
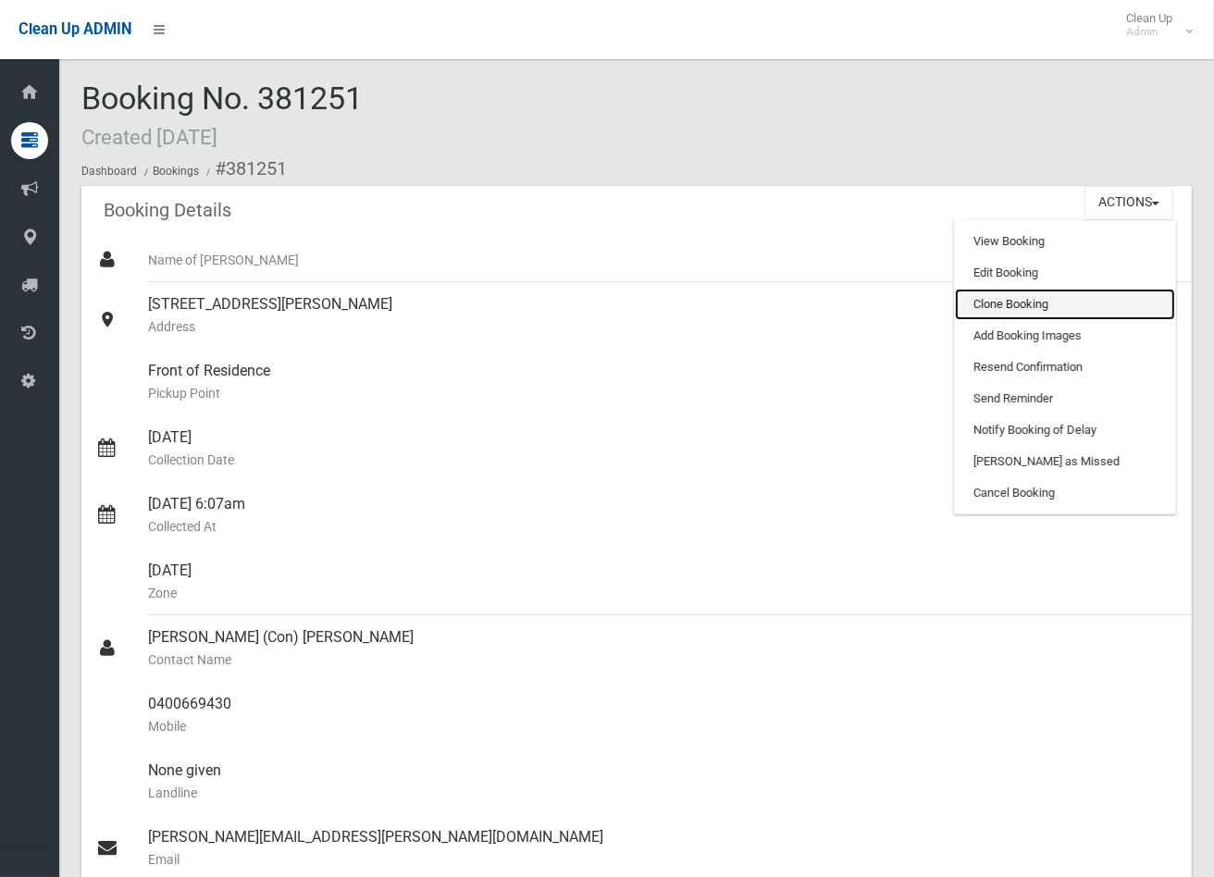
click at [1011, 302] on link "Clone Booking" at bounding box center [1065, 304] width 220 height 31
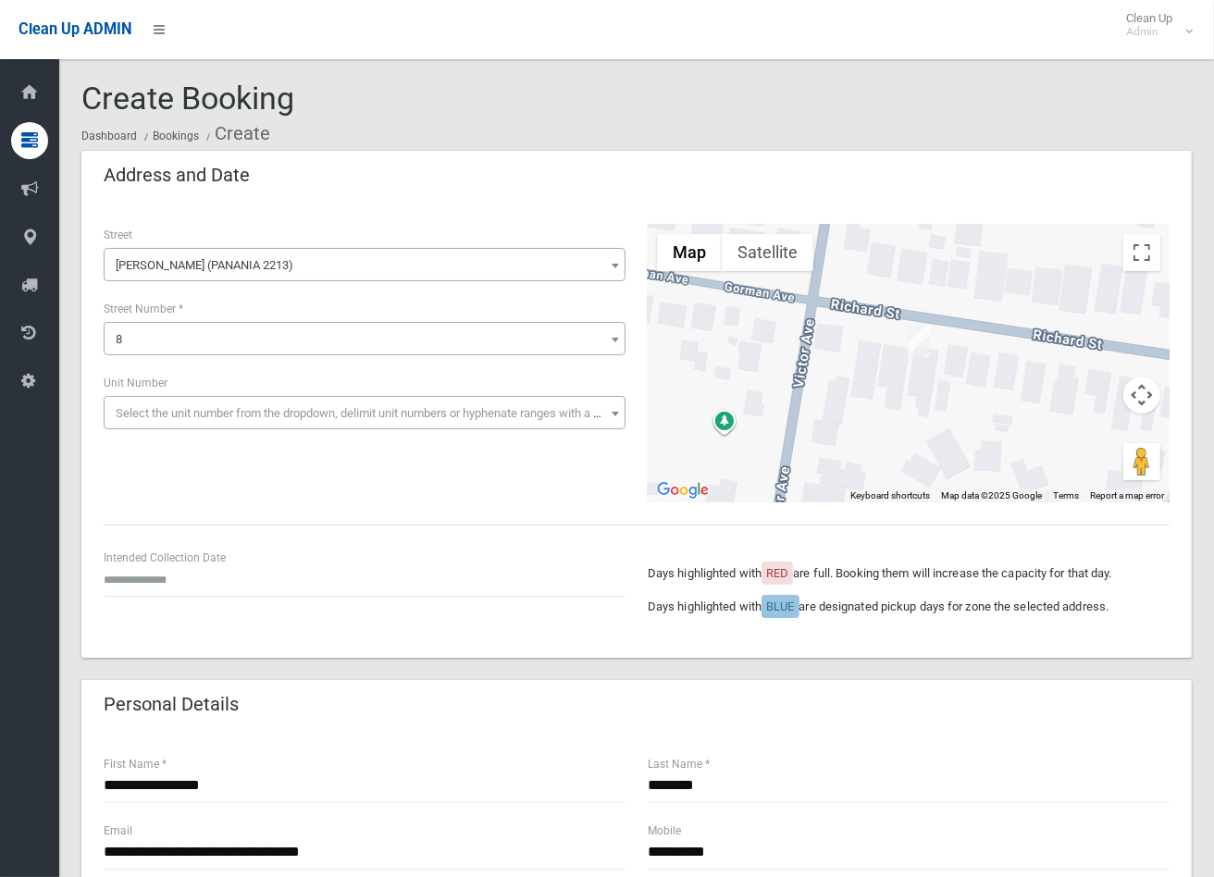
scroll to position [308, 0]
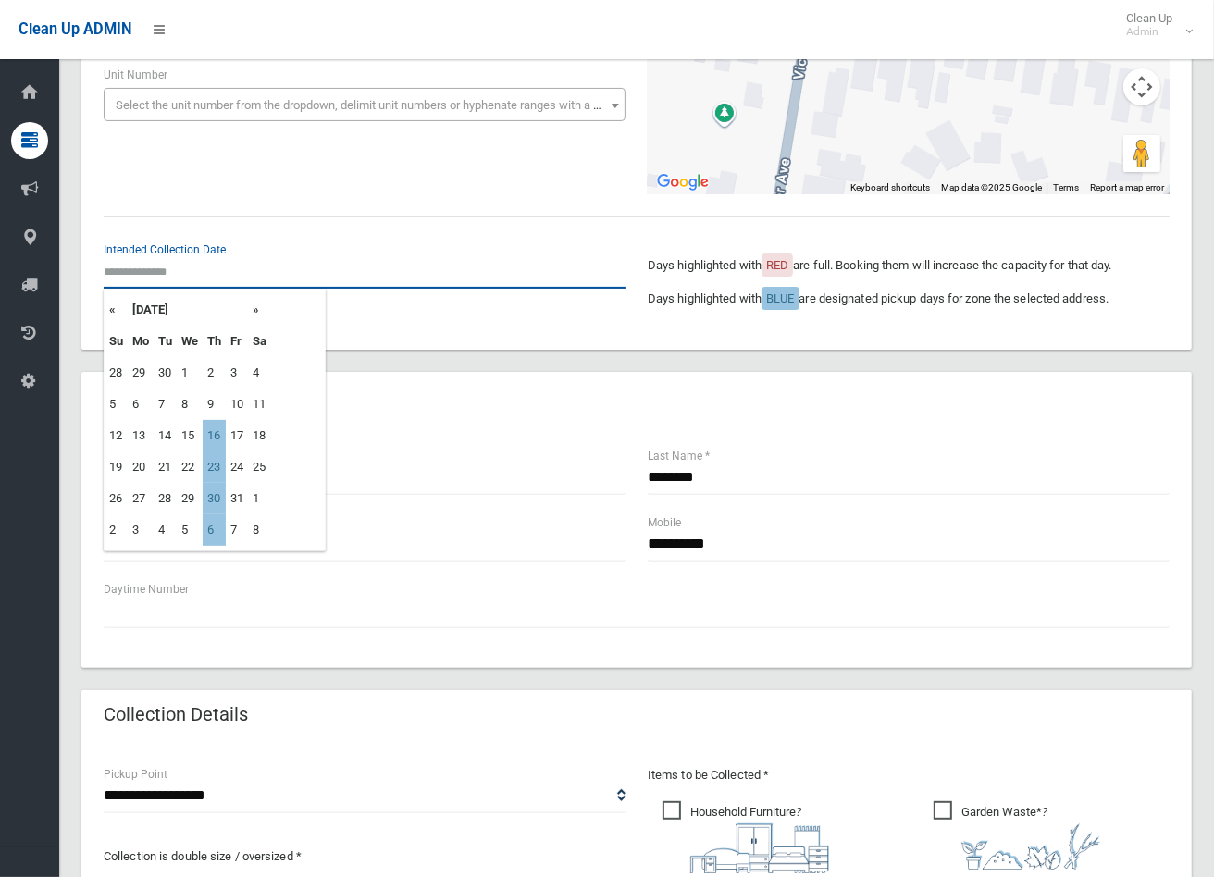
click at [155, 263] on input "text" at bounding box center [365, 271] width 522 height 34
click at [216, 431] on td "16" at bounding box center [214, 435] width 23 height 31
type input "**********"
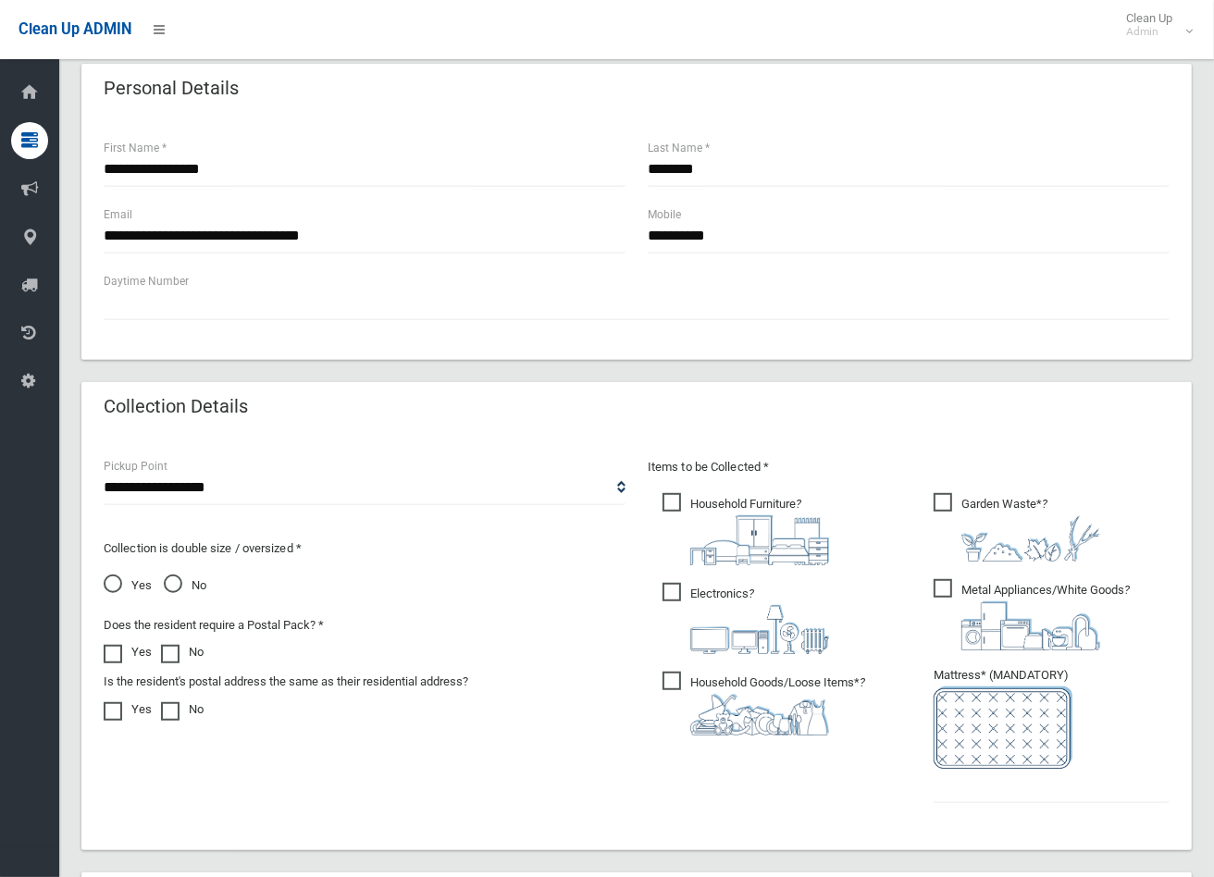
scroll to position [719, 0]
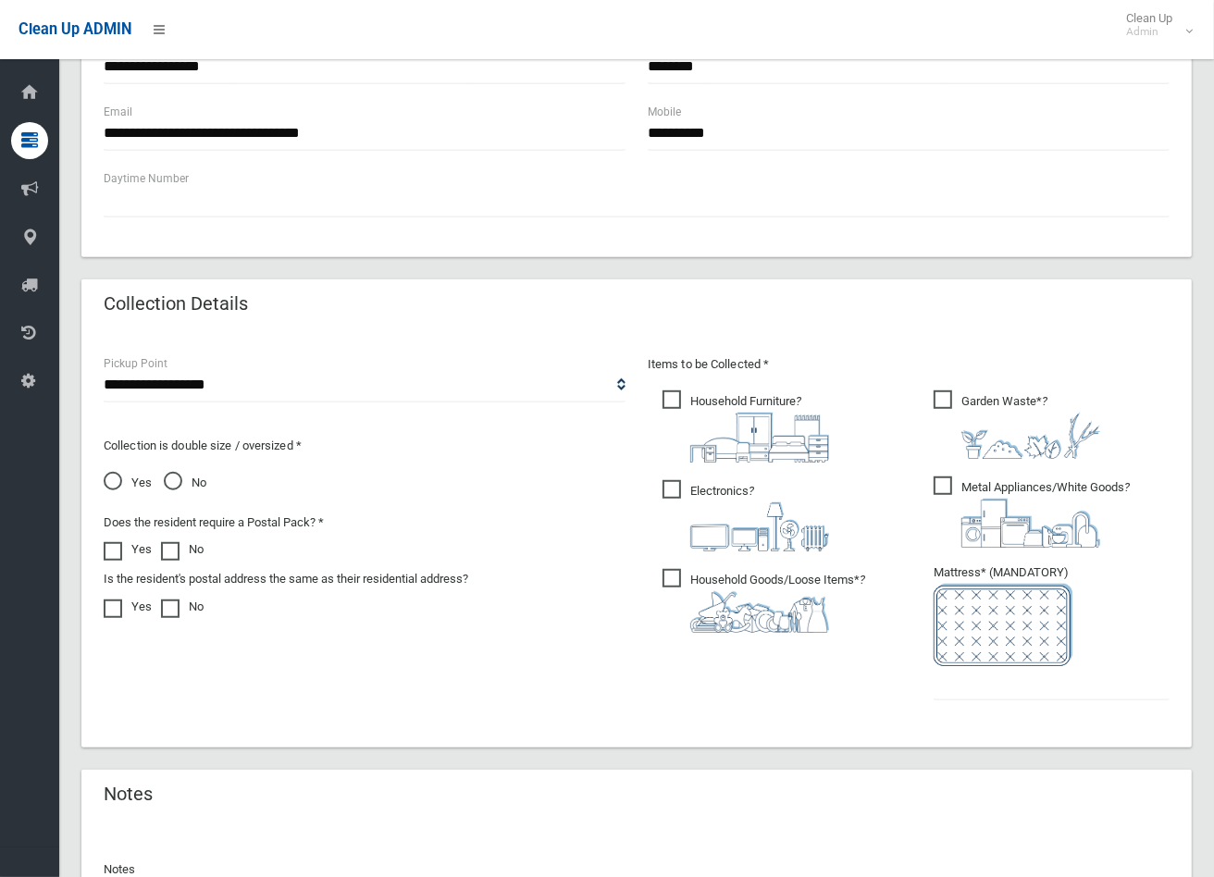
click at [942, 399] on span "Garden Waste* ?" at bounding box center [1017, 424] width 167 height 68
click at [942, 492] on span "Metal Appliances/White Goods ?" at bounding box center [1032, 512] width 196 height 71
click at [673, 576] on span "Household Goods/Loose Items* ?" at bounding box center [764, 601] width 203 height 64
click at [981, 692] on input "text" at bounding box center [1052, 683] width 236 height 34
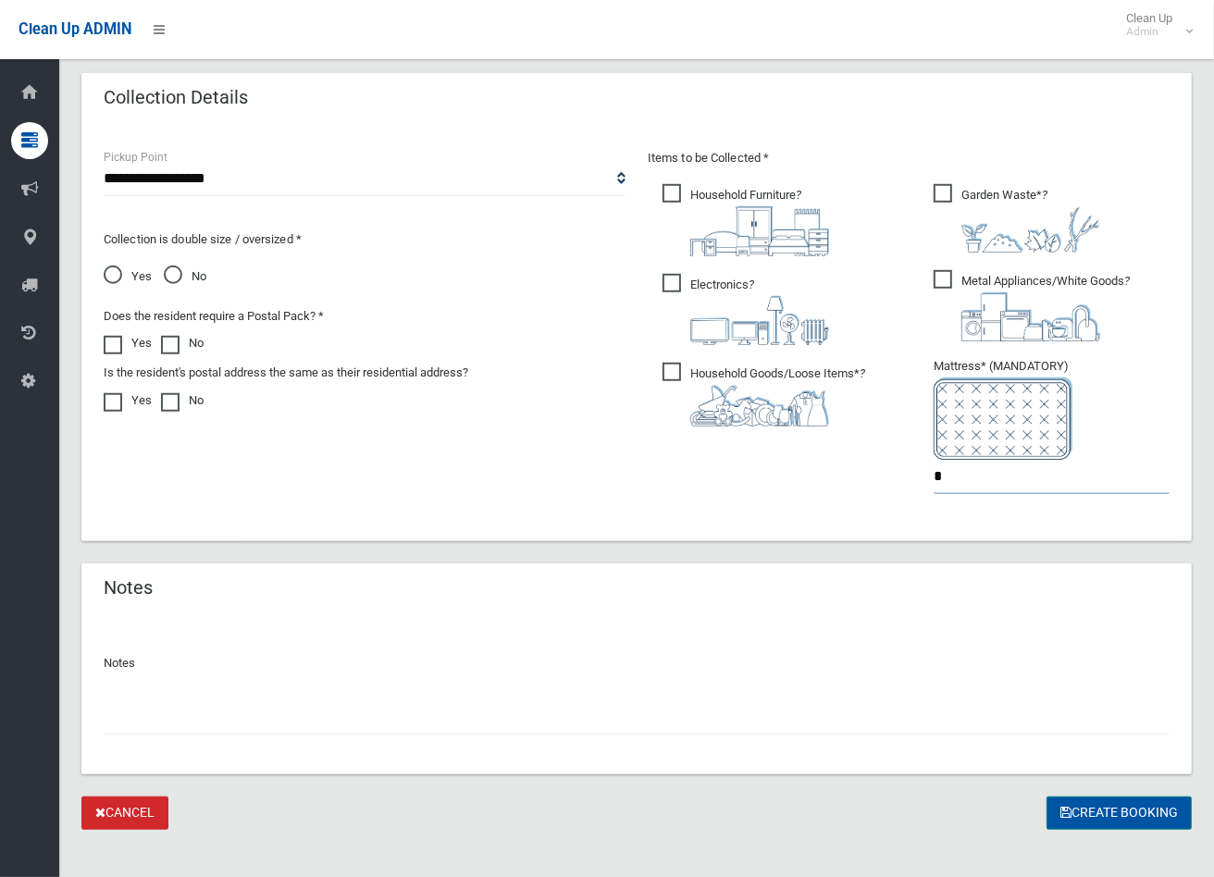
type input "*"
click at [1108, 800] on button "Create Booking" at bounding box center [1119, 814] width 145 height 34
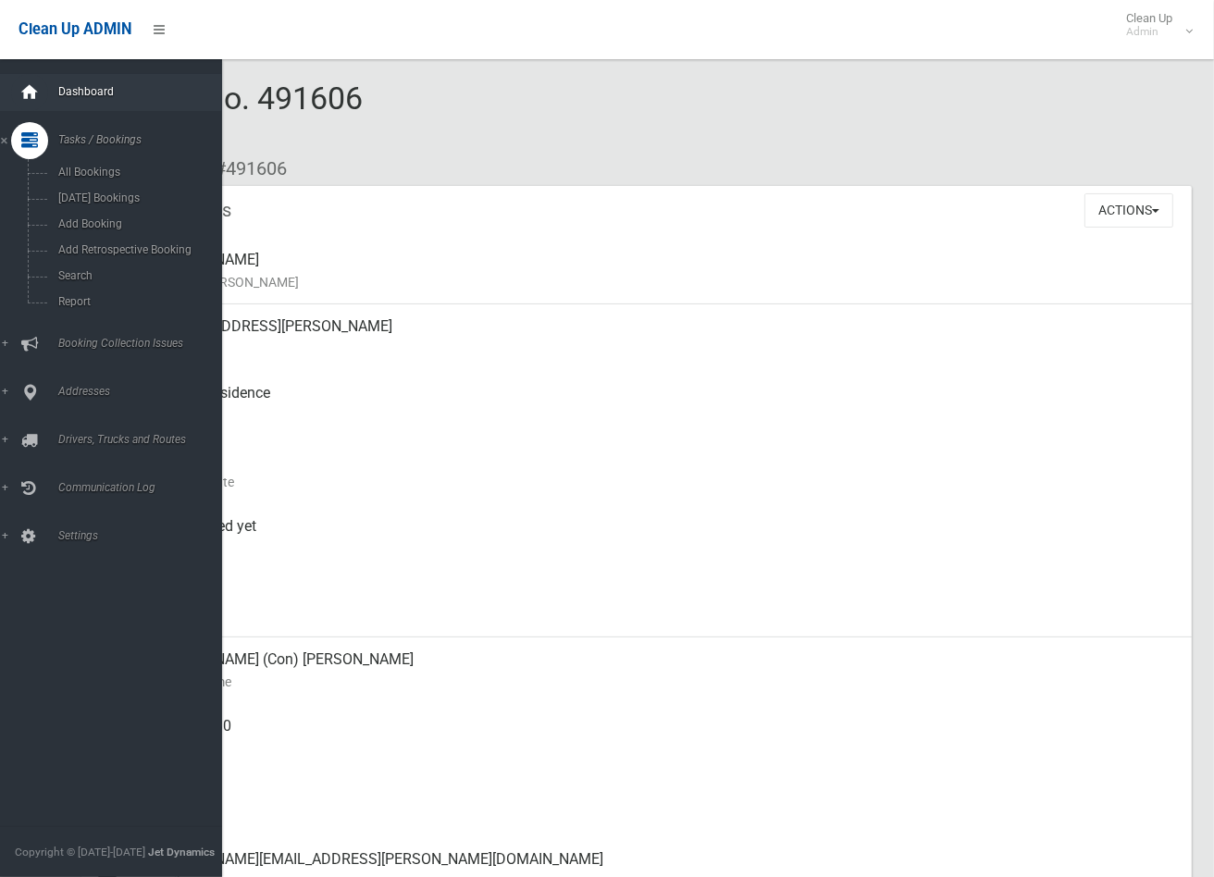
click at [26, 83] on icon at bounding box center [29, 92] width 20 height 37
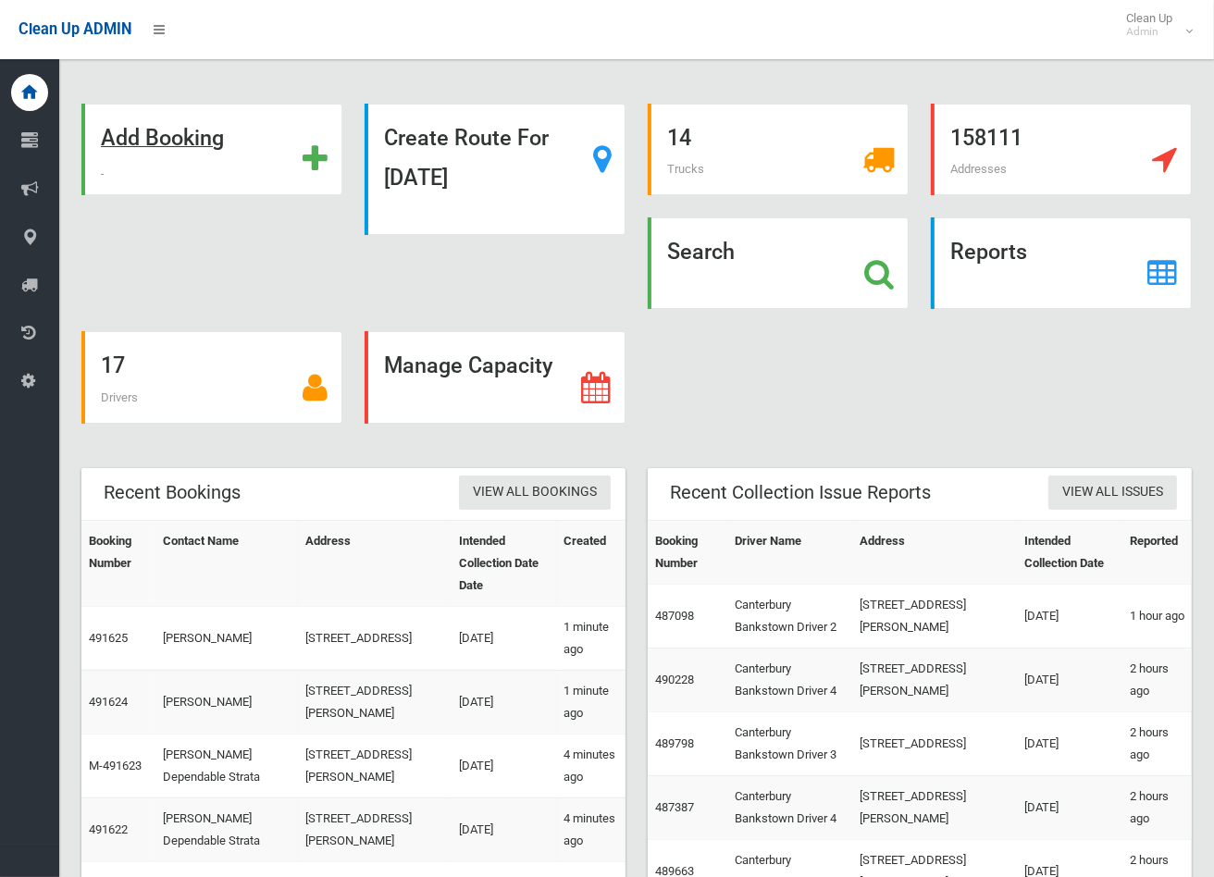
click at [135, 141] on strong "Add Booking" at bounding box center [162, 138] width 123 height 26
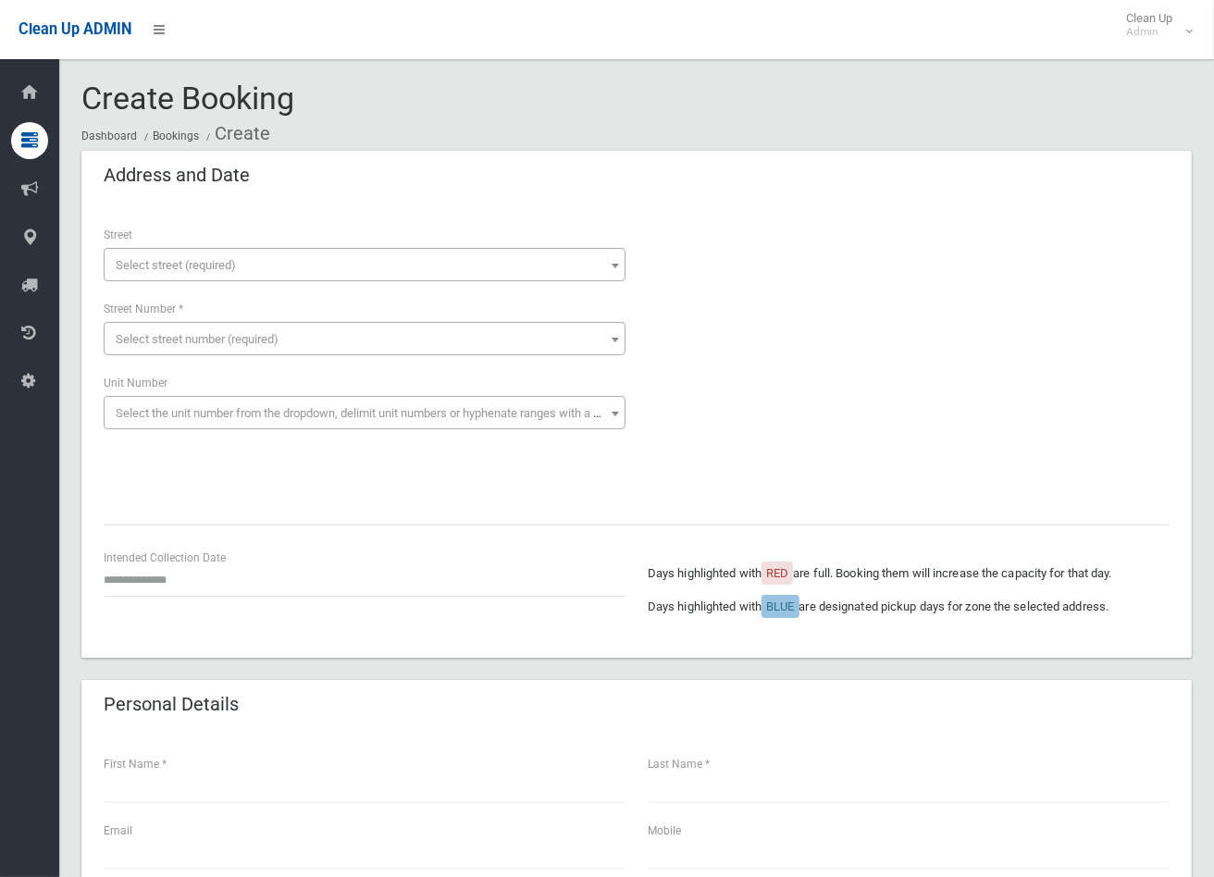
click at [243, 254] on span "Select street (required)" at bounding box center [364, 266] width 513 height 26
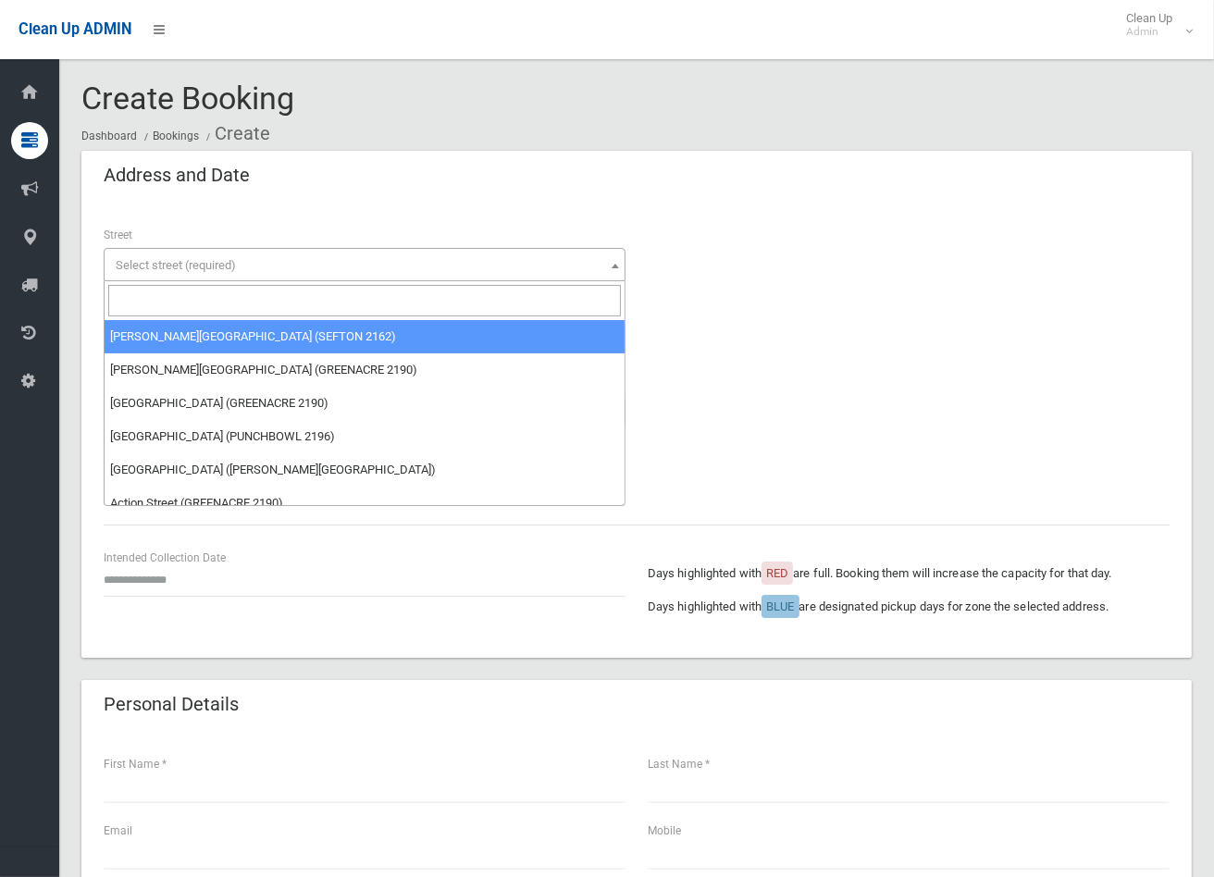
click at [231, 294] on input "search" at bounding box center [364, 300] width 513 height 31
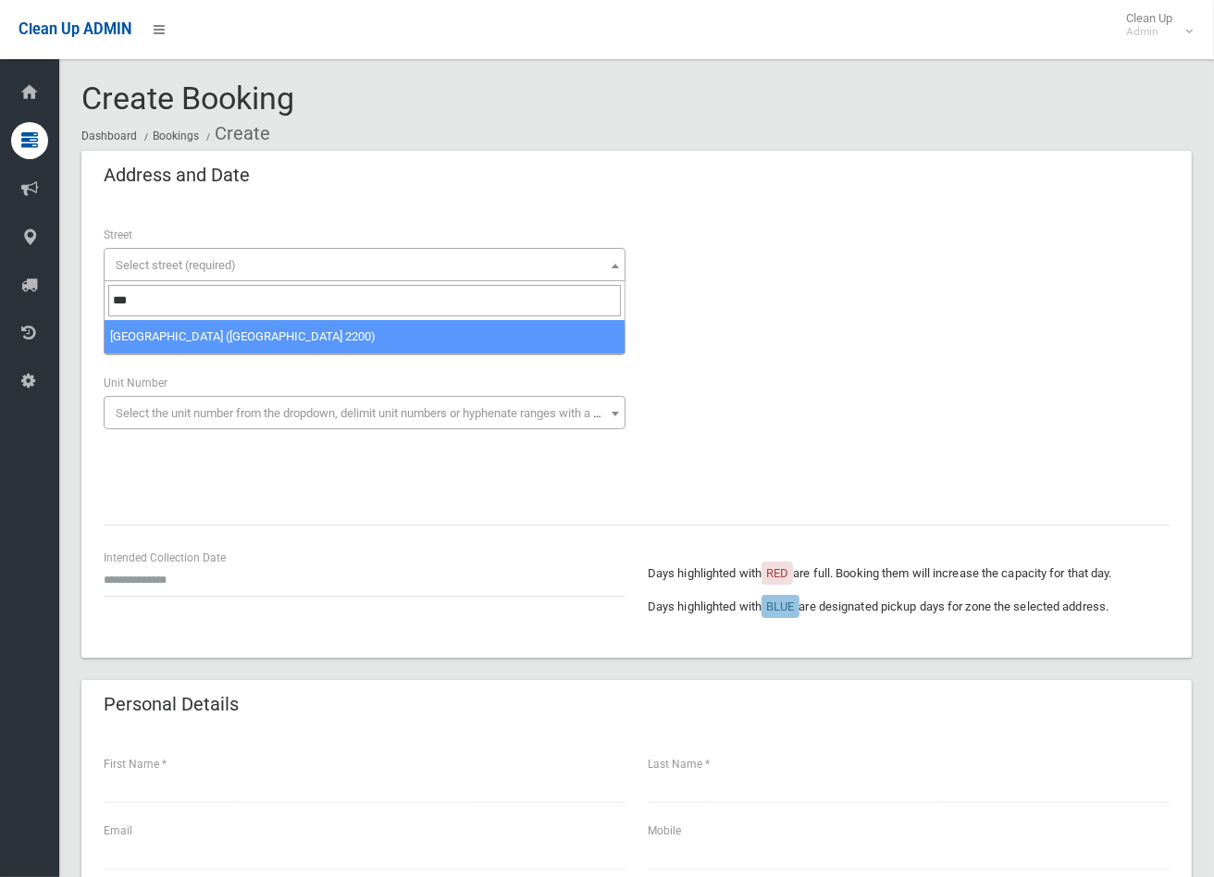
type input "***"
select select "****"
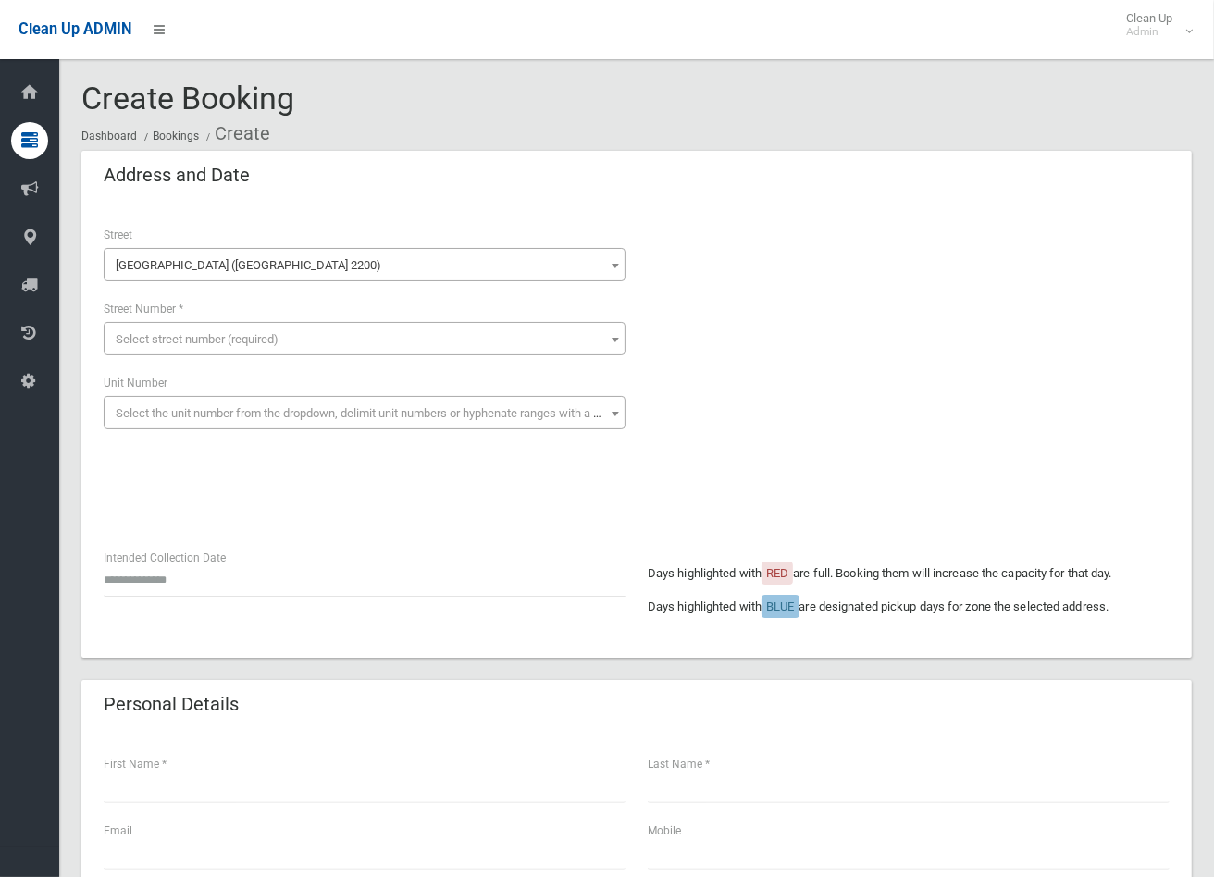
click at [171, 334] on span "Select street number (required)" at bounding box center [197, 339] width 163 height 14
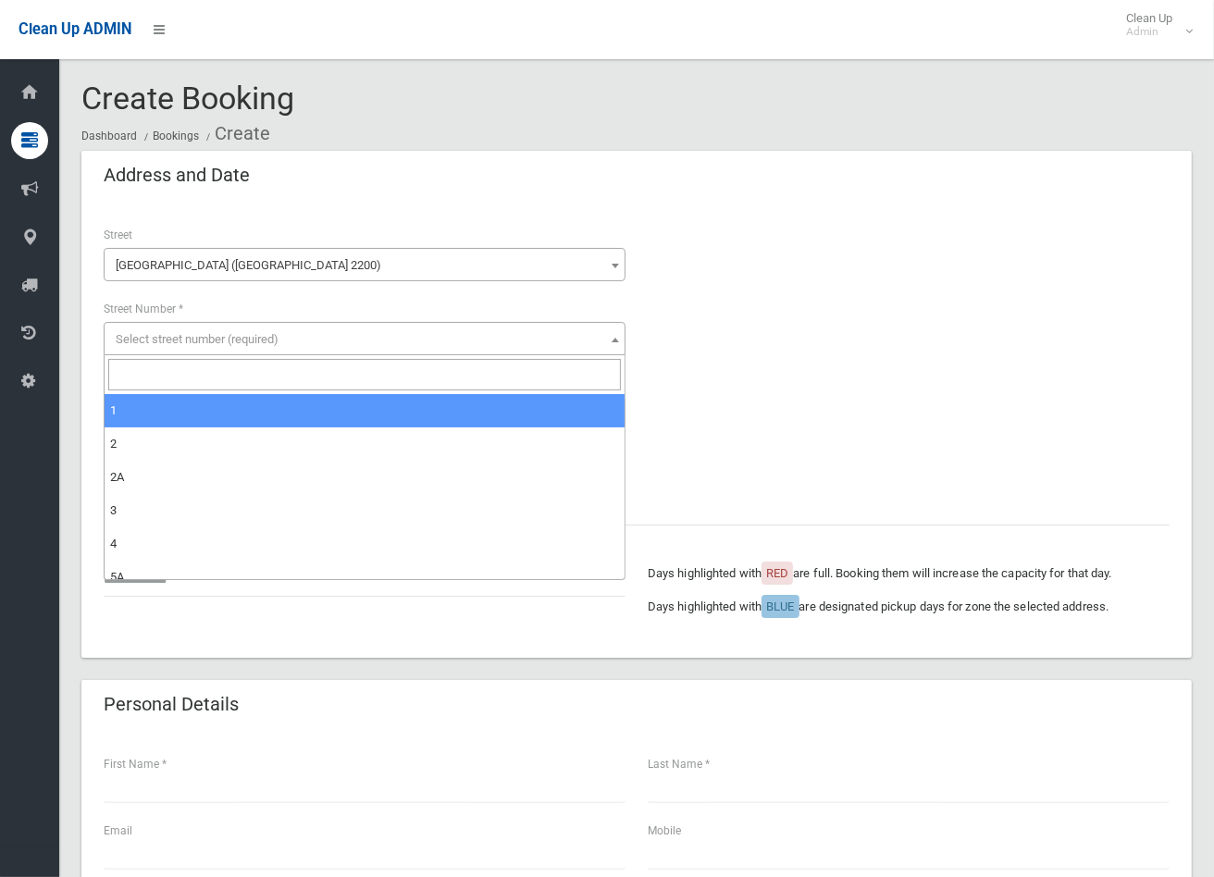
click at [153, 376] on input "search" at bounding box center [364, 374] width 513 height 31
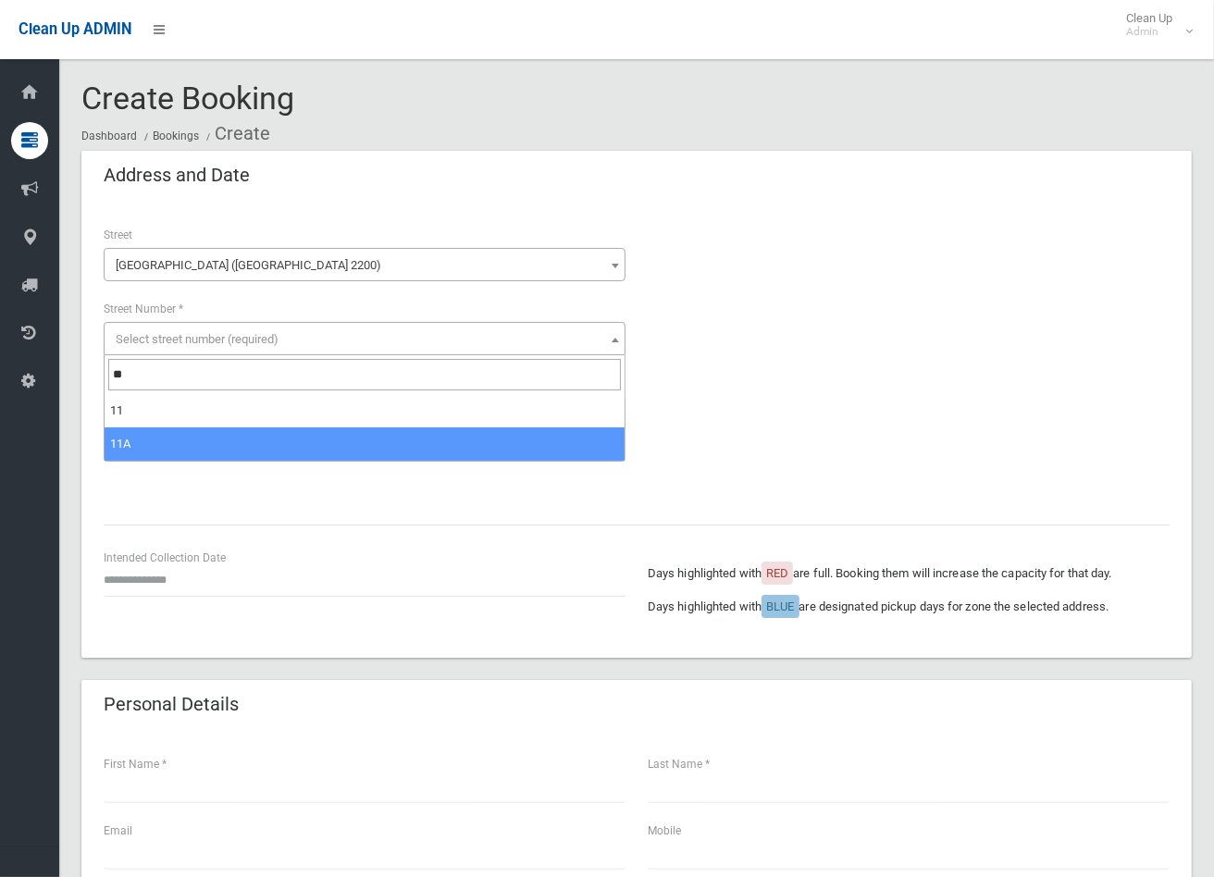
type input "**"
select select "***"
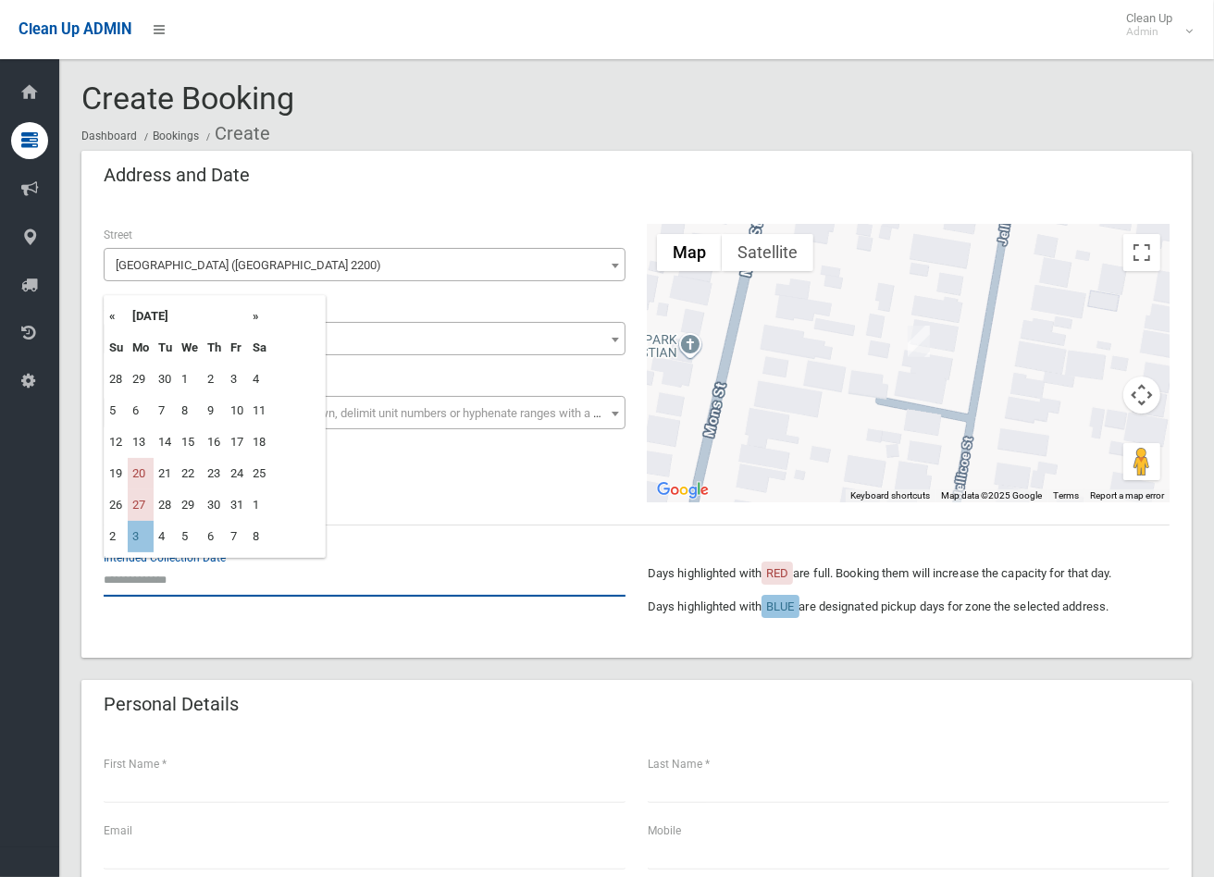
click at [146, 590] on input "text" at bounding box center [365, 580] width 522 height 34
click at [136, 533] on td "3" at bounding box center [141, 536] width 26 height 31
type input "**********"
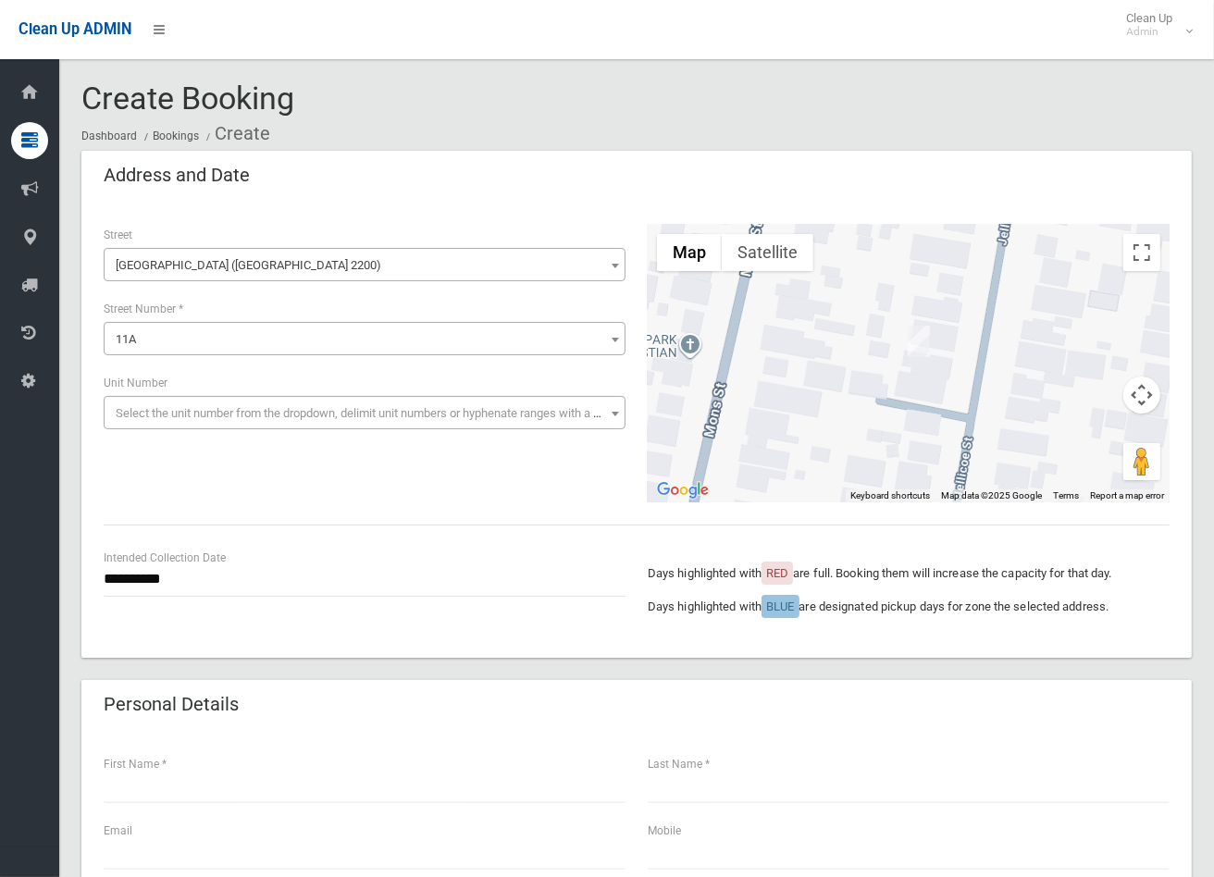
scroll to position [205, 0]
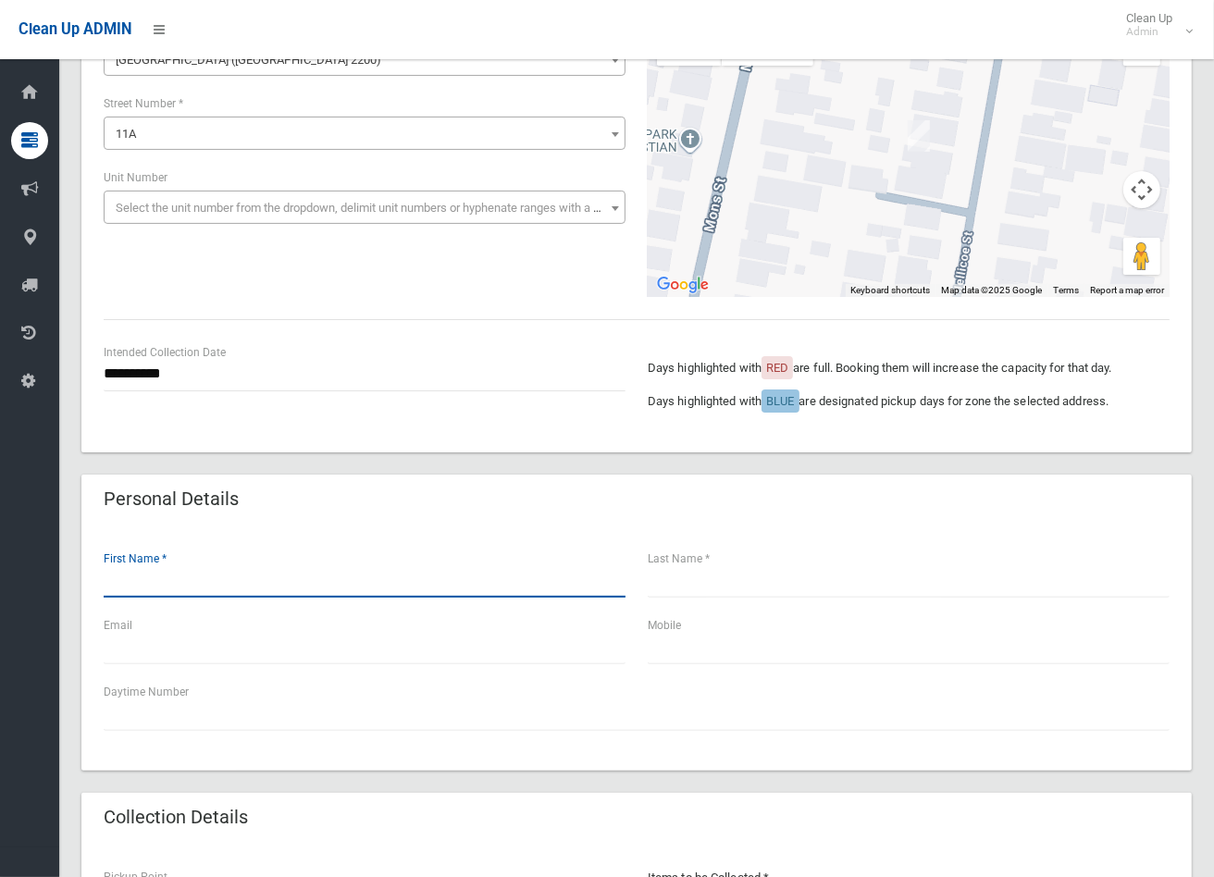
click at [211, 587] on input "text" at bounding box center [365, 581] width 522 height 34
type input "****"
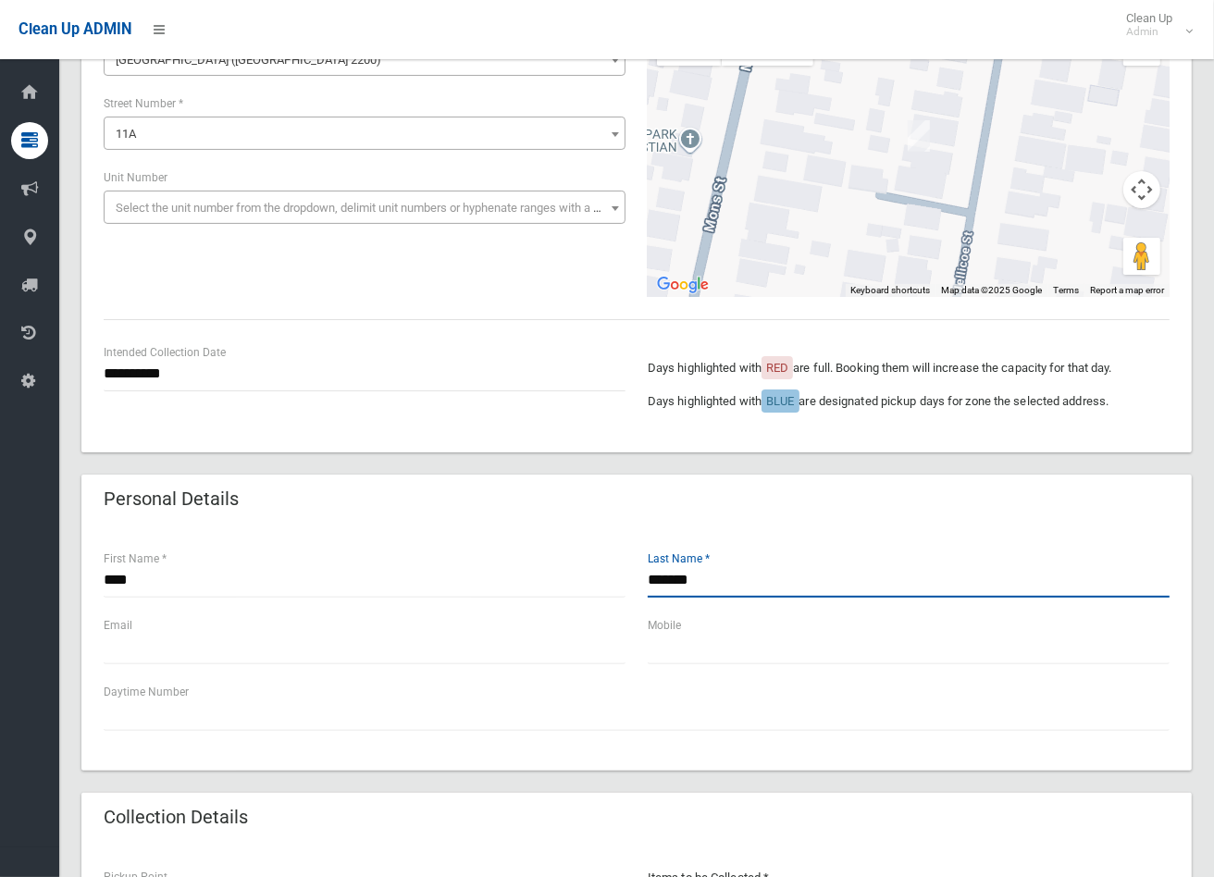
type input "*******"
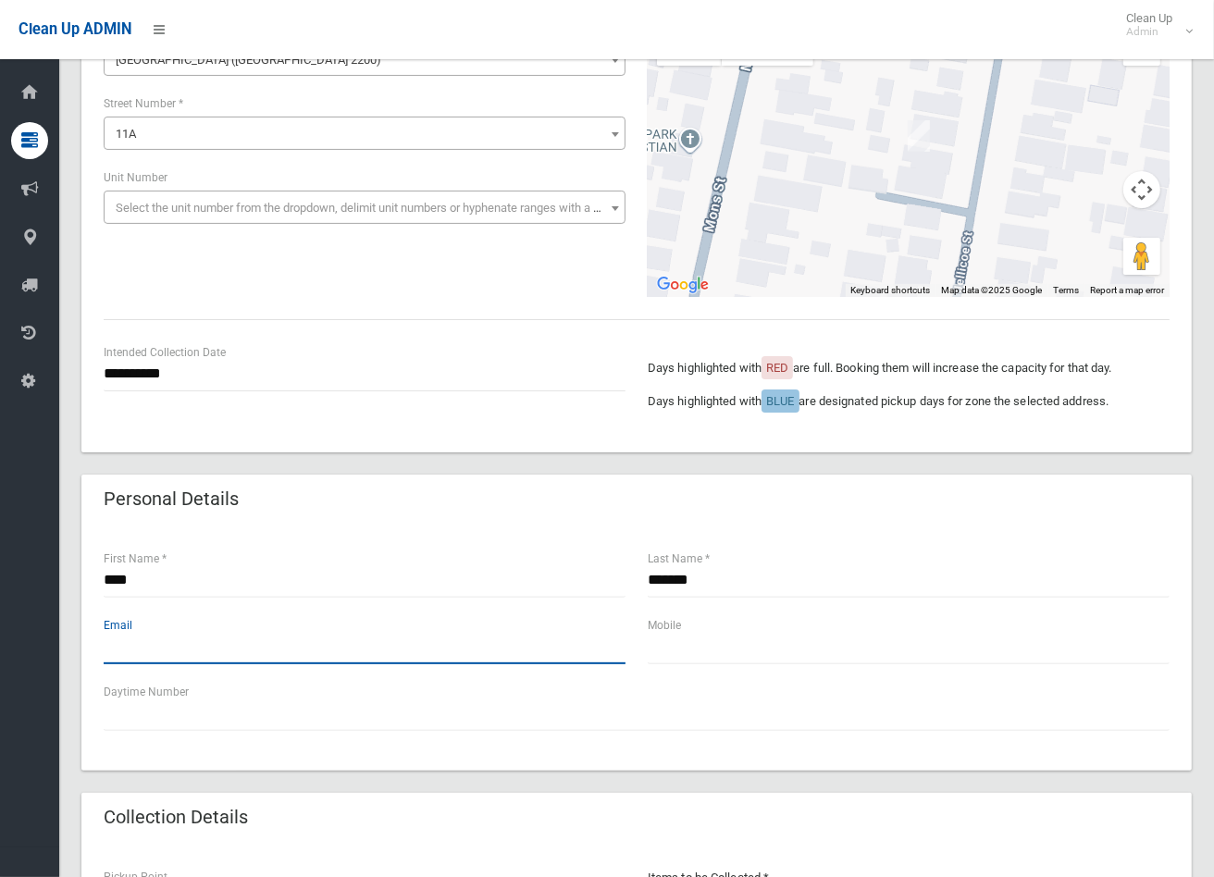
type input "*"
type input "**********"
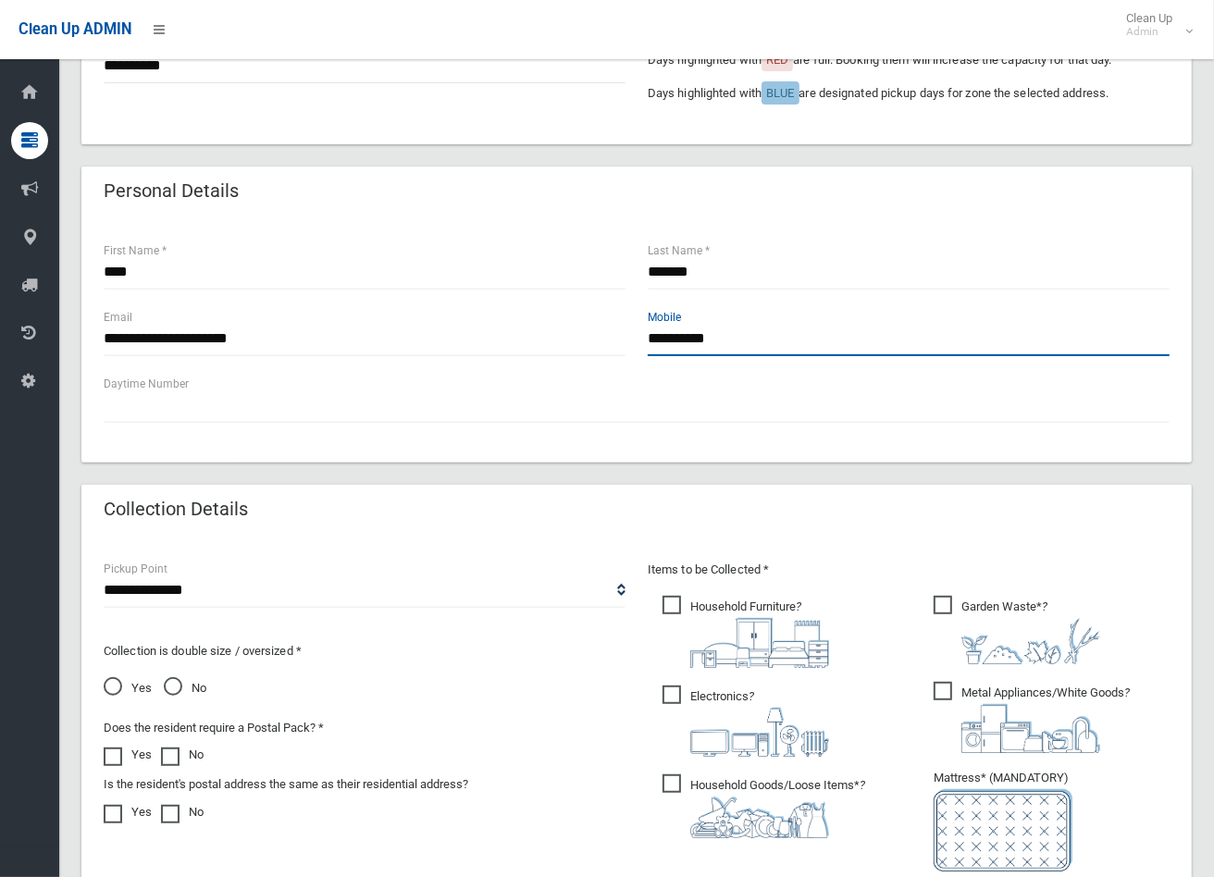
scroll to position [616, 0]
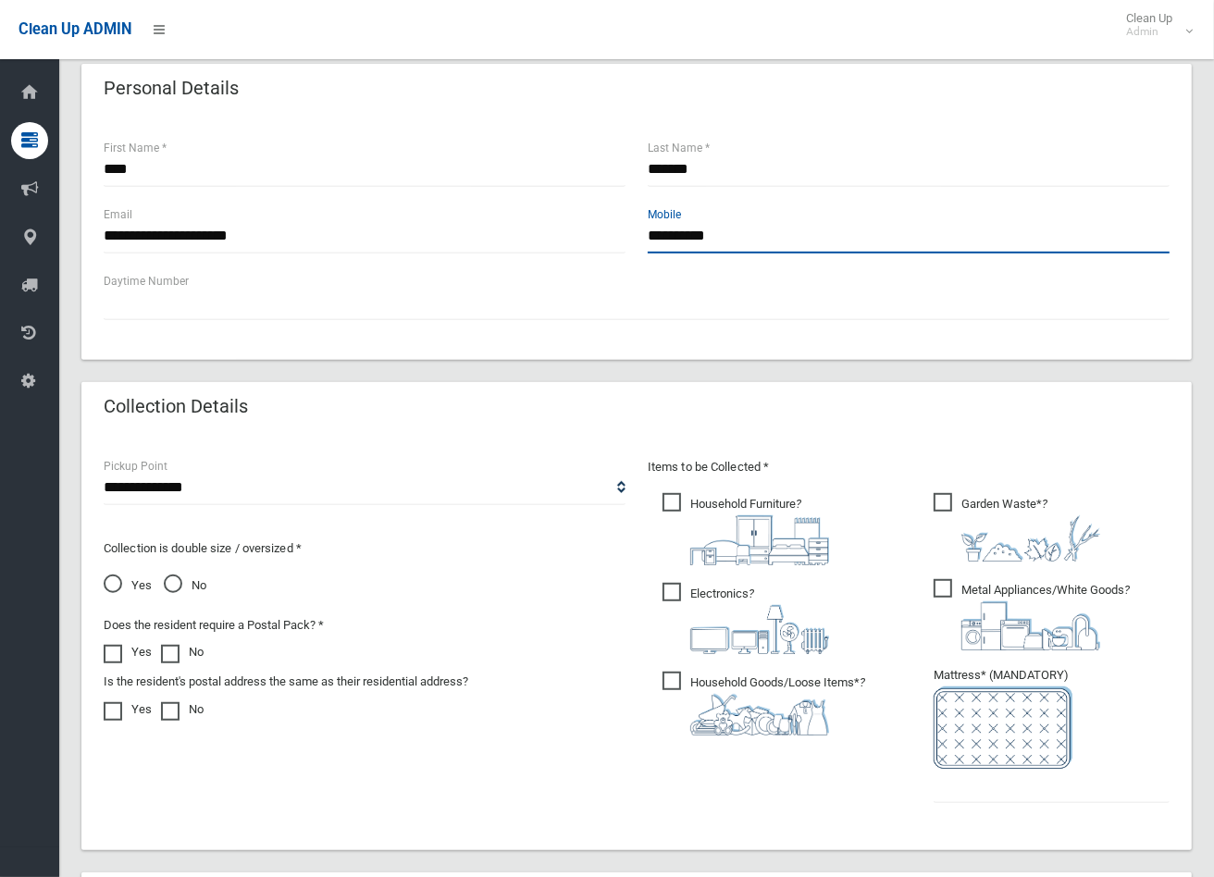
type input "**********"
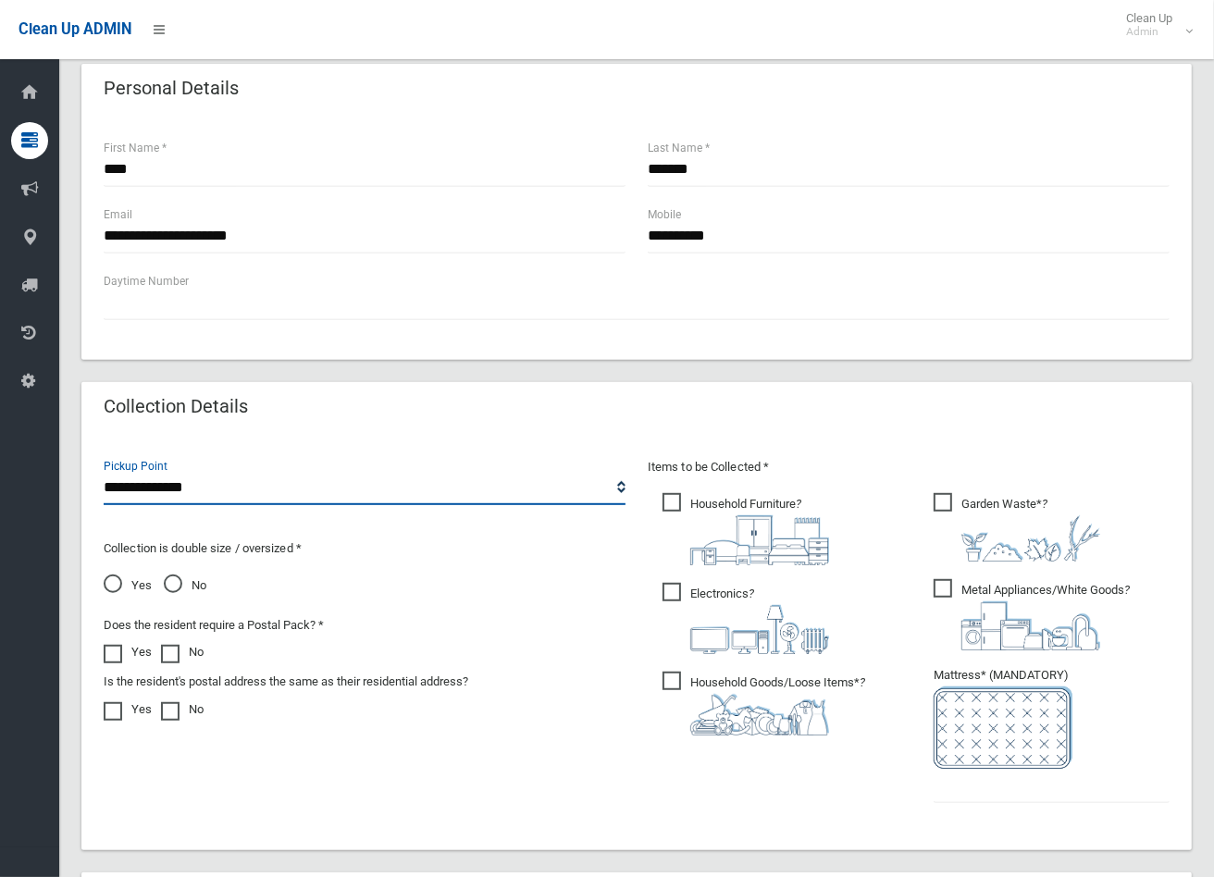
click at [165, 487] on select "**********" at bounding box center [365, 488] width 522 height 34
select select "*"
click at [104, 471] on select "**********" at bounding box center [365, 488] width 522 height 34
drag, startPoint x: 180, startPoint y: 587, endPoint x: 405, endPoint y: 567, distance: 226.6
click at [180, 586] on span "No" at bounding box center [185, 586] width 43 height 22
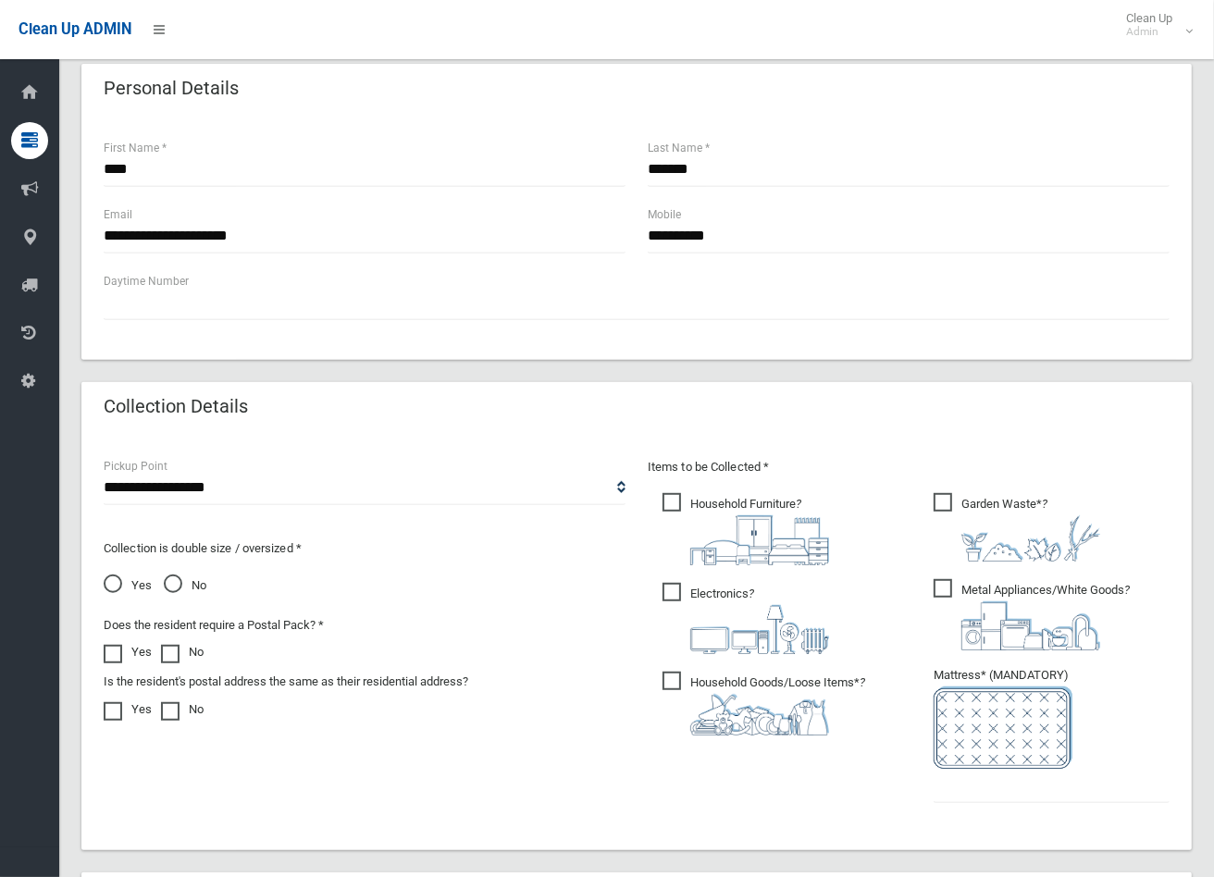
click at [663, 505] on span "Household Furniture ?" at bounding box center [746, 529] width 167 height 72
click at [674, 598] on span "Electronics ?" at bounding box center [746, 618] width 167 height 71
drag, startPoint x: 674, startPoint y: 681, endPoint x: 809, endPoint y: 629, distance: 144.7
click at [674, 680] on span "Household Goods/Loose Items* ?" at bounding box center [764, 704] width 203 height 64
click at [932, 583] on ul "Garden Waste* ?" at bounding box center [1044, 654] width 251 height 328
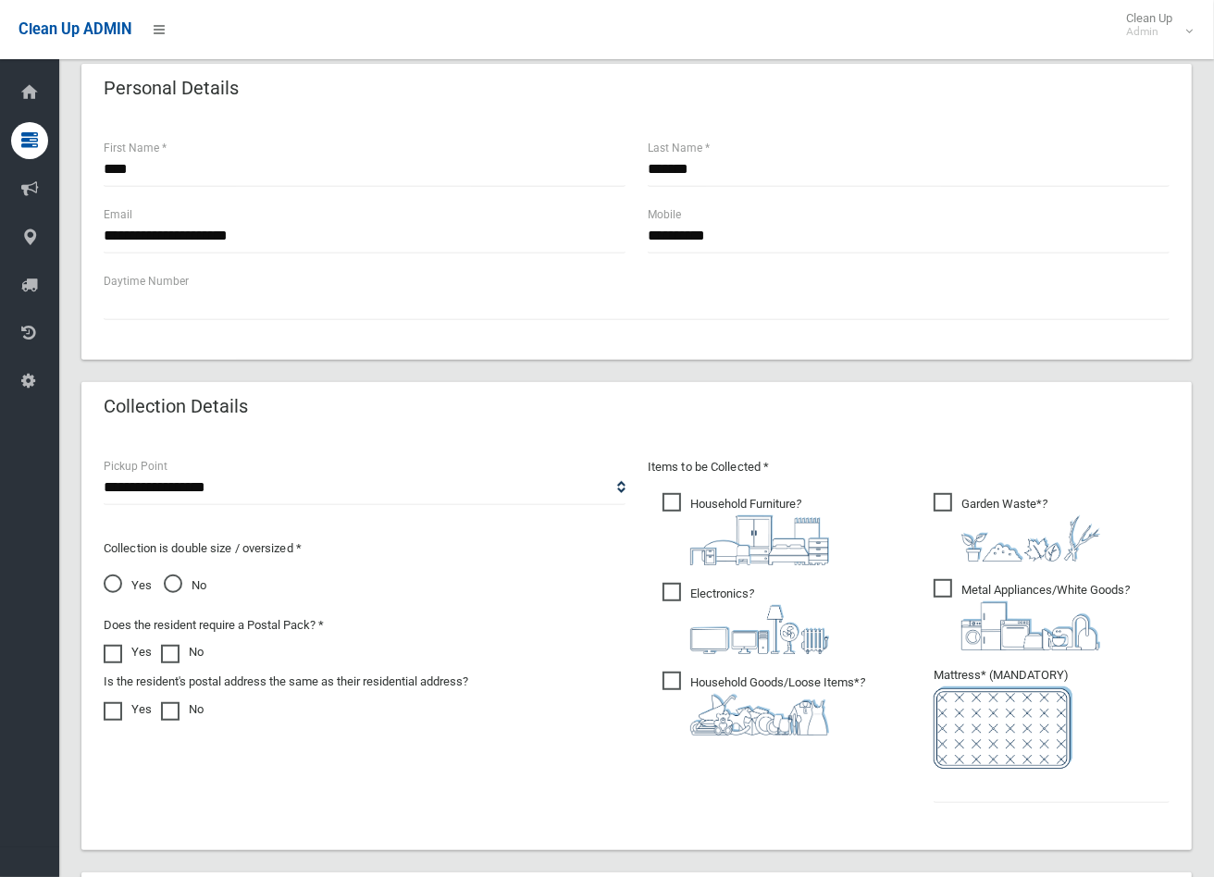
drag, startPoint x: 947, startPoint y: 585, endPoint x: 976, endPoint y: 561, distance: 38.2
click at [955, 581] on span "Metal Appliances/White Goods ?" at bounding box center [1032, 614] width 196 height 71
click at [950, 490] on label "Garden Waste* ?" at bounding box center [1017, 526] width 167 height 72
click at [965, 784] on input "text" at bounding box center [1052, 786] width 236 height 34
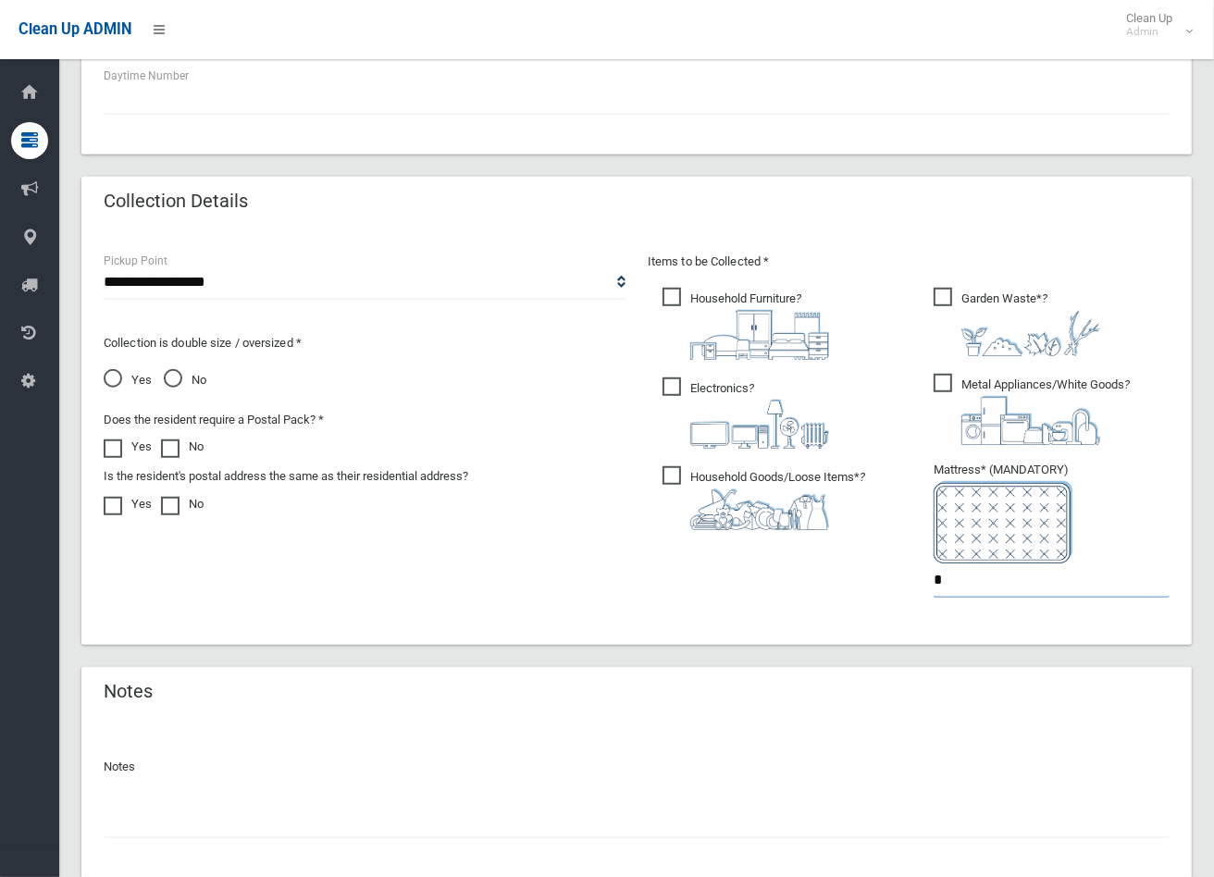
scroll to position [925, 0]
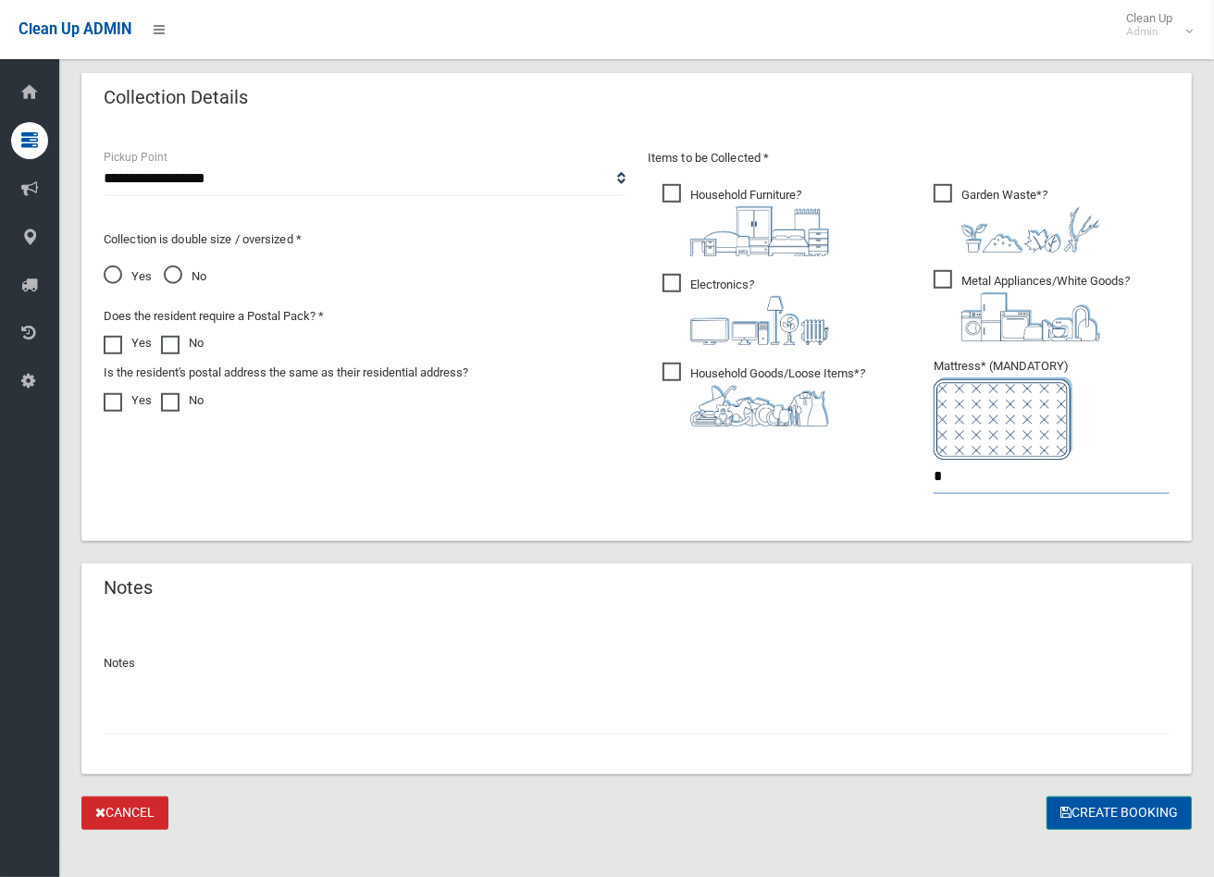
type input "*"
click at [1147, 817] on button "Create Booking" at bounding box center [1119, 814] width 145 height 34
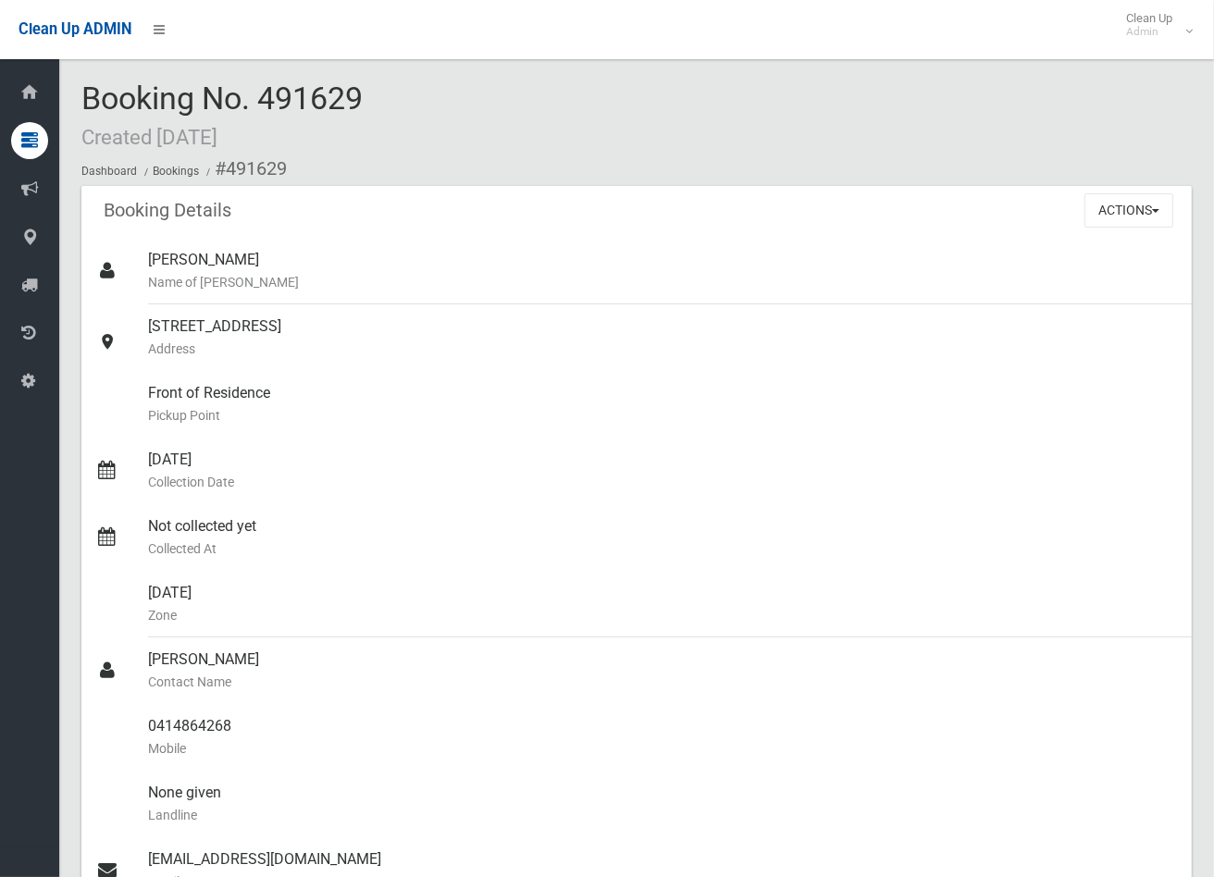
click at [604, 234] on div "Booking Details Actions View Booking Edit Booking Clone Booking Add Booking Ima…" at bounding box center [636, 212] width 1110 height 52
